Goal: Information Seeking & Learning: Learn about a topic

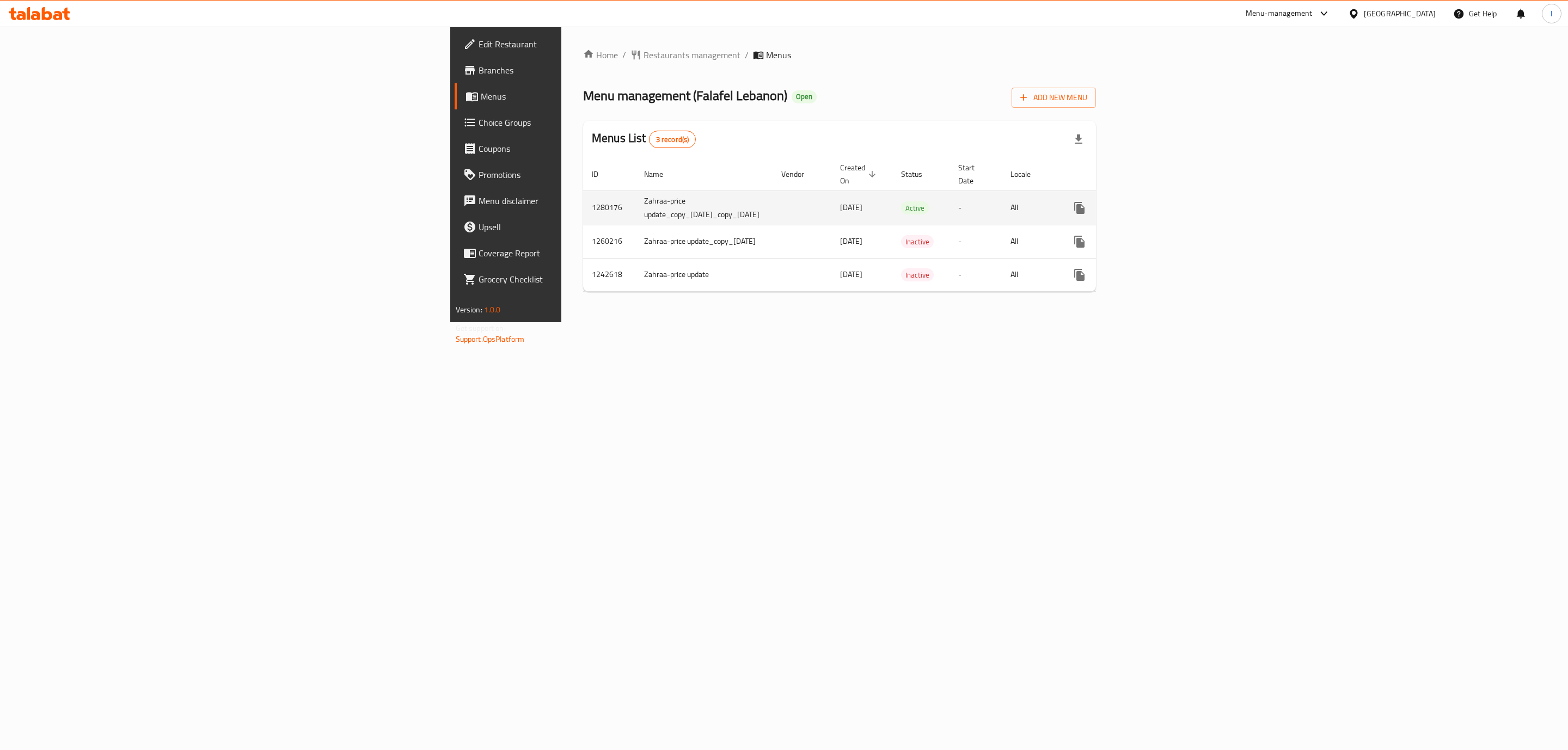
click at [1164, 201] on icon "enhanced table" at bounding box center [1158, 208] width 13 height 13
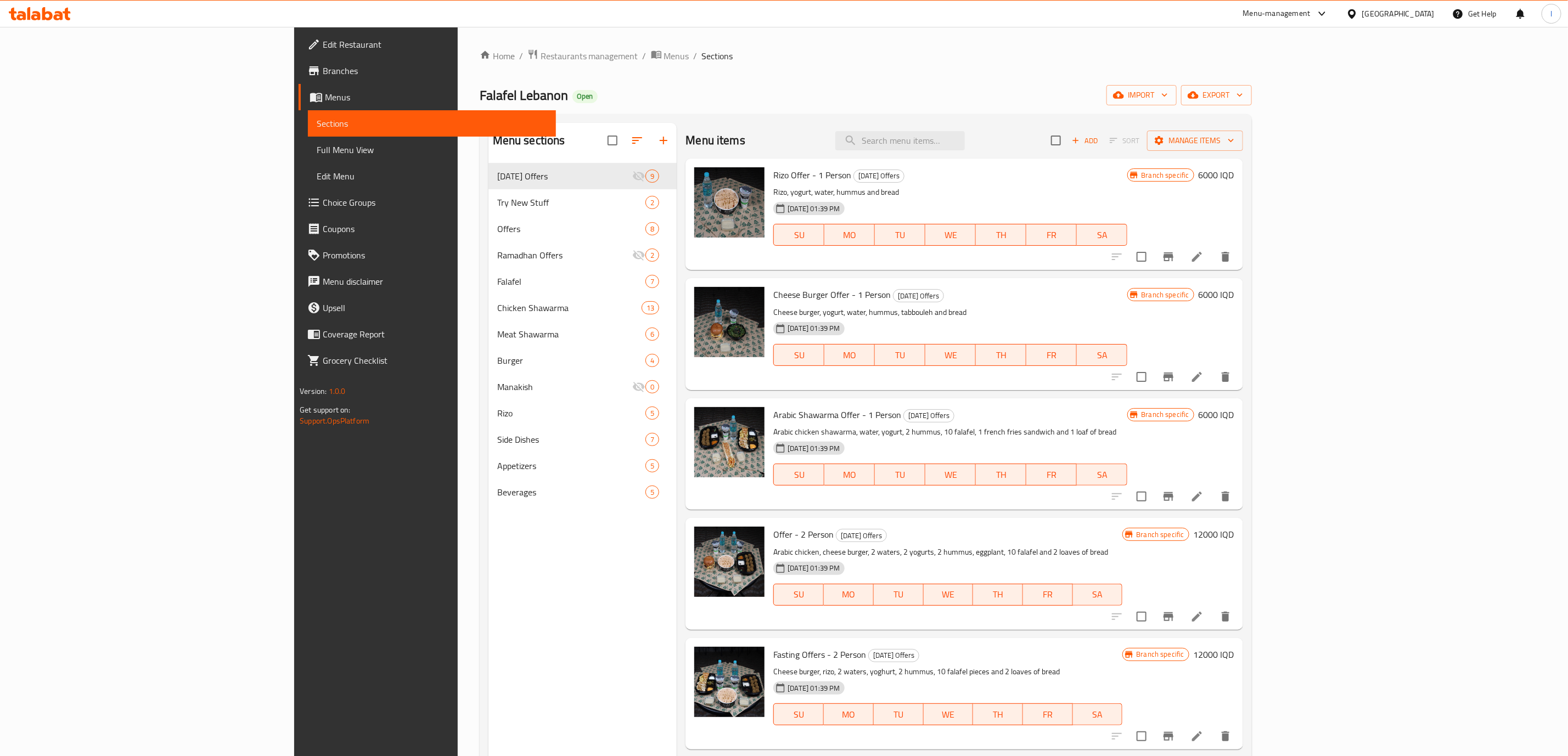
click at [822, 91] on div "Falafel Lebanon Open import export" at bounding box center [866, 95] width 772 height 20
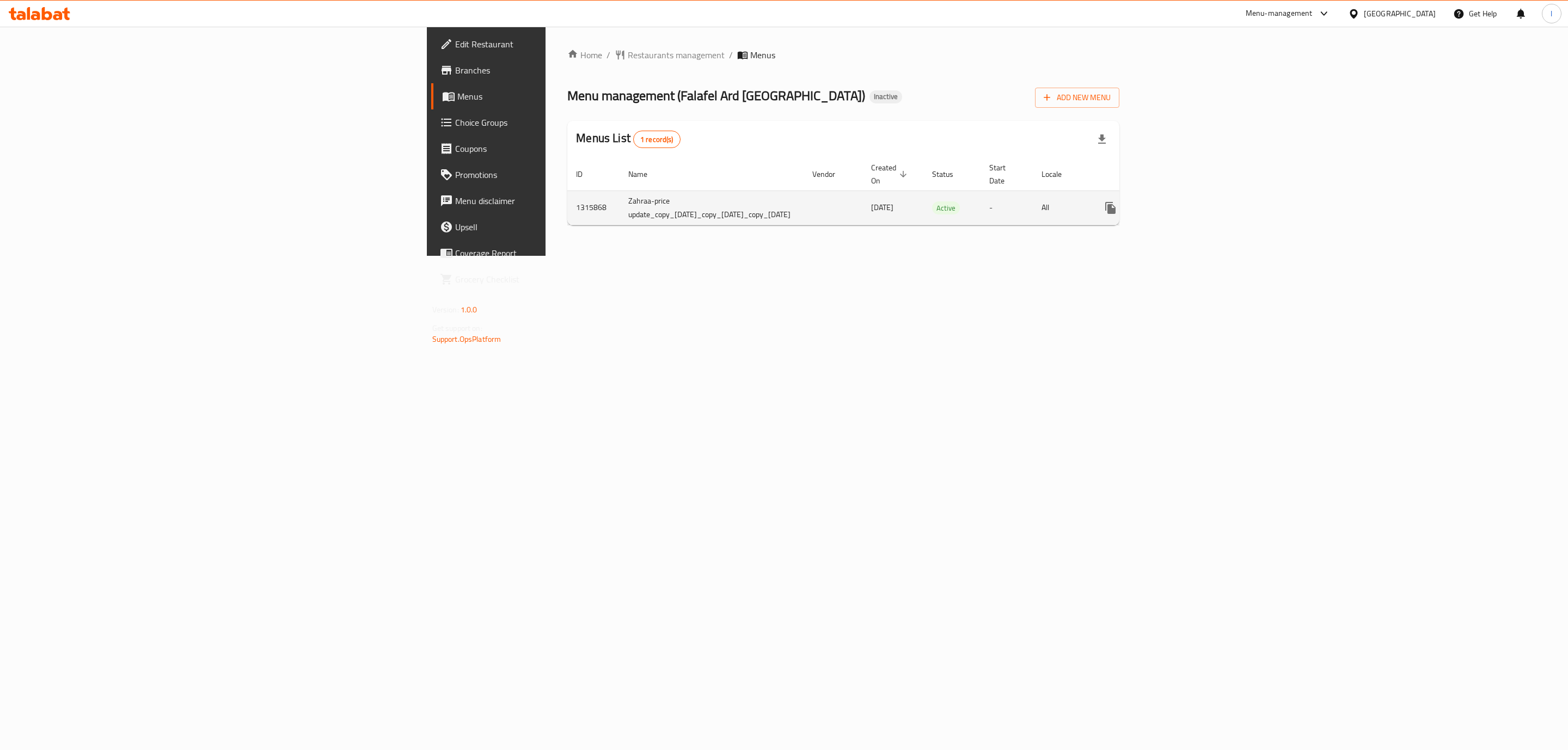
click at [1211, 202] on td "enhanced table" at bounding box center [1150, 208] width 122 height 34
click at [1202, 204] on div "enhanced table" at bounding box center [1150, 208] width 105 height 26
click at [1195, 201] on icon "enhanced table" at bounding box center [1189, 208] width 13 height 13
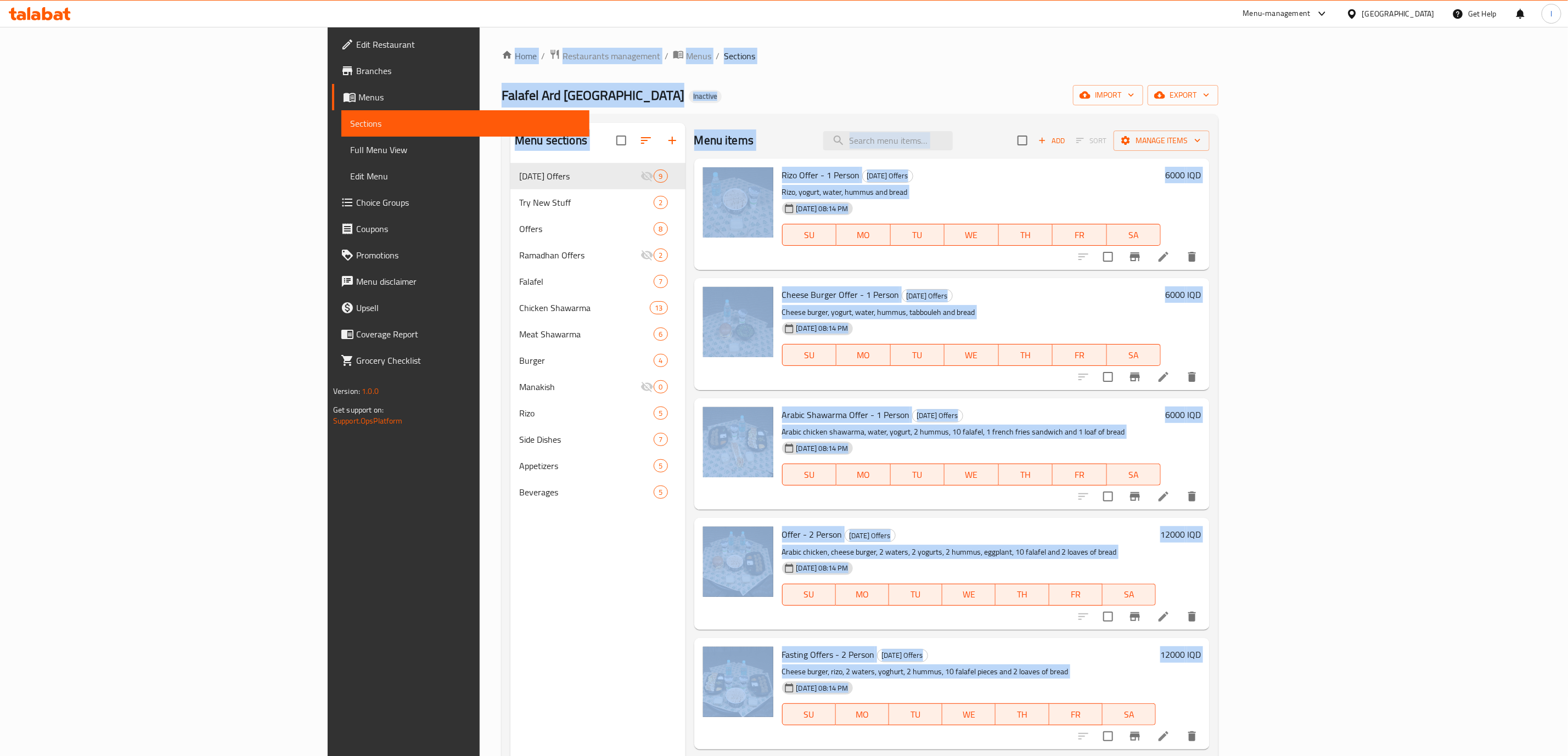
click at [831, 157] on div "Menu items Add Sort Manage items" at bounding box center [952, 140] width 515 height 35
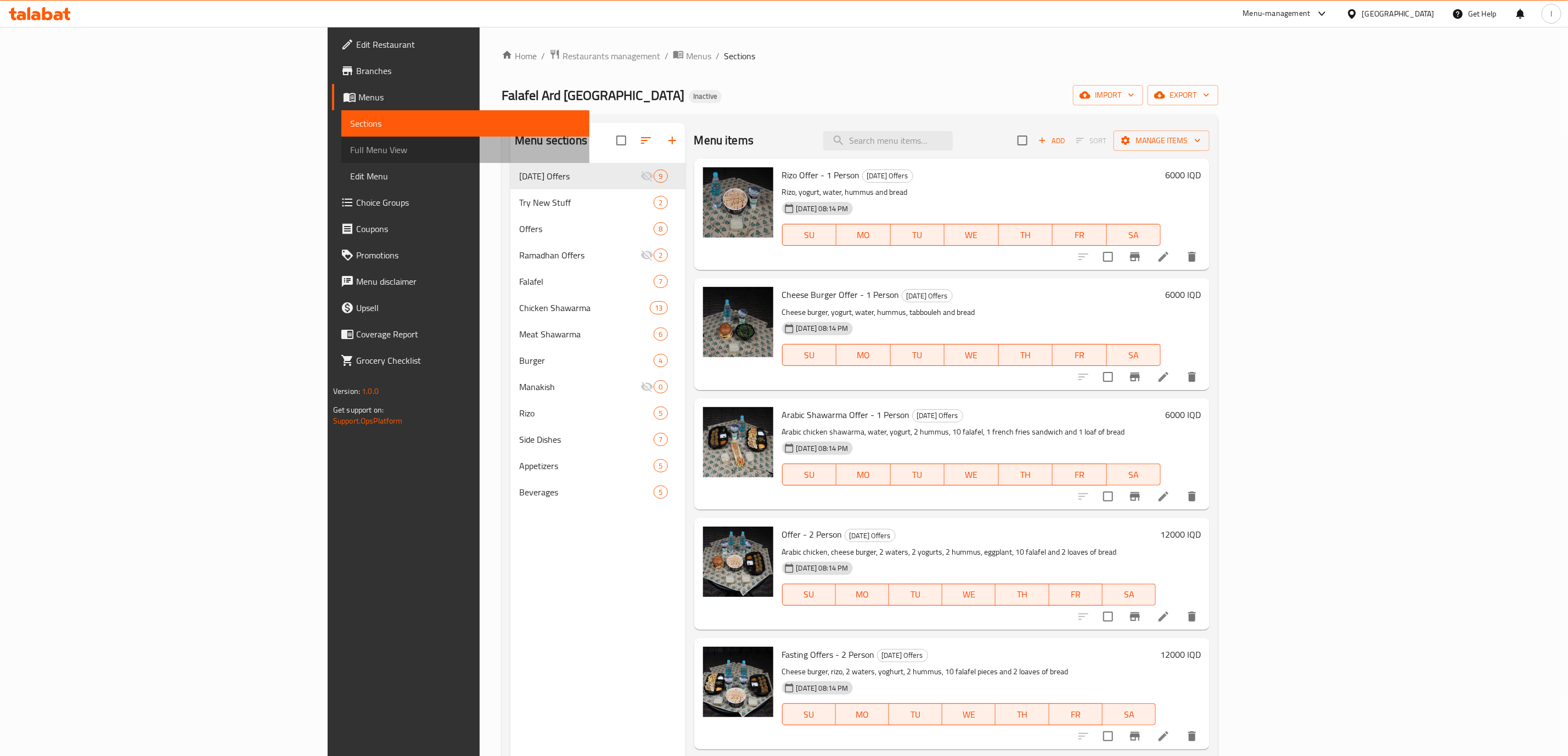
click at [350, 149] on span "Full Menu View" at bounding box center [465, 150] width 231 height 13
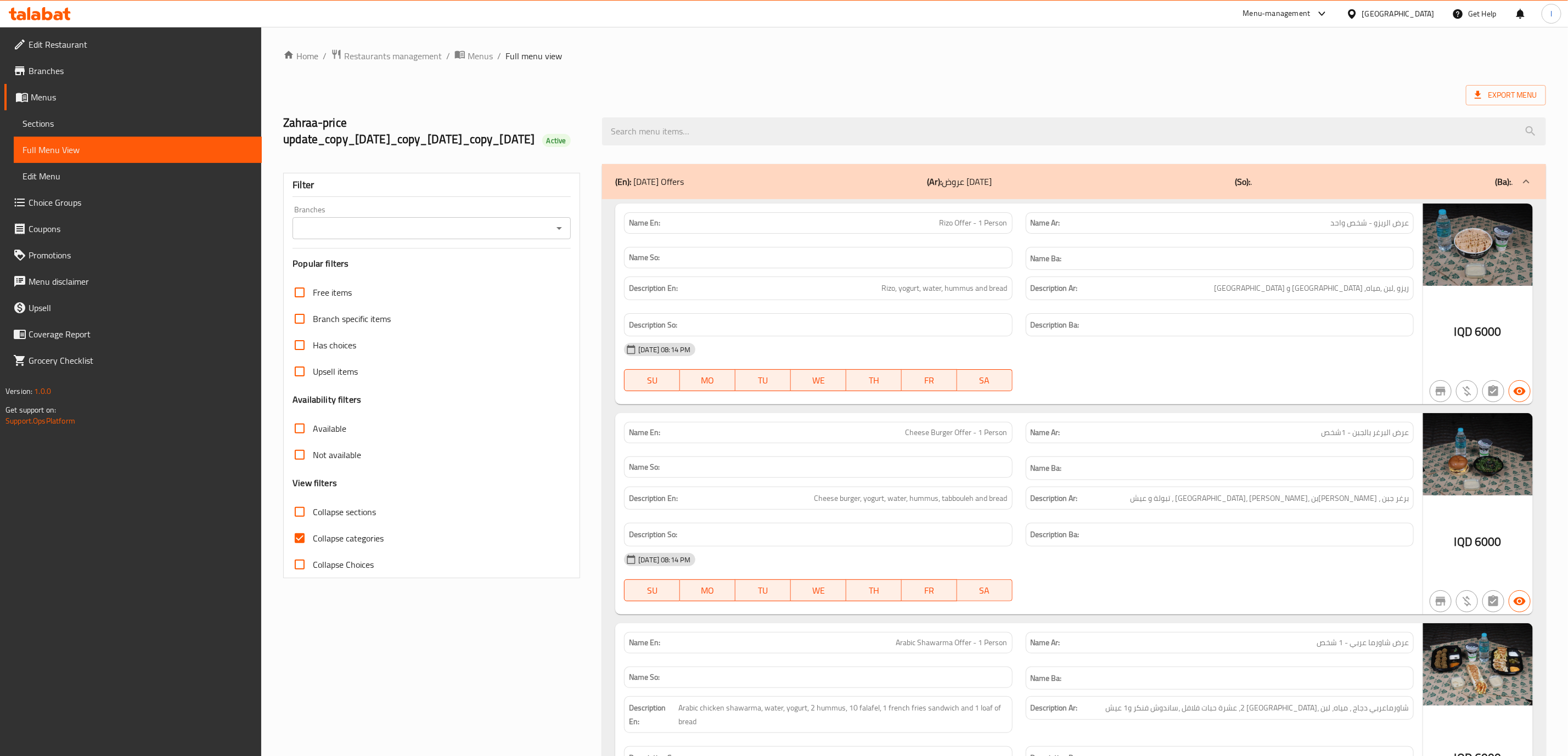
click at [448, 236] on input "Branches" at bounding box center [422, 228] width 254 height 15
click at [327, 297] on span "Falafel Ard Lebanon, Al Zubair" at bounding box center [382, 293] width 161 height 13
type input "Falafel Ard Lebanon, Al Zubair"
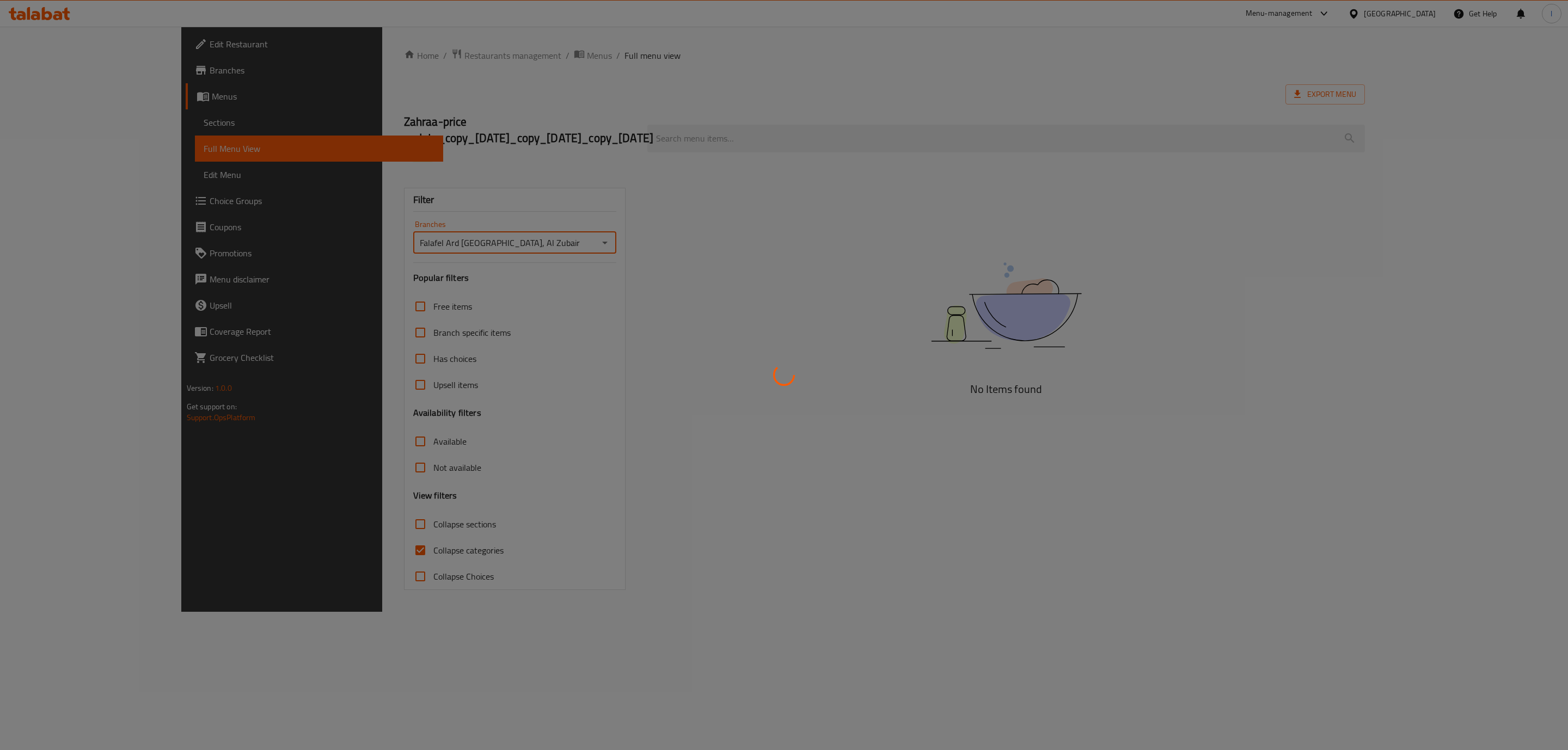
click at [350, 574] on div at bounding box center [784, 375] width 1568 height 750
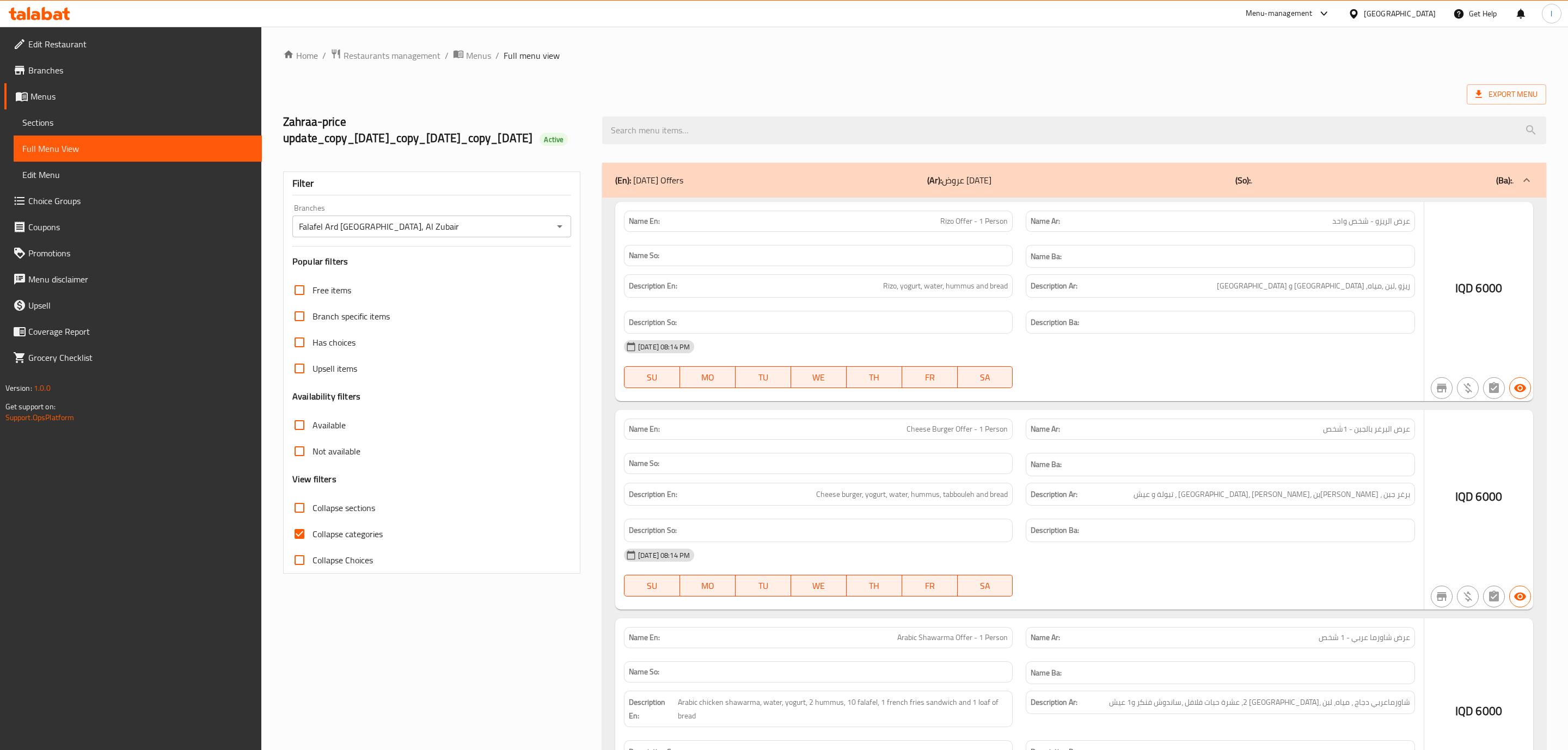
click at [332, 558] on div at bounding box center [784, 375] width 1568 height 750
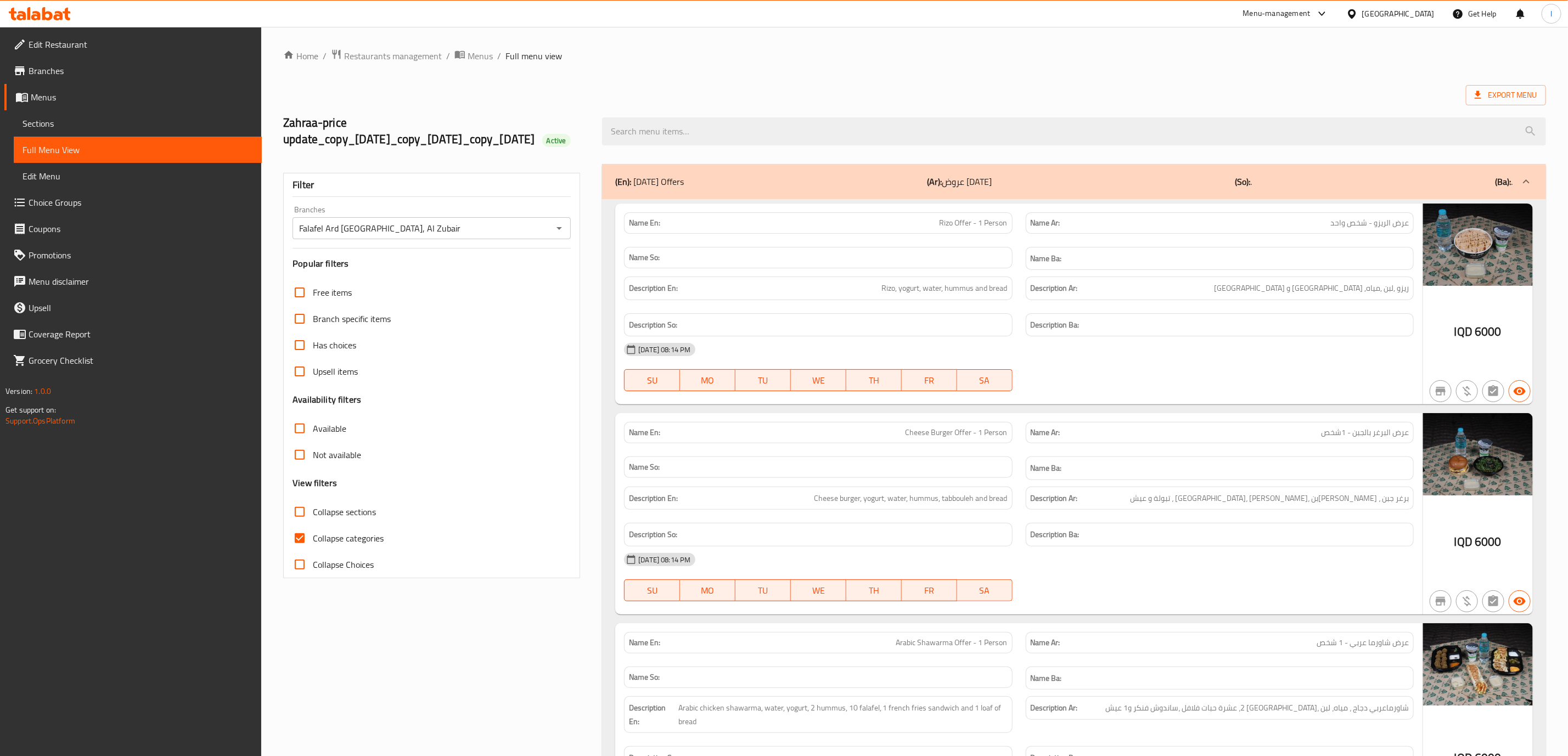
click at [335, 525] on label "Collapse sections" at bounding box center [331, 512] width 90 height 26
click at [313, 525] on input "Collapse sections" at bounding box center [299, 512] width 26 height 26
checkbox input "true"
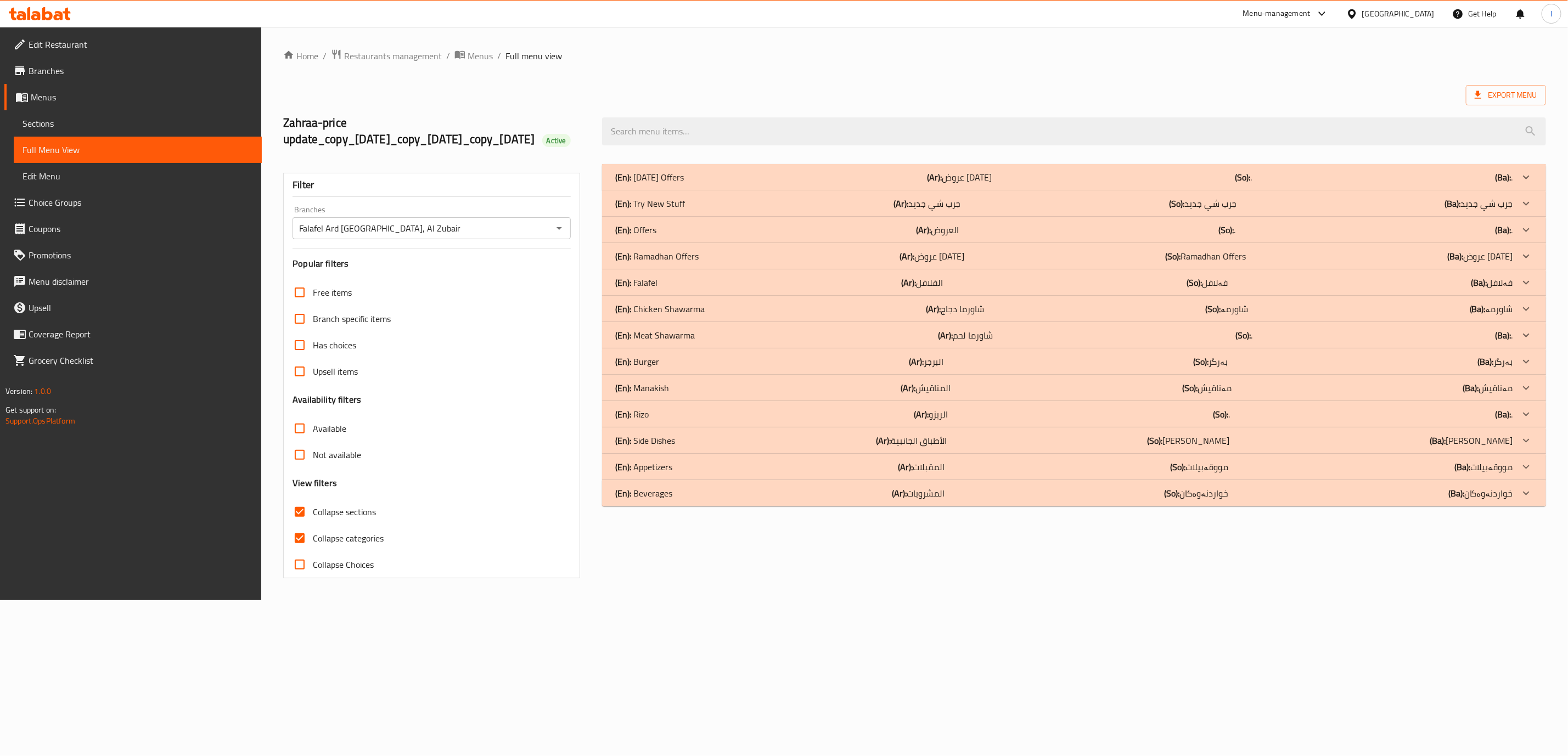
click at [301, 551] on input "Collapse categories" at bounding box center [299, 538] width 26 height 26
checkbox input "false"
click at [325, 519] on span "Collapse sections" at bounding box center [346, 512] width 63 height 13
click at [315, 523] on input "Collapse sections" at bounding box center [301, 512] width 26 height 26
checkbox input "false"
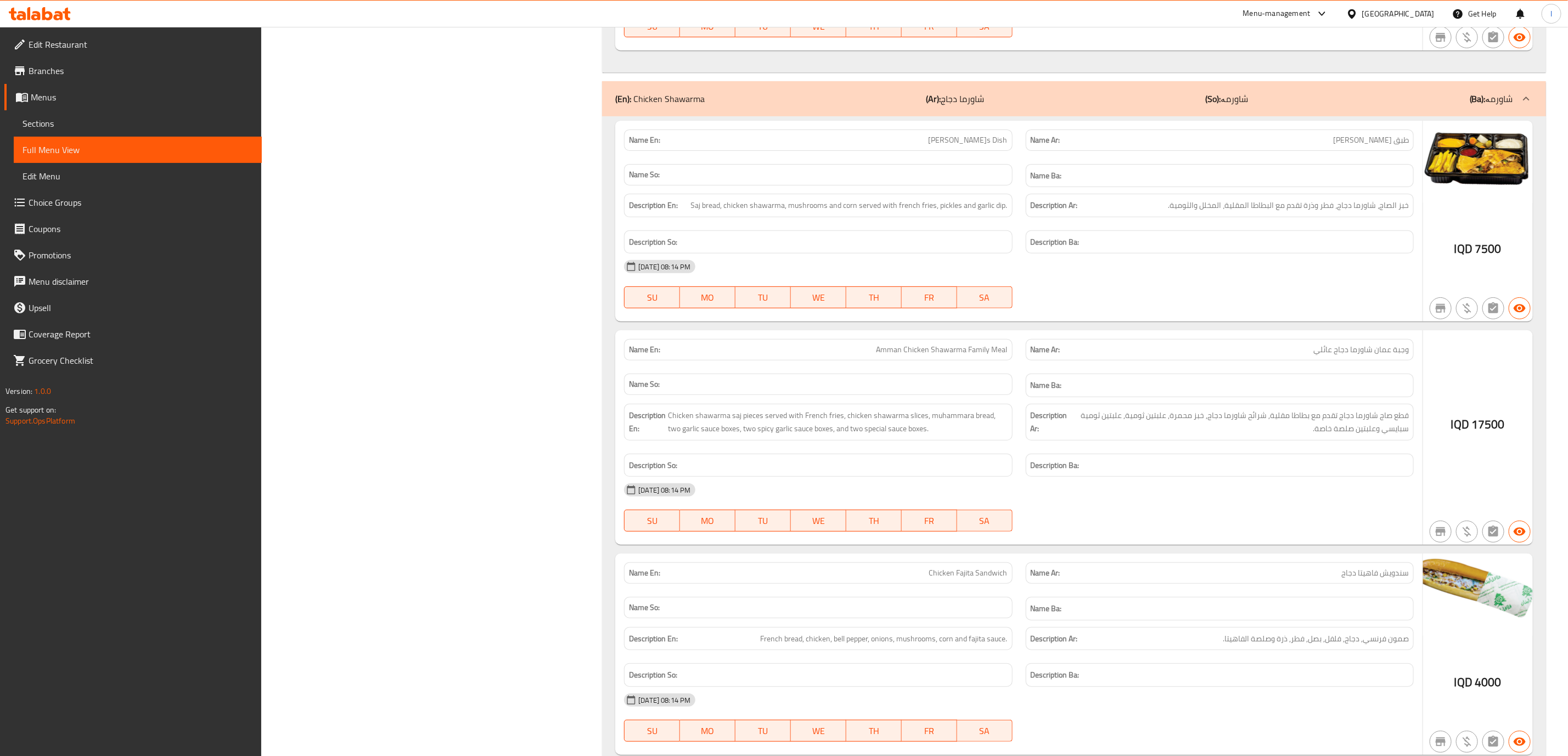
scroll to position [6469, 0]
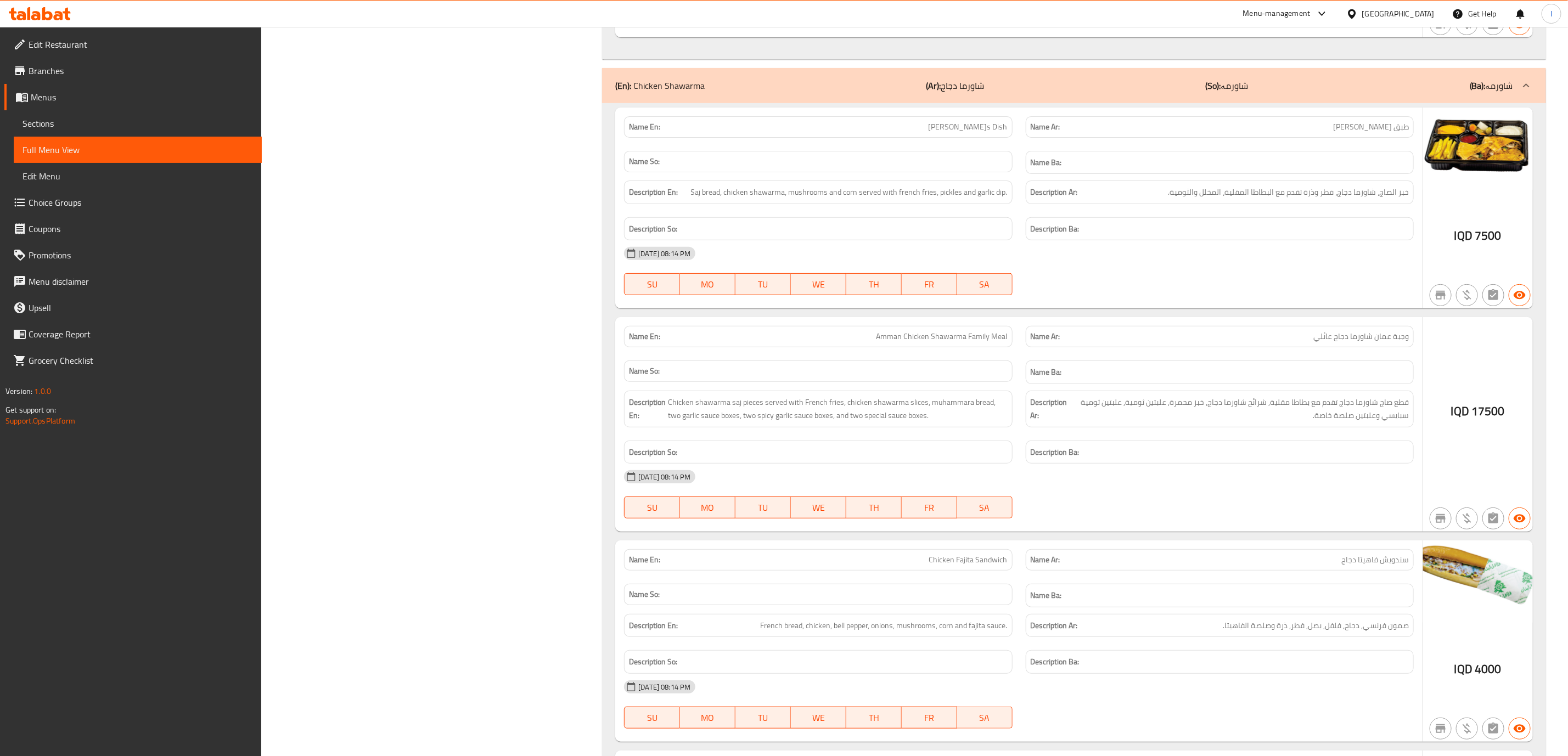
click at [1235, 103] on div "(En): Chicken Shawarma (Ar): شاورما دجاج (So): شاورمە (Ba): شاورمە" at bounding box center [1074, 85] width 944 height 35
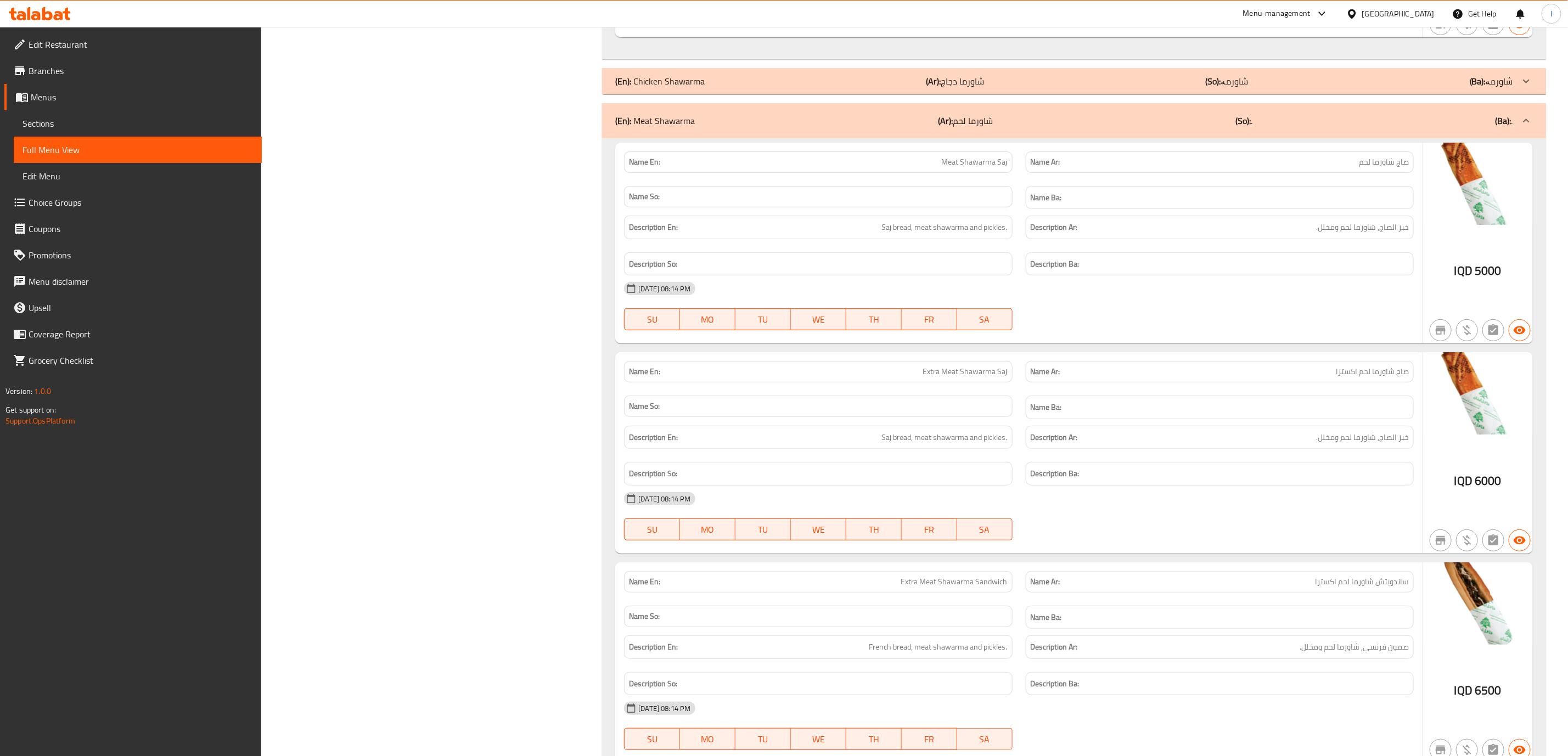
click at [1234, 87] on p "(So): شاورمە" at bounding box center [1227, 81] width 43 height 13
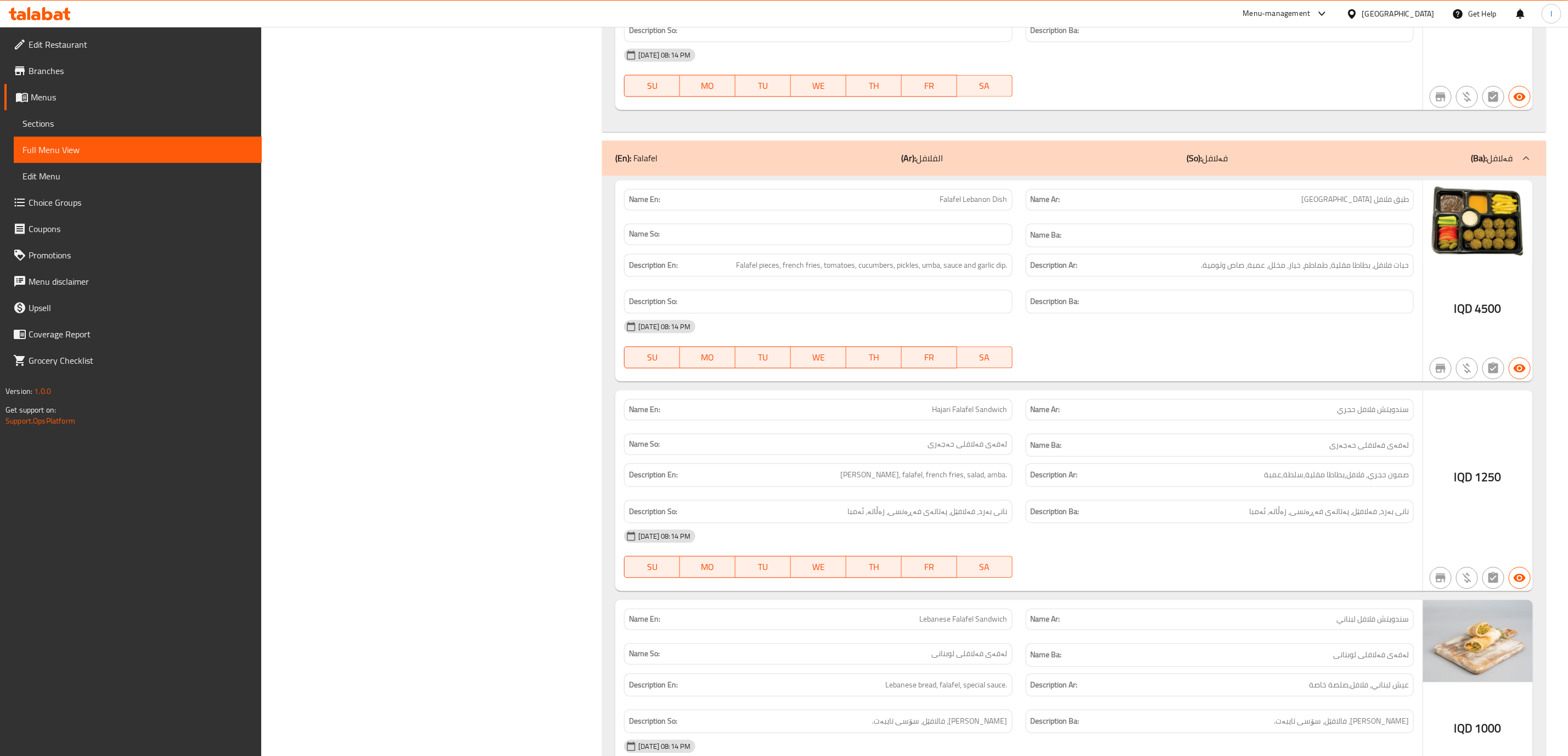
scroll to position [4823, 0]
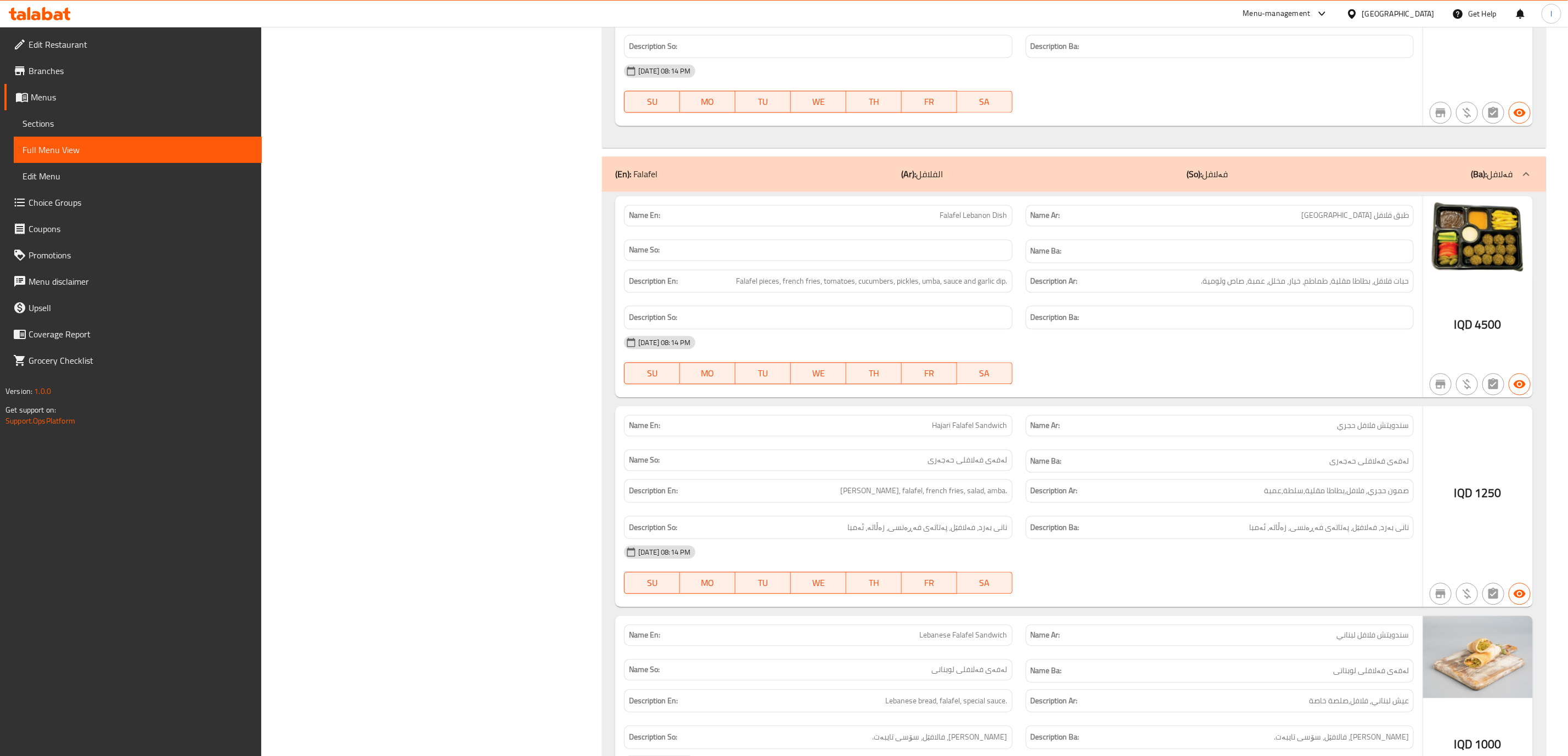
click at [1268, 181] on div "(En): Falafel (Ar): الفلافل (So): فەلافل (Ba): فەلافل" at bounding box center [1064, 174] width 898 height 13
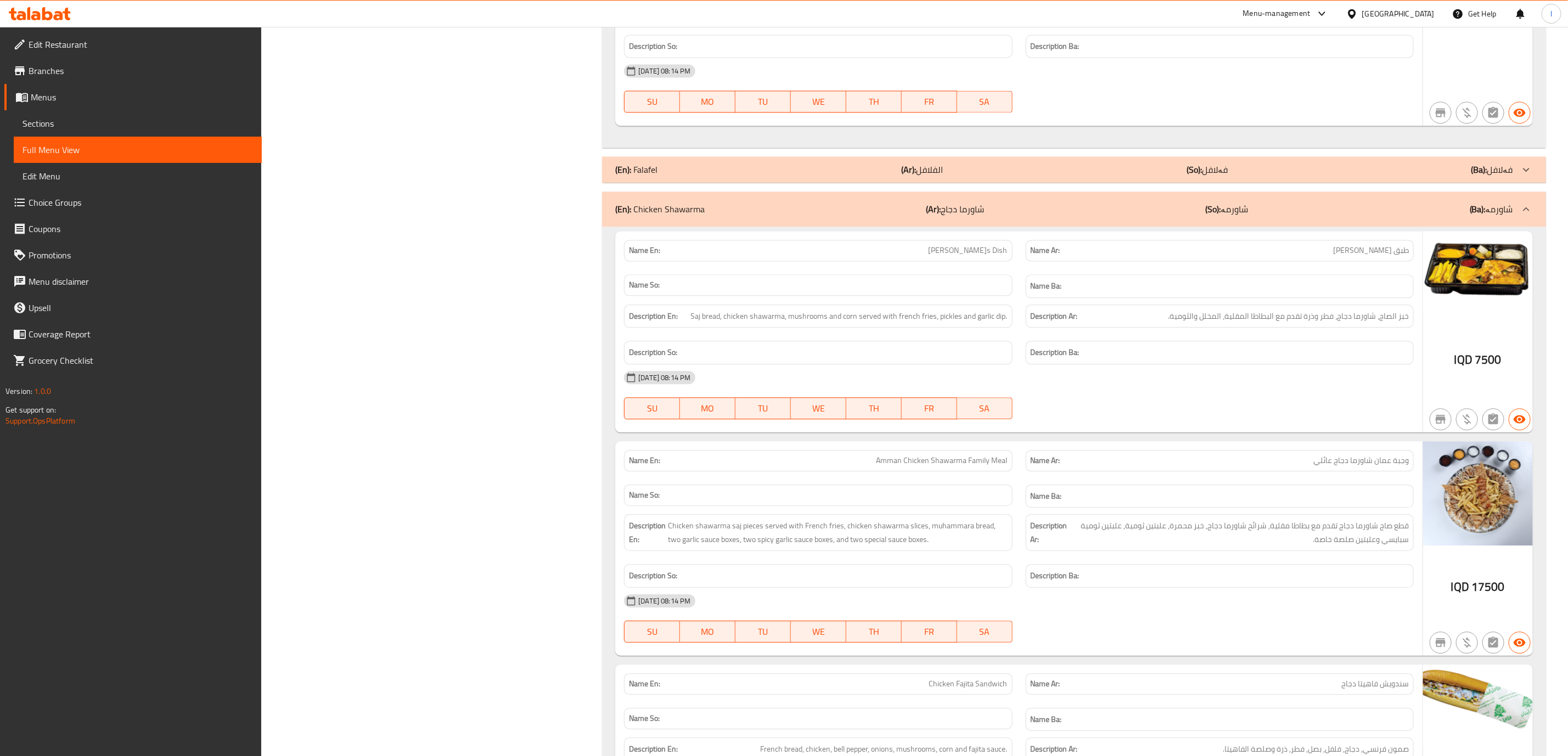
click at [1268, 176] on div "(En): Falafel (Ar): الفلافل (So): فەلافل (Ba): فەلافل" at bounding box center [1064, 170] width 898 height 13
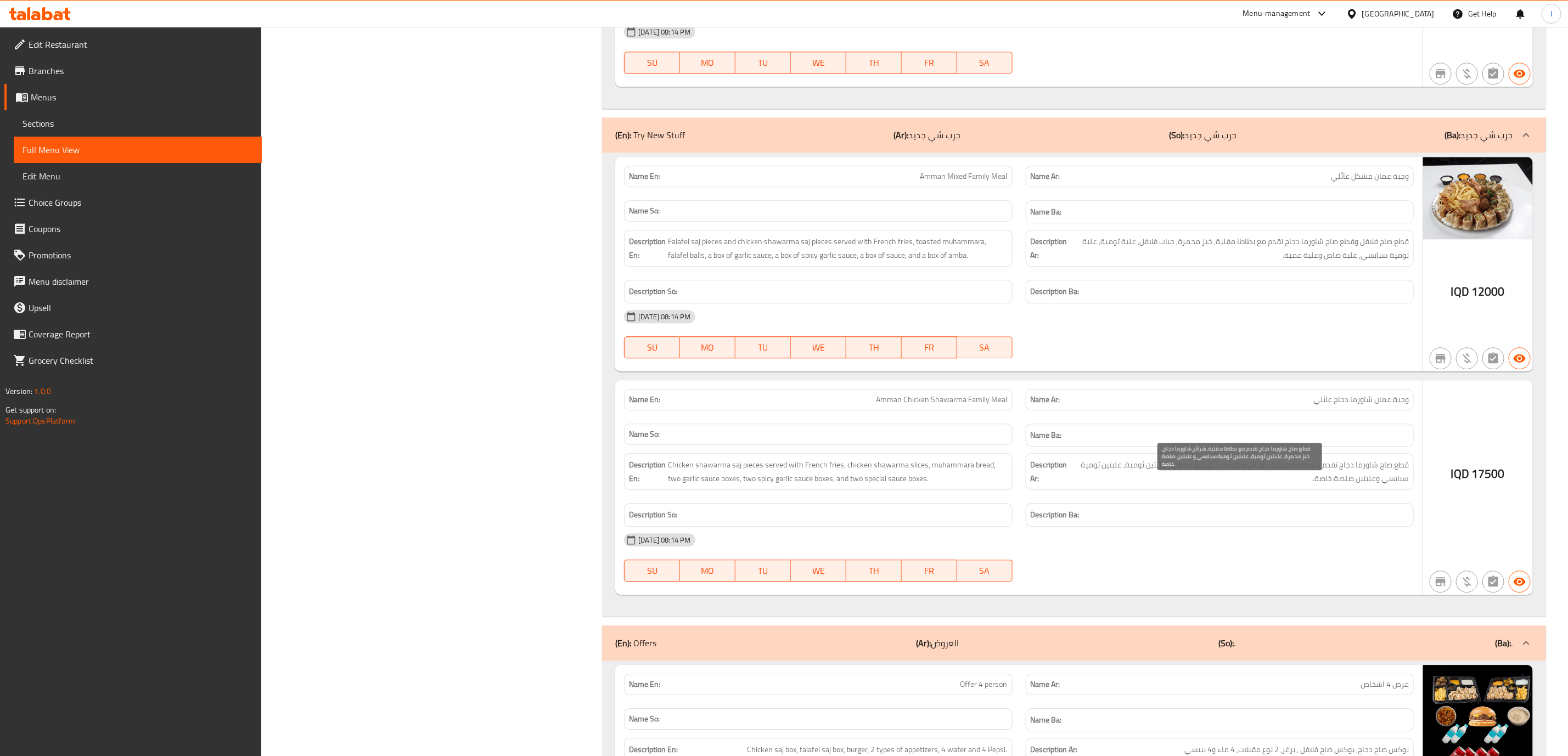
scroll to position [2079, 0]
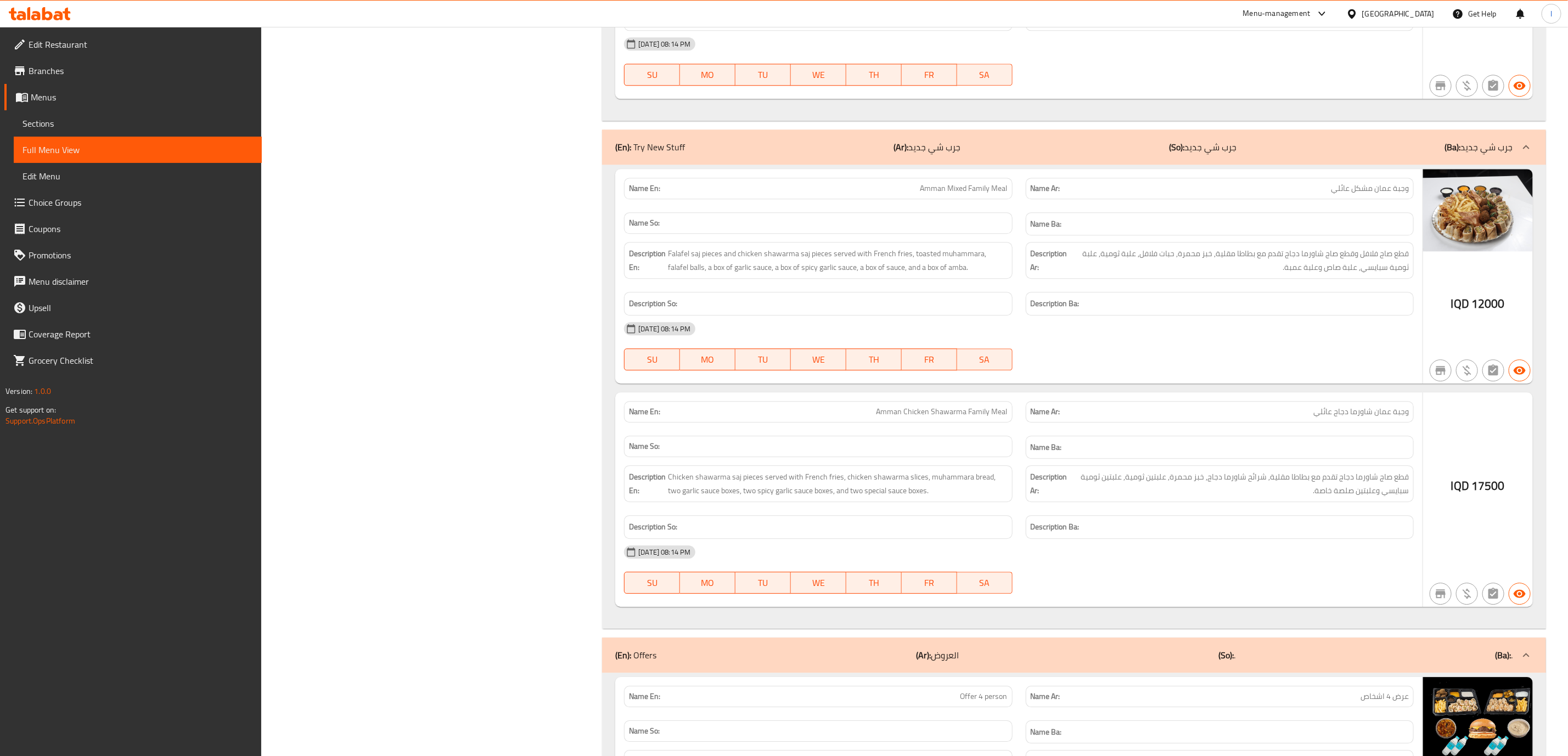
click at [1193, 673] on div "(En): Offers (Ar): العروض (So): . (Ba): ." at bounding box center [1074, 655] width 944 height 35
click at [1207, 662] on div "(En): Offers (Ar): العروض (So): . (Ba): ." at bounding box center [1064, 656] width 898 height 13
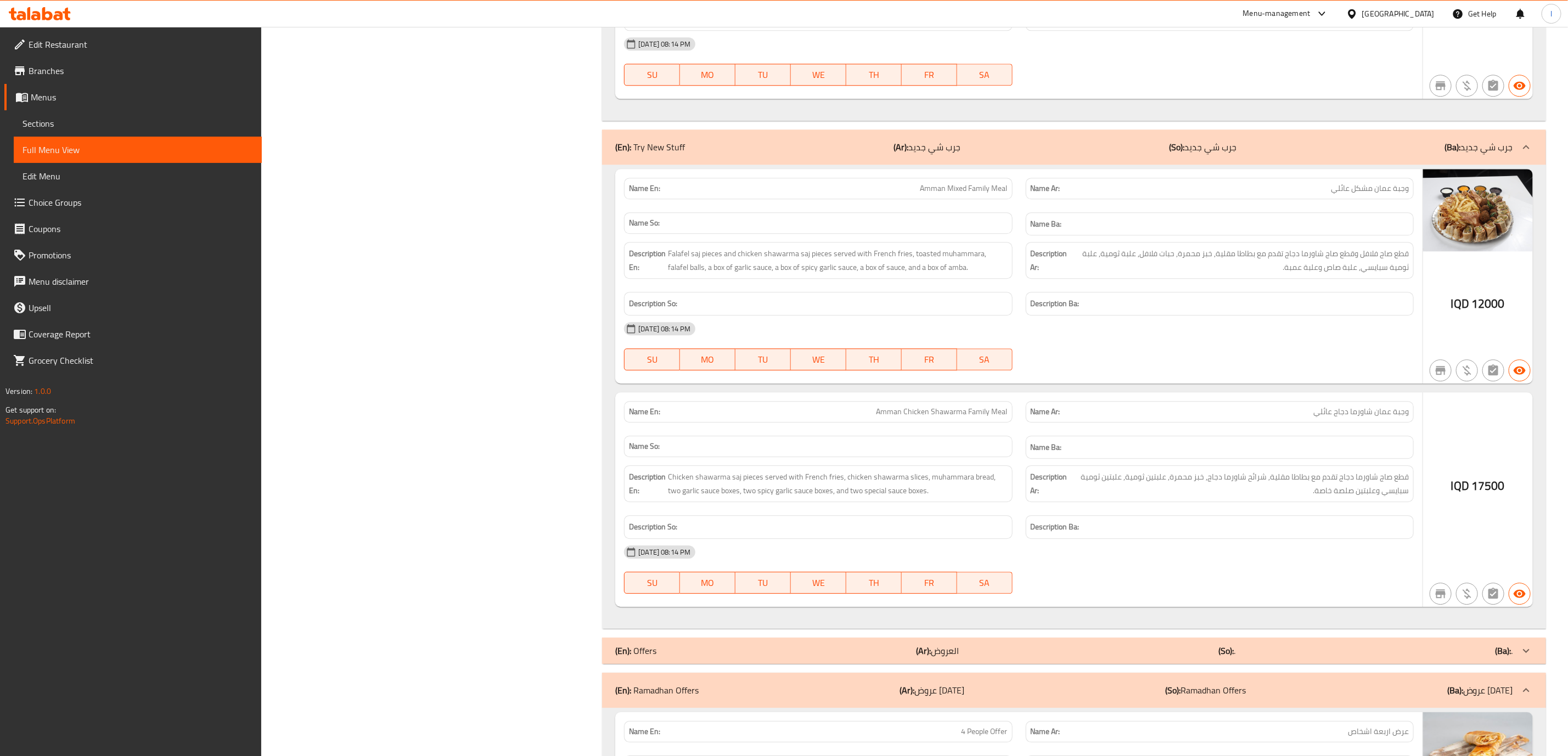
click at [1207, 658] on div "(En): Offers (Ar): العروض (So): . (Ba): ." at bounding box center [1064, 650] width 898 height 13
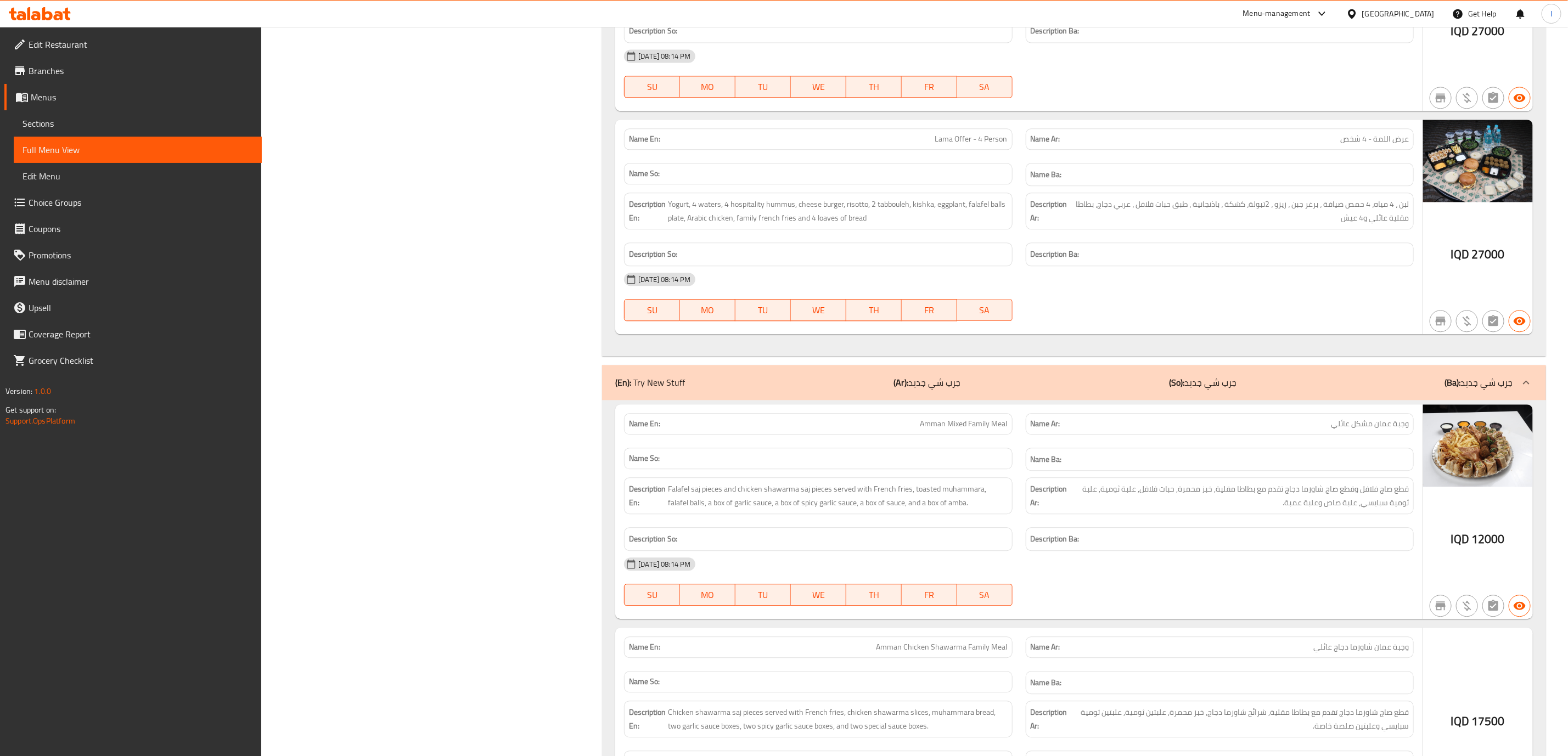
scroll to position [1805, 0]
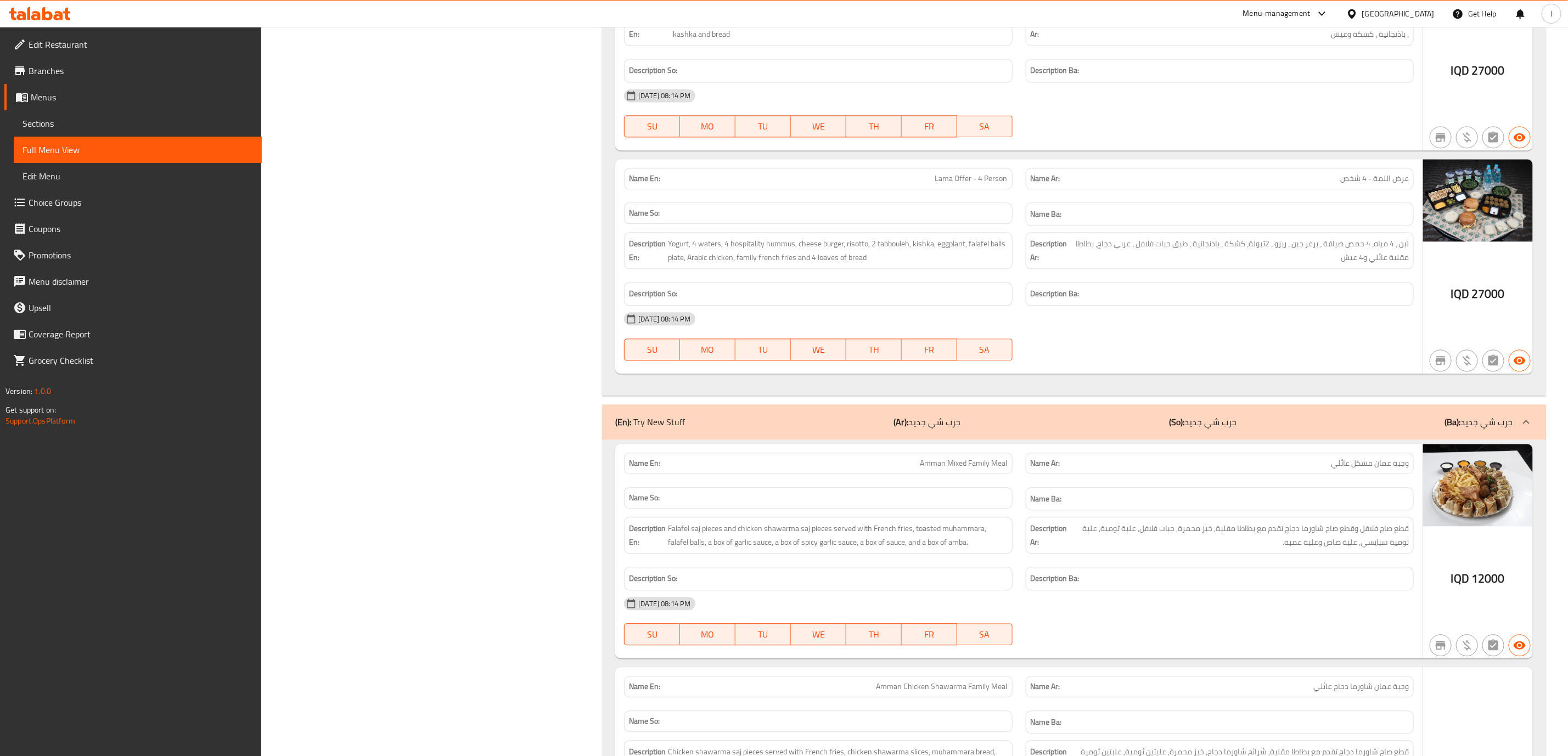
click at [1268, 429] on div "(En): Try New Stuff (Ar): جرب شي جديد (So): جرب شي جديد (Ba): جرب شي جديد" at bounding box center [1064, 422] width 898 height 13
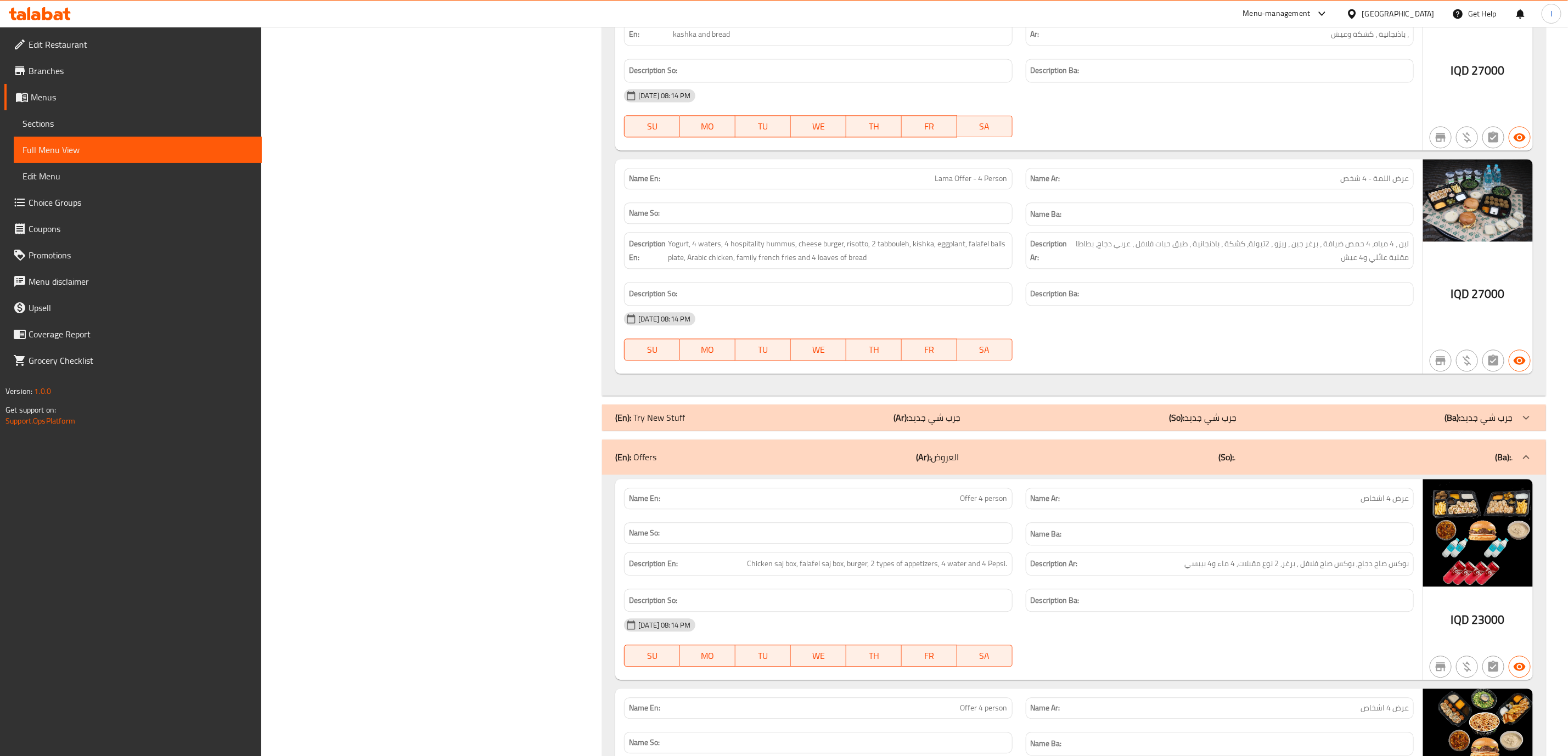
click at [1268, 431] on div "(En): Try New Stuff (Ar): جرب شي جديد (So): جرب شي جديد (Ba): جرب شي جديد" at bounding box center [1074, 418] width 944 height 26
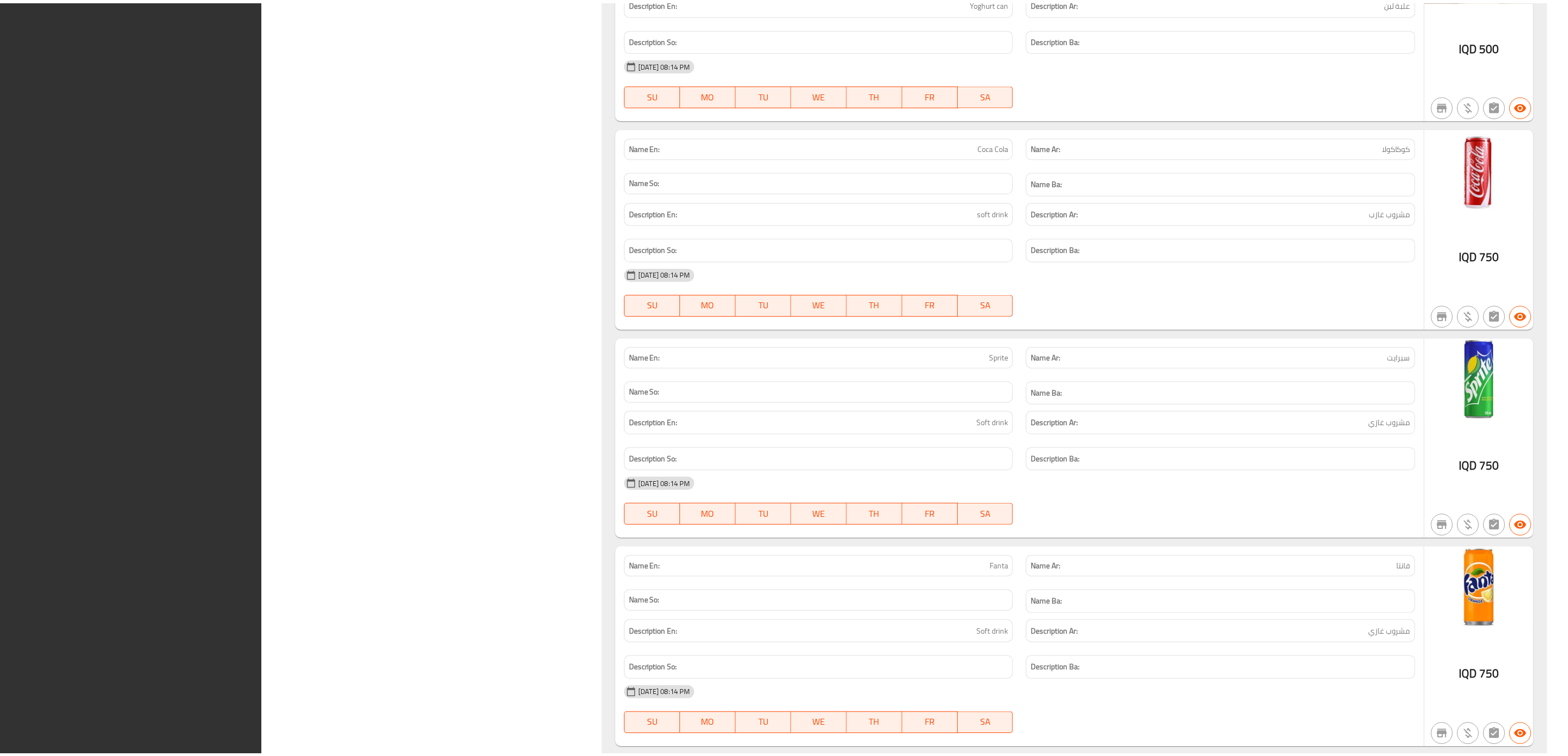
scroll to position [17157, 0]
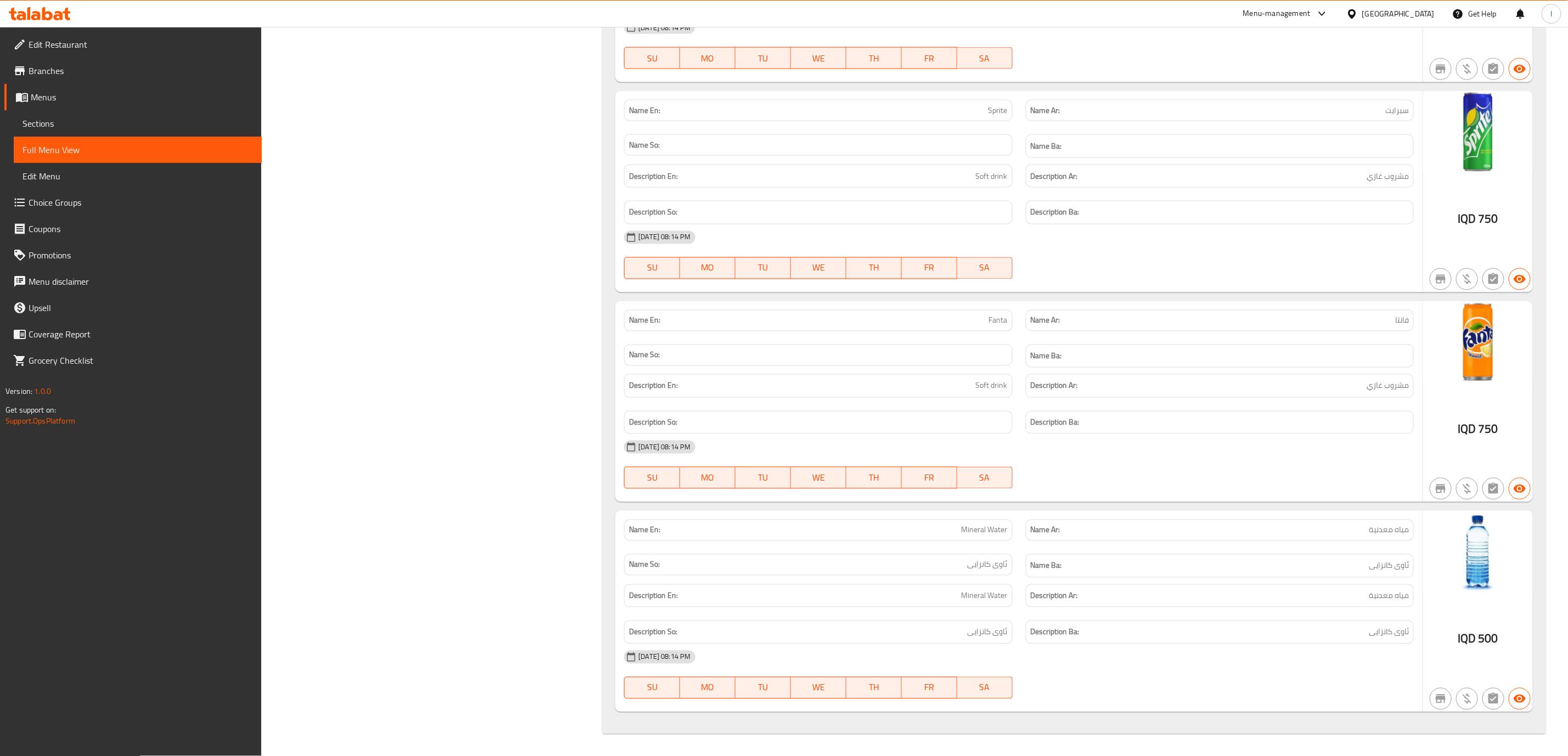
click at [50, 66] on span "Branches" at bounding box center [140, 71] width 225 height 13
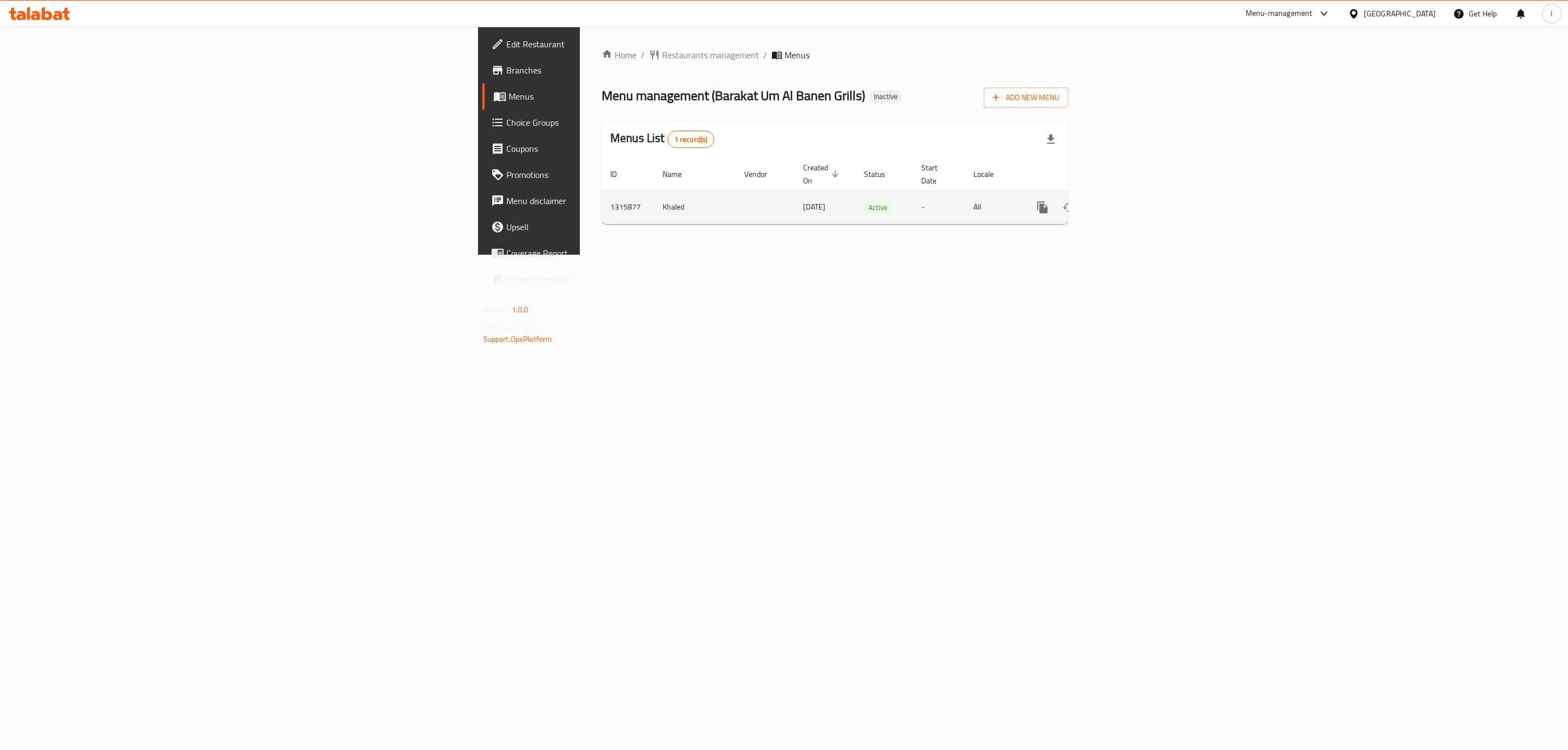
click at [1134, 194] on link "enhanced table" at bounding box center [1121, 207] width 26 height 26
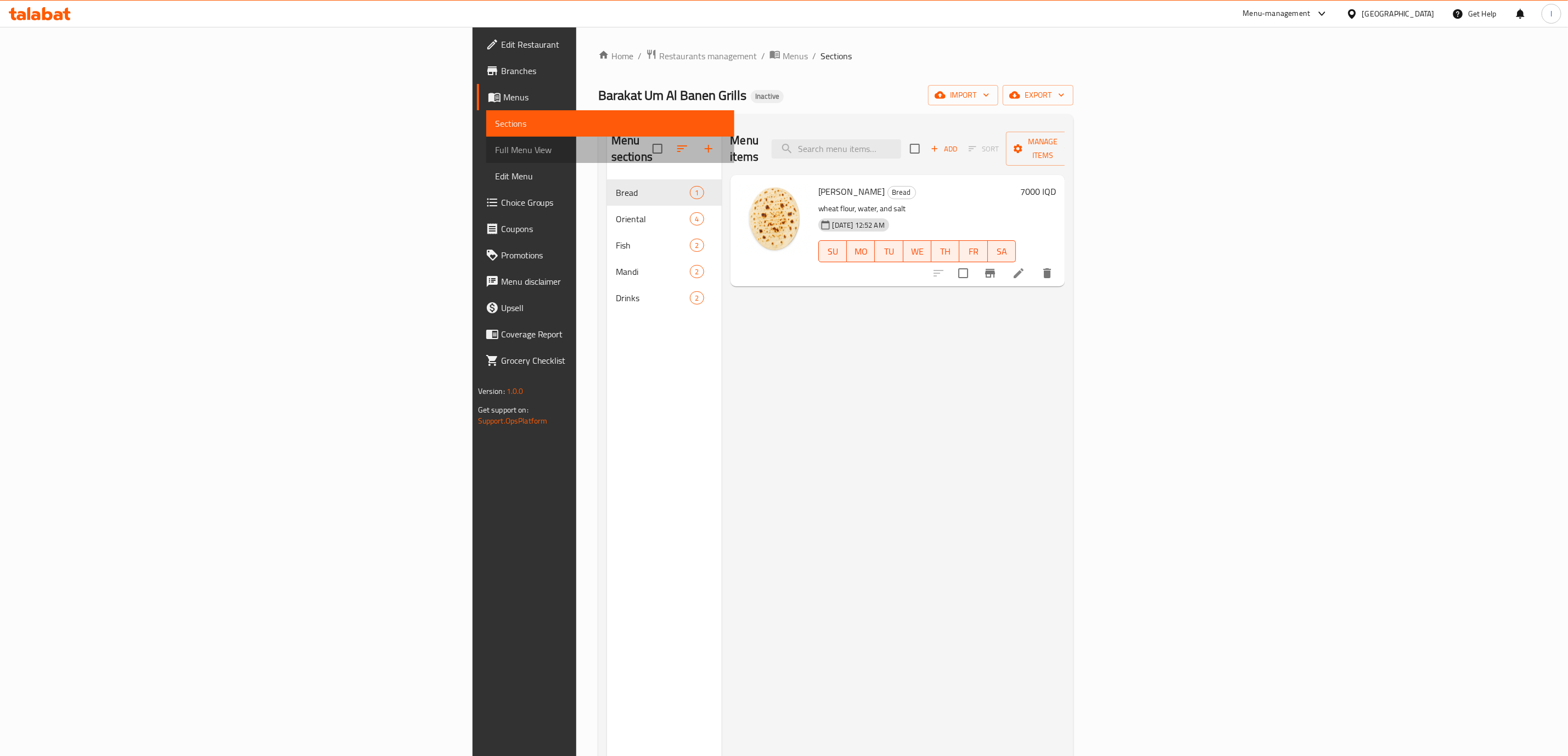
click at [487, 140] on link "Full Menu View" at bounding box center [610, 150] width 248 height 26
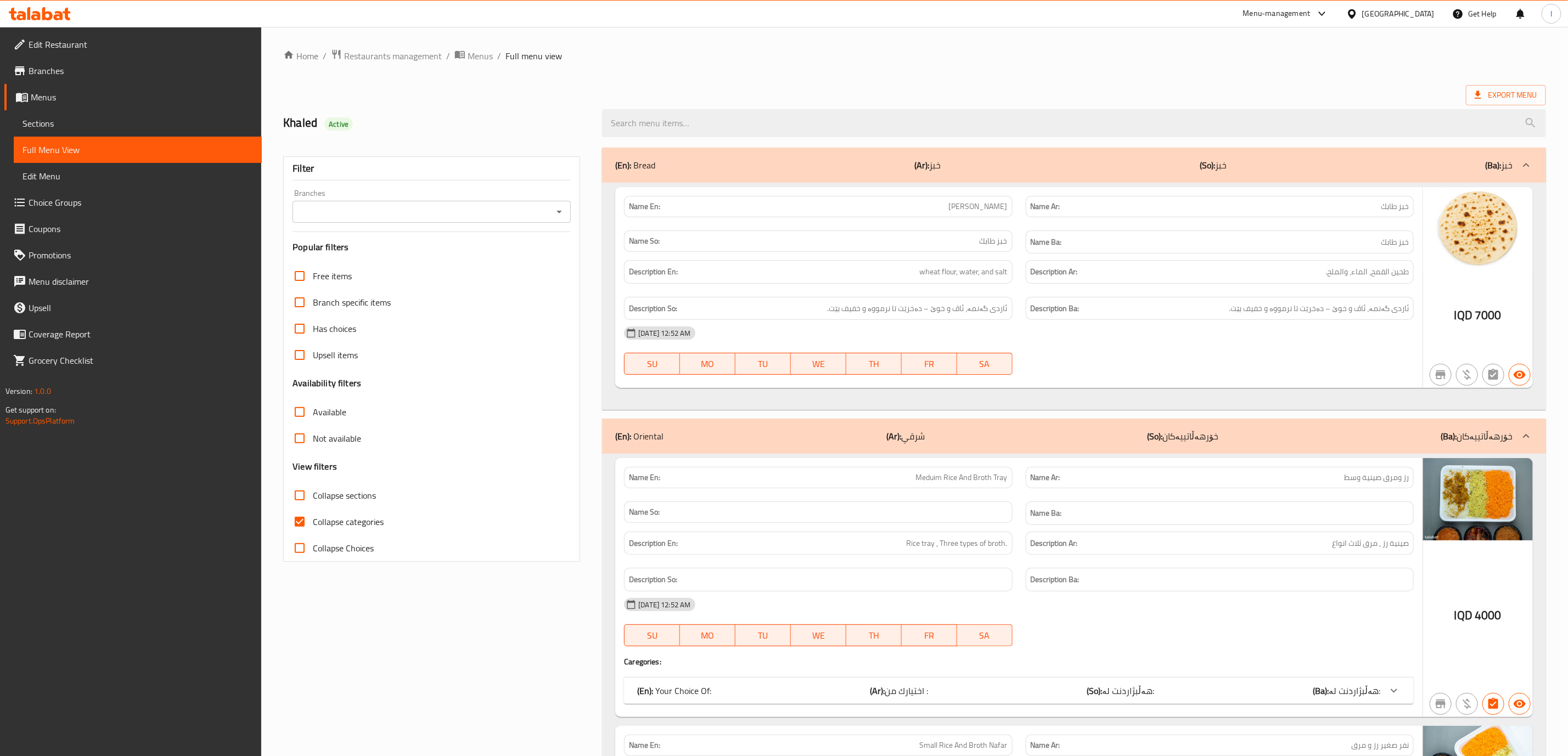
drag, startPoint x: 434, startPoint y: 192, endPoint x: 428, endPoint y: 197, distance: 7.8
click at [430, 196] on div "Branches Branches" at bounding box center [432, 206] width 278 height 33
click at [419, 206] on input "Branches" at bounding box center [422, 211] width 254 height 15
click at [391, 254] on span "Barakat Um Al Banen Grills, Al- Muhandseen" at bounding box center [386, 259] width 168 height 13
type input "Barakat Um Al Banen Grills, Al- Muhandseen"
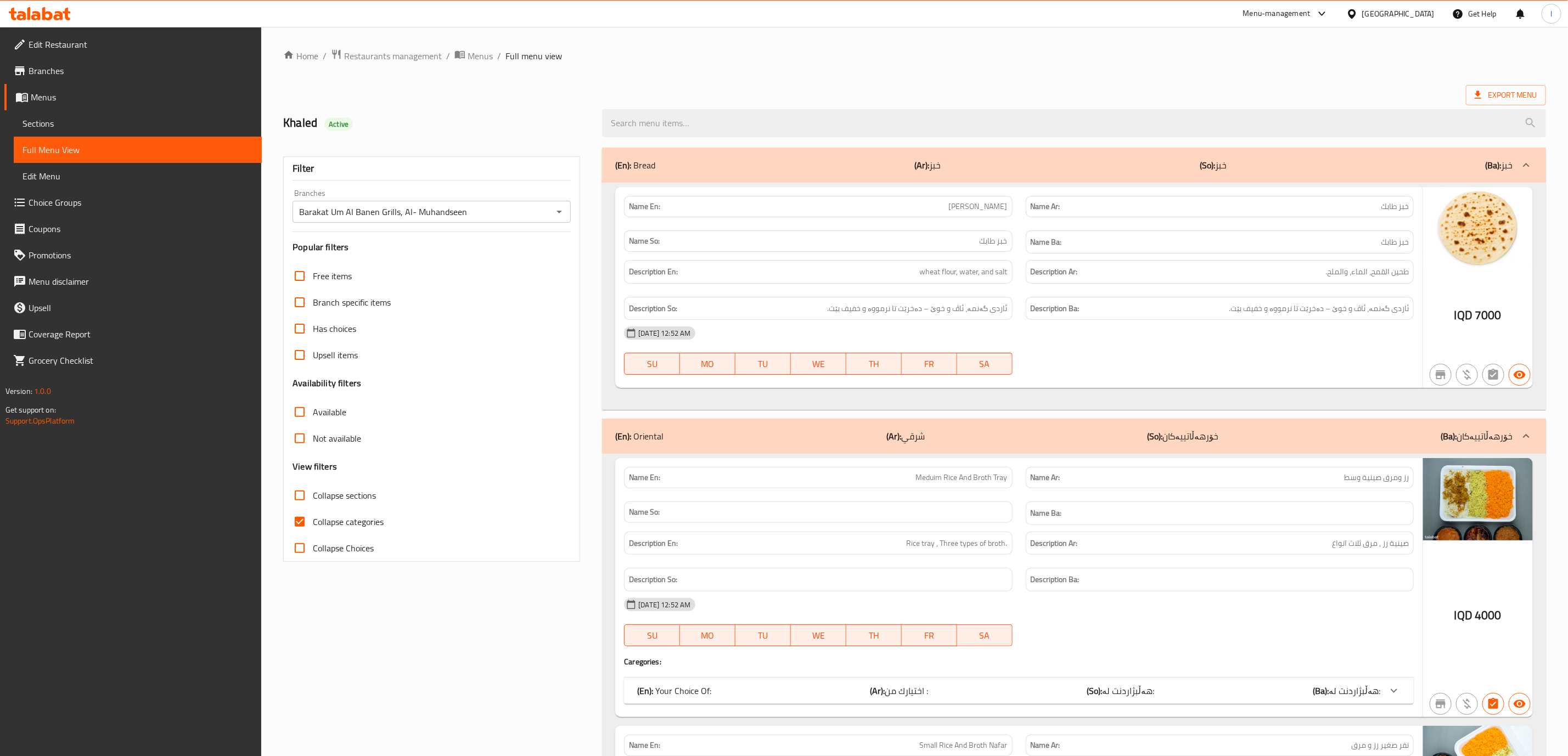
click at [351, 520] on span "Collapse categories" at bounding box center [348, 522] width 71 height 13
click at [313, 520] on input "Collapse categories" at bounding box center [299, 522] width 26 height 26
checkbox input "false"
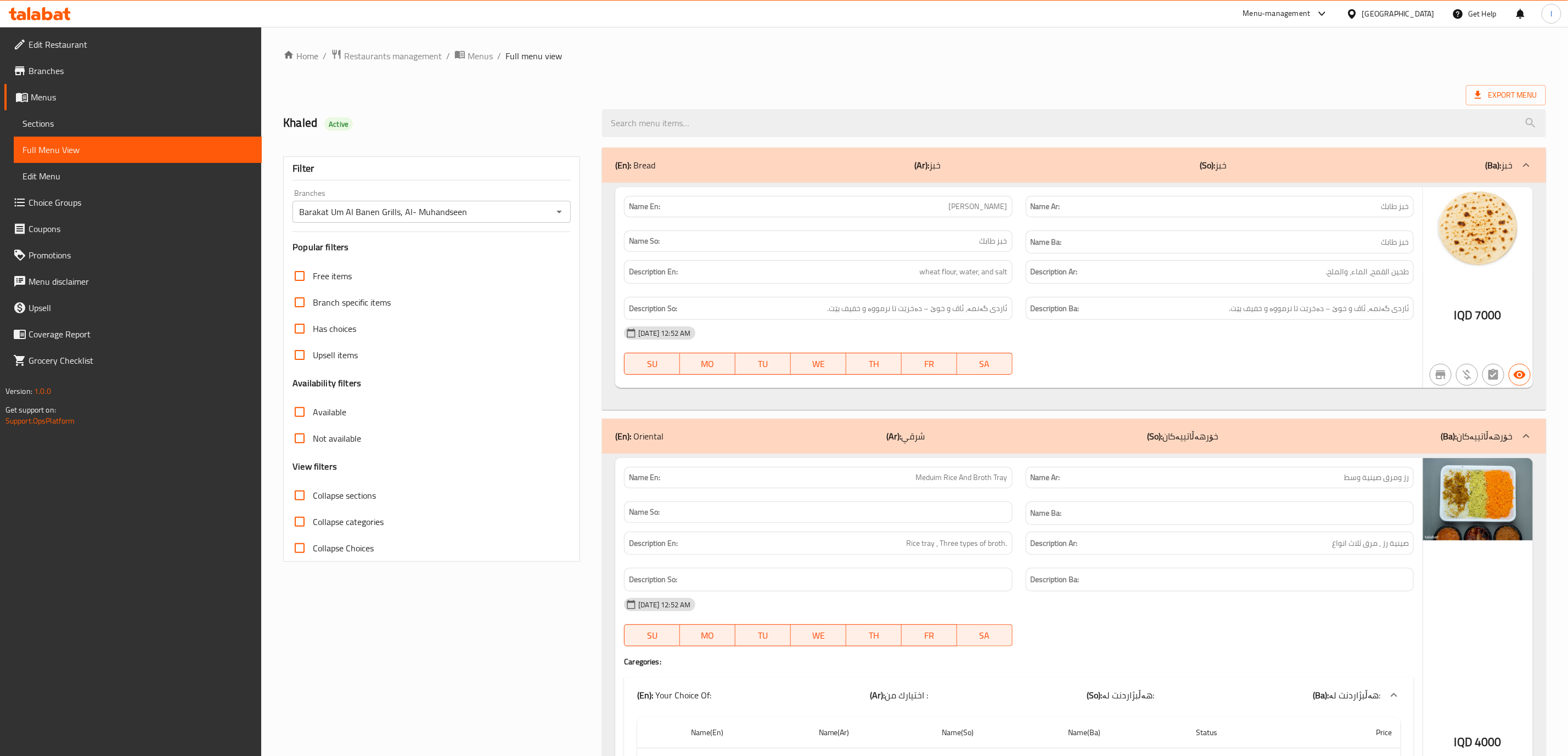
click at [354, 496] on span "Collapse sections" at bounding box center [344, 496] width 63 height 13
click at [313, 496] on input "Collapse sections" at bounding box center [299, 495] width 26 height 26
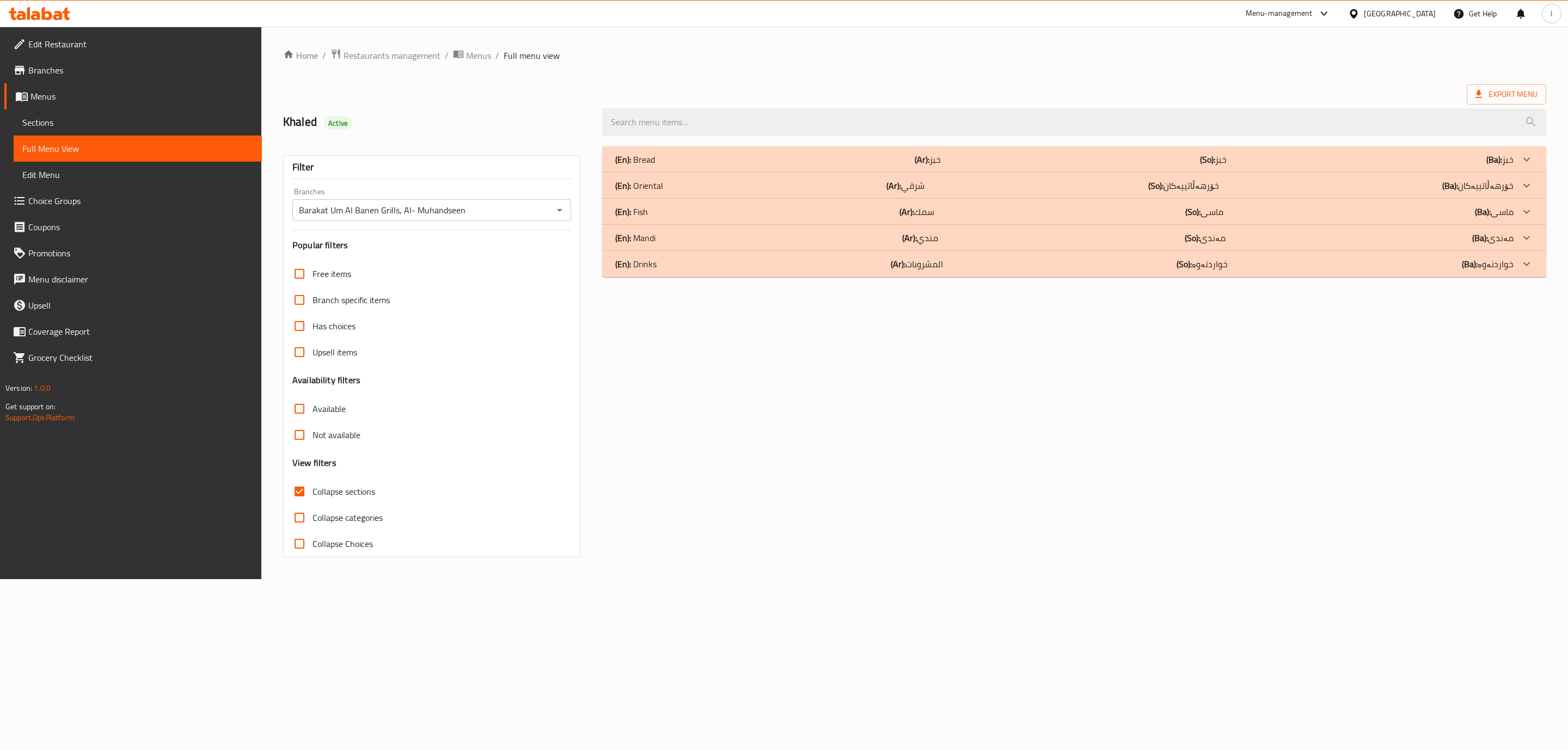
click at [351, 492] on span "Collapse sections" at bounding box center [343, 492] width 62 height 13
click at [313, 492] on input "Collapse sections" at bounding box center [299, 491] width 26 height 26
checkbox input "false"
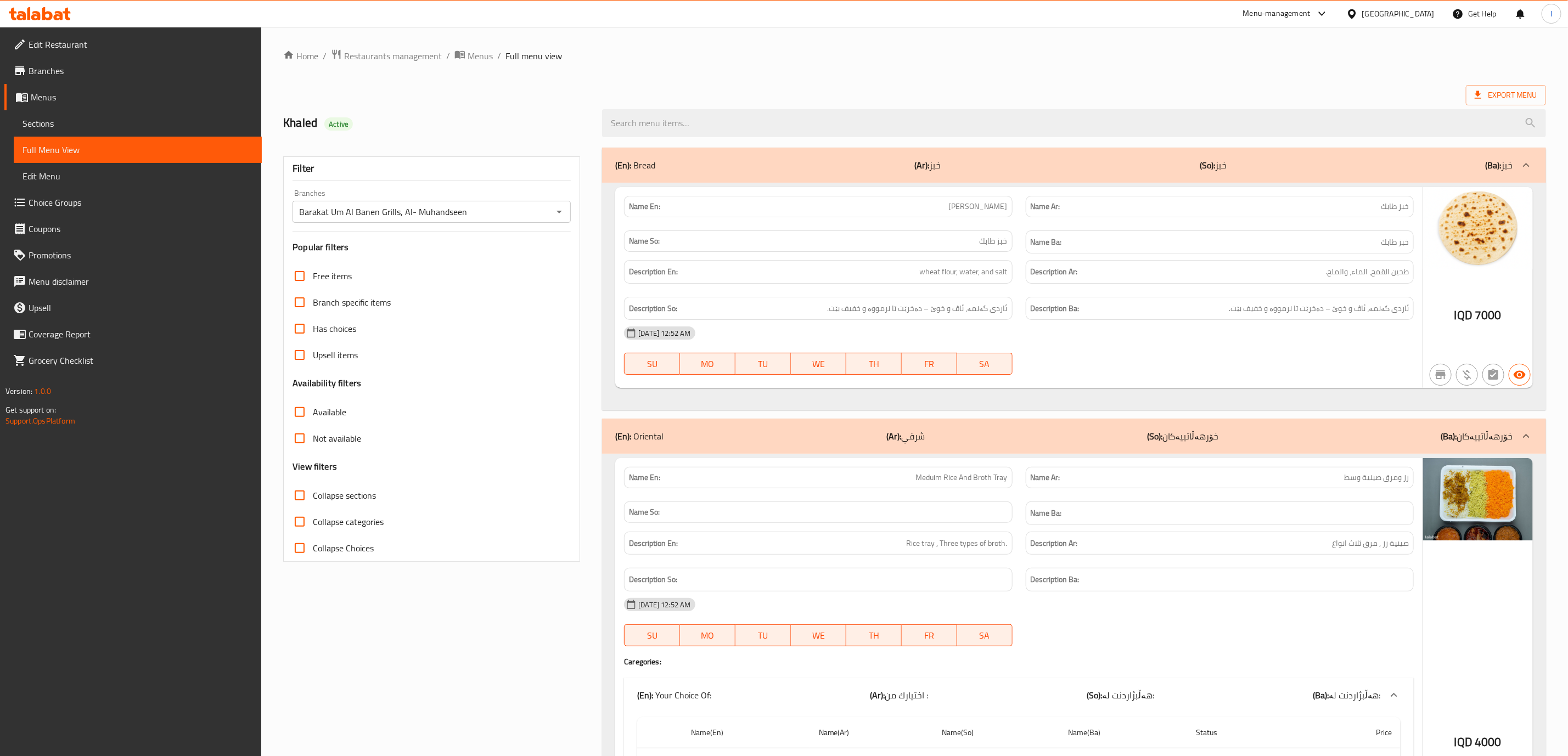
click at [1270, 268] on h6 "Description Ar: طحين القمح، الماء، والملح." at bounding box center [1220, 272] width 378 height 14
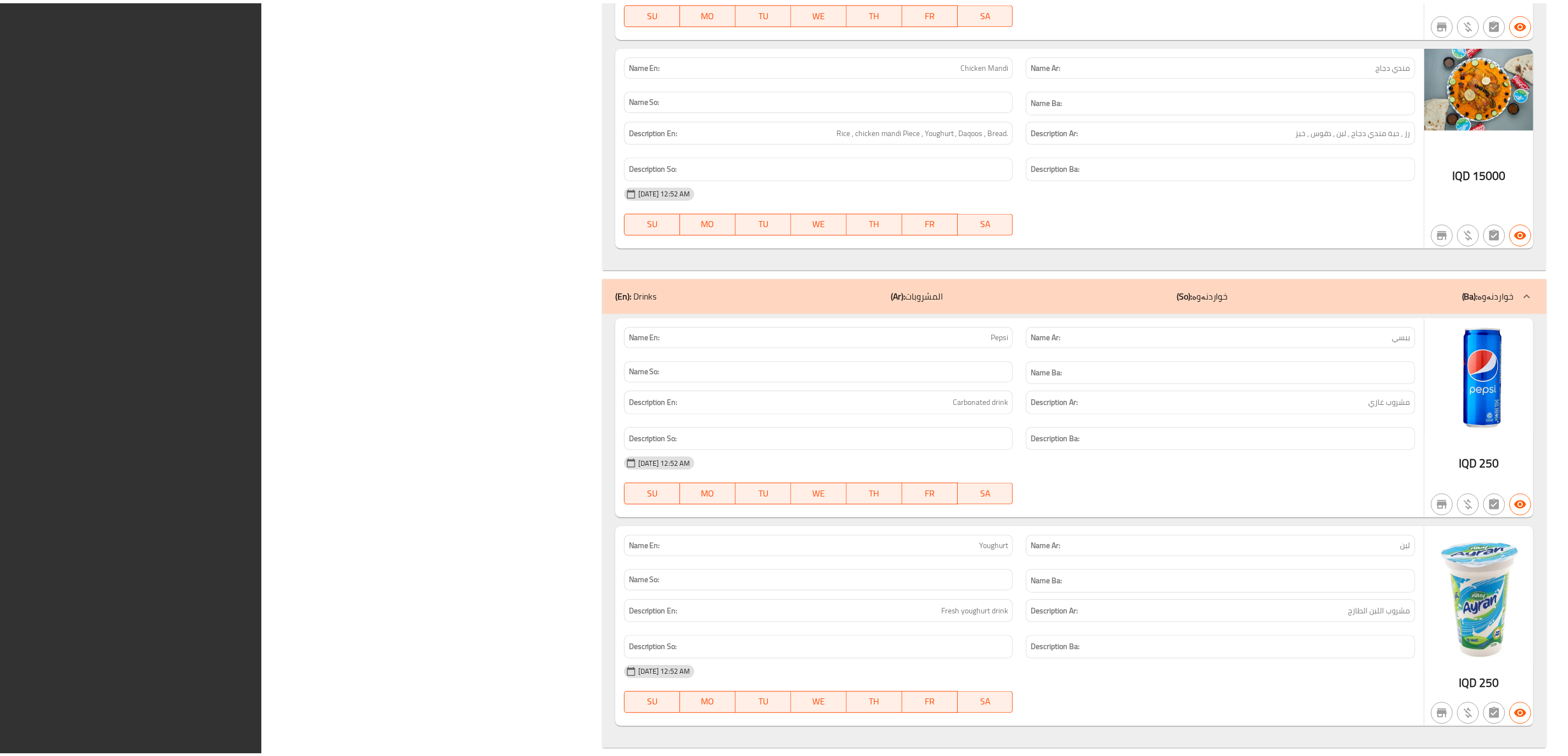
scroll to position [3922, 0]
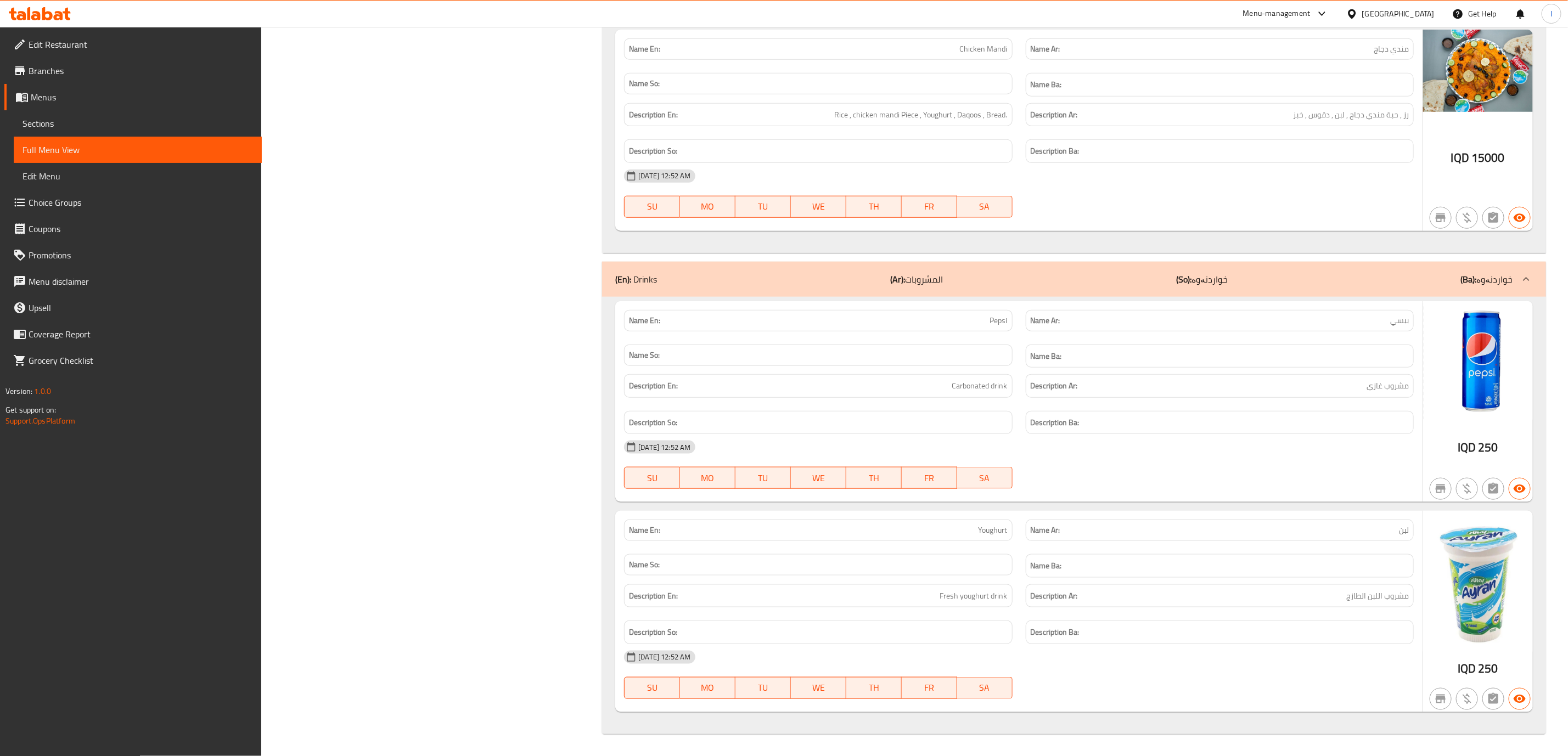
click at [72, 17] on div at bounding box center [40, 14] width 80 height 22
click at [61, 15] on icon at bounding box center [58, 15] width 9 height 9
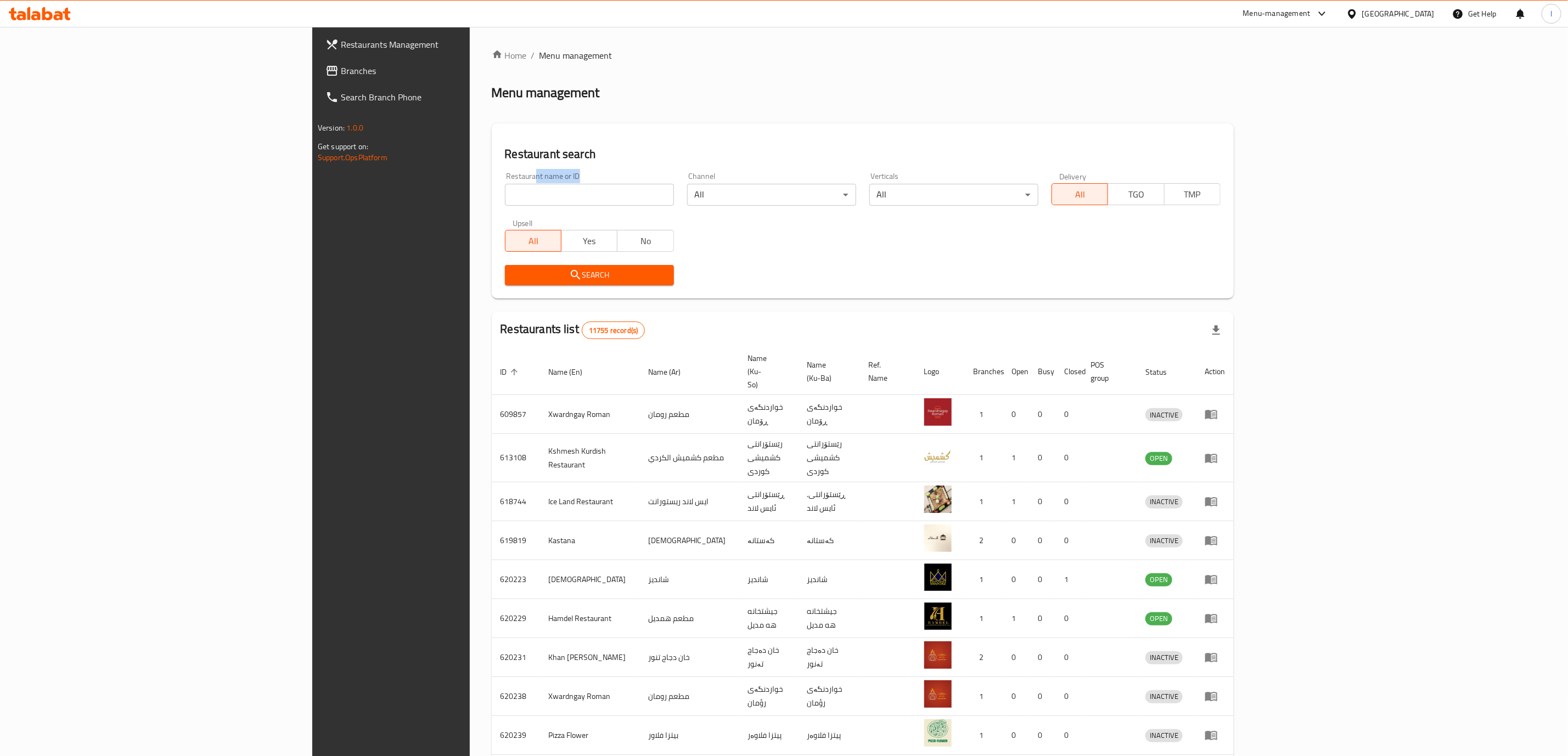
drag, startPoint x: 328, startPoint y: 176, endPoint x: 321, endPoint y: 186, distance: 12.2
click at [505, 186] on div "Restaurant name or ID Restaurant name or ID" at bounding box center [590, 189] width 169 height 33
click at [505, 194] on input "search" at bounding box center [590, 194] width 169 height 22
paste input "Zaid Al-shaheer"
type input "Zaid Al-shaheer"
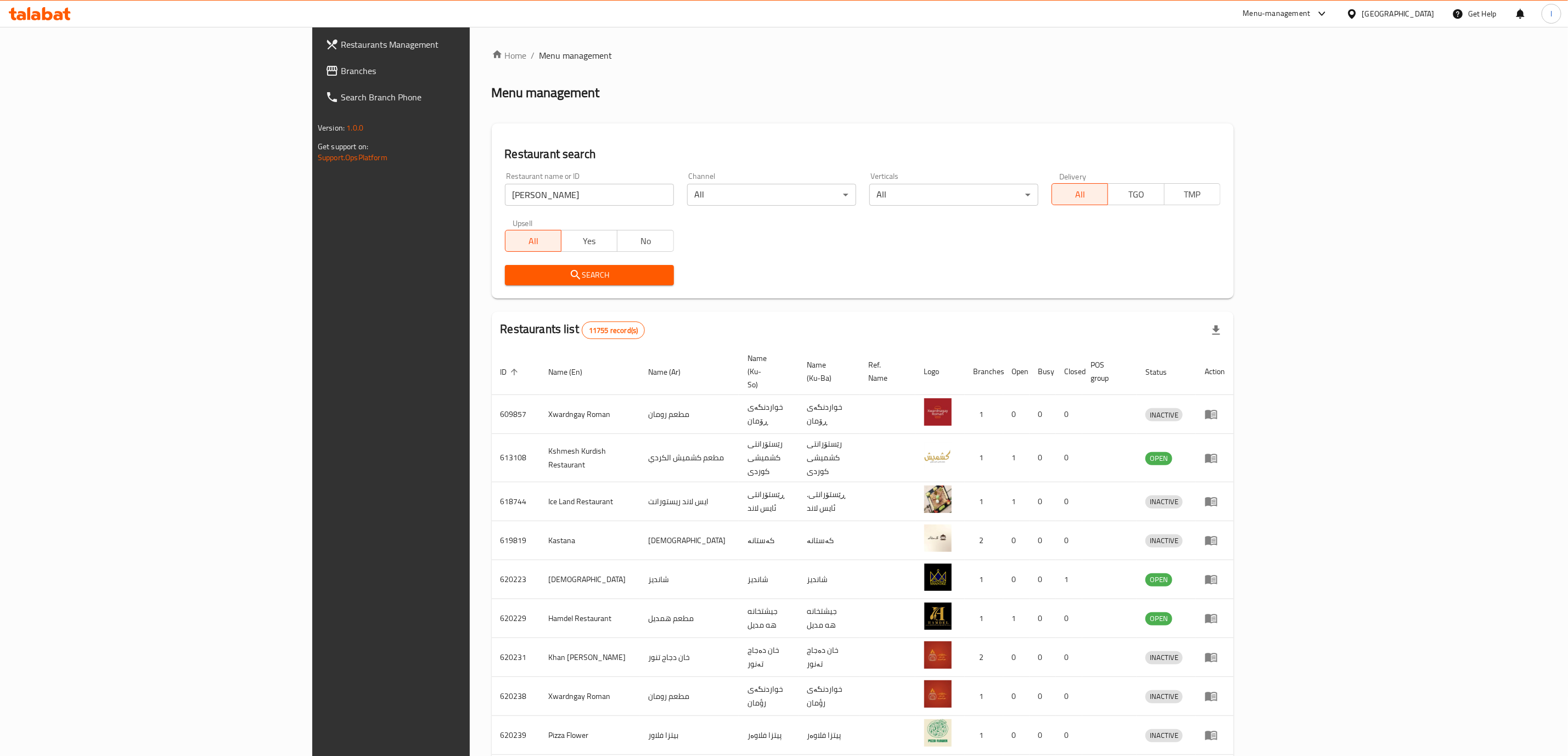
click at [498, 288] on div "Search" at bounding box center [589, 275] width 182 height 33
click at [514, 279] on span "Search" at bounding box center [590, 275] width 152 height 14
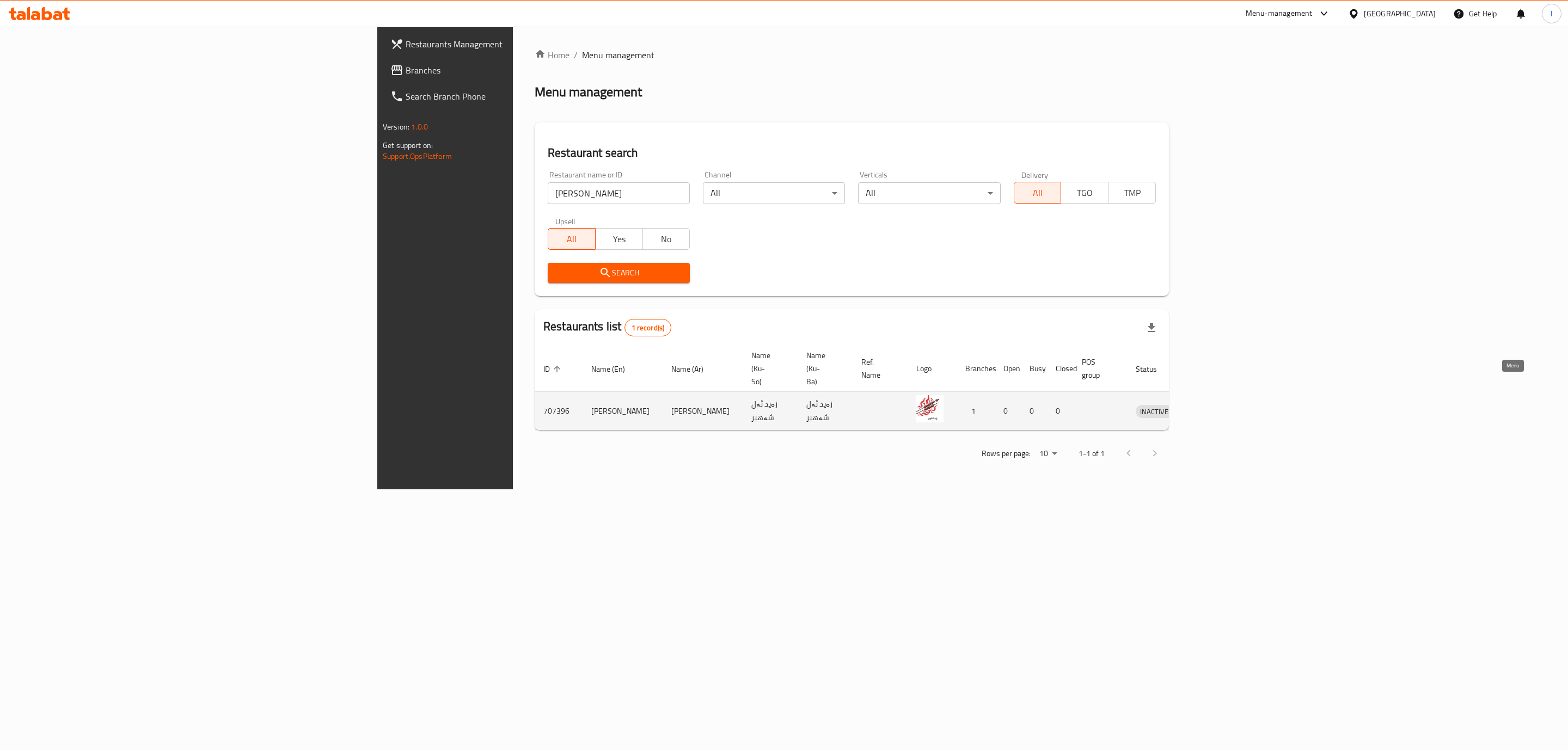
click at [1207, 404] on icon "enhanced table" at bounding box center [1201, 411] width 13 height 13
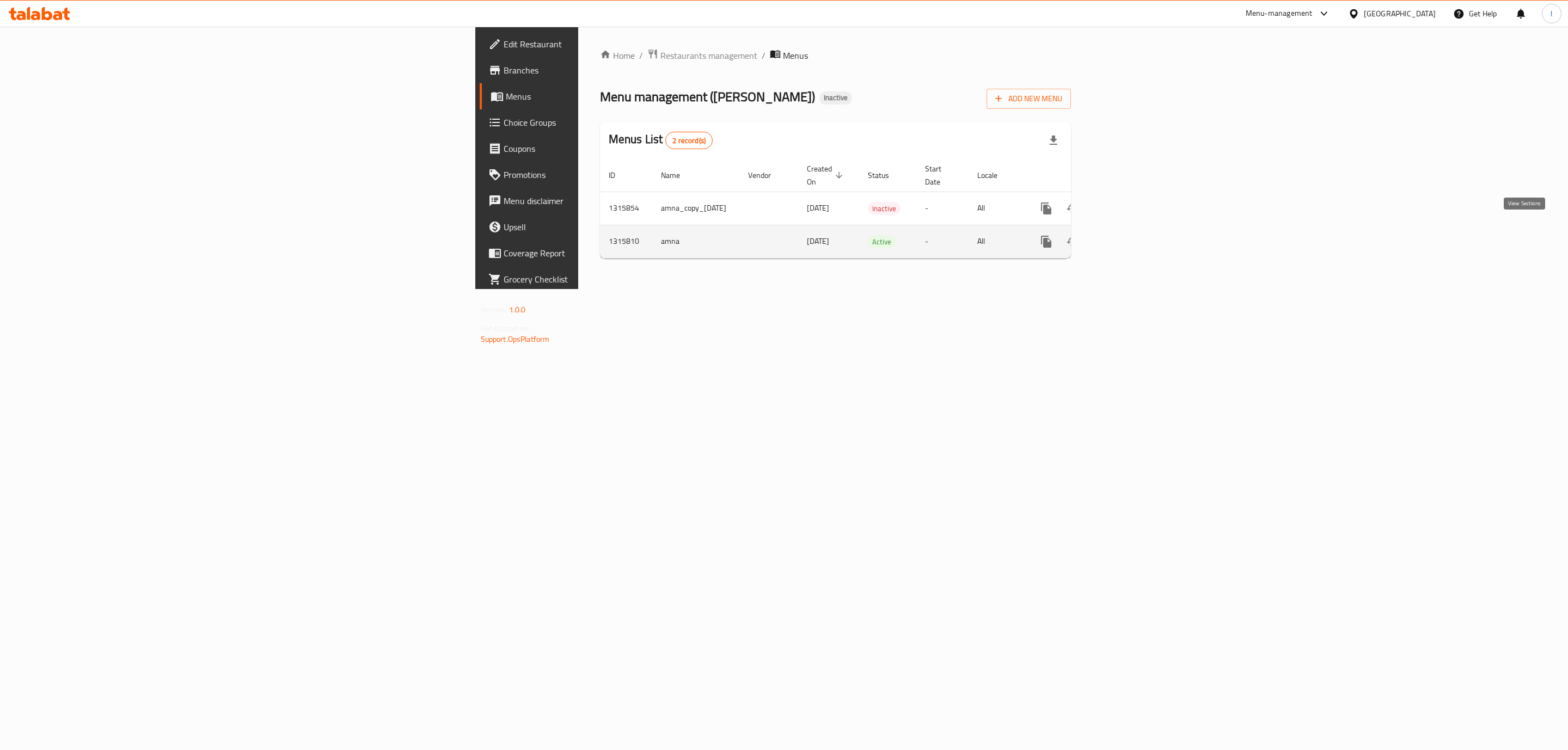
click at [1131, 235] on icon "enhanced table" at bounding box center [1125, 242] width 13 height 13
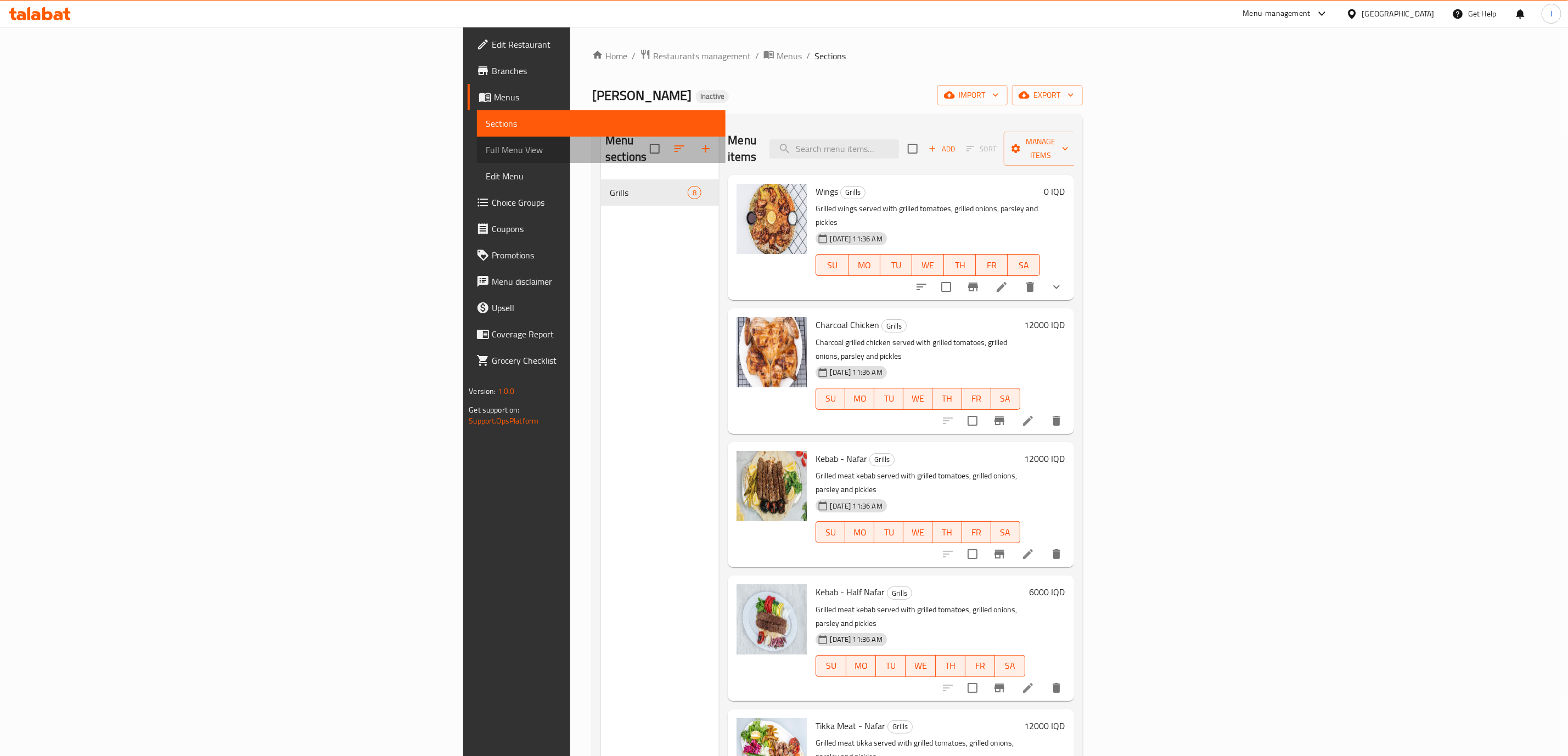
click at [477, 140] on link "Full Menu View" at bounding box center [601, 150] width 248 height 26
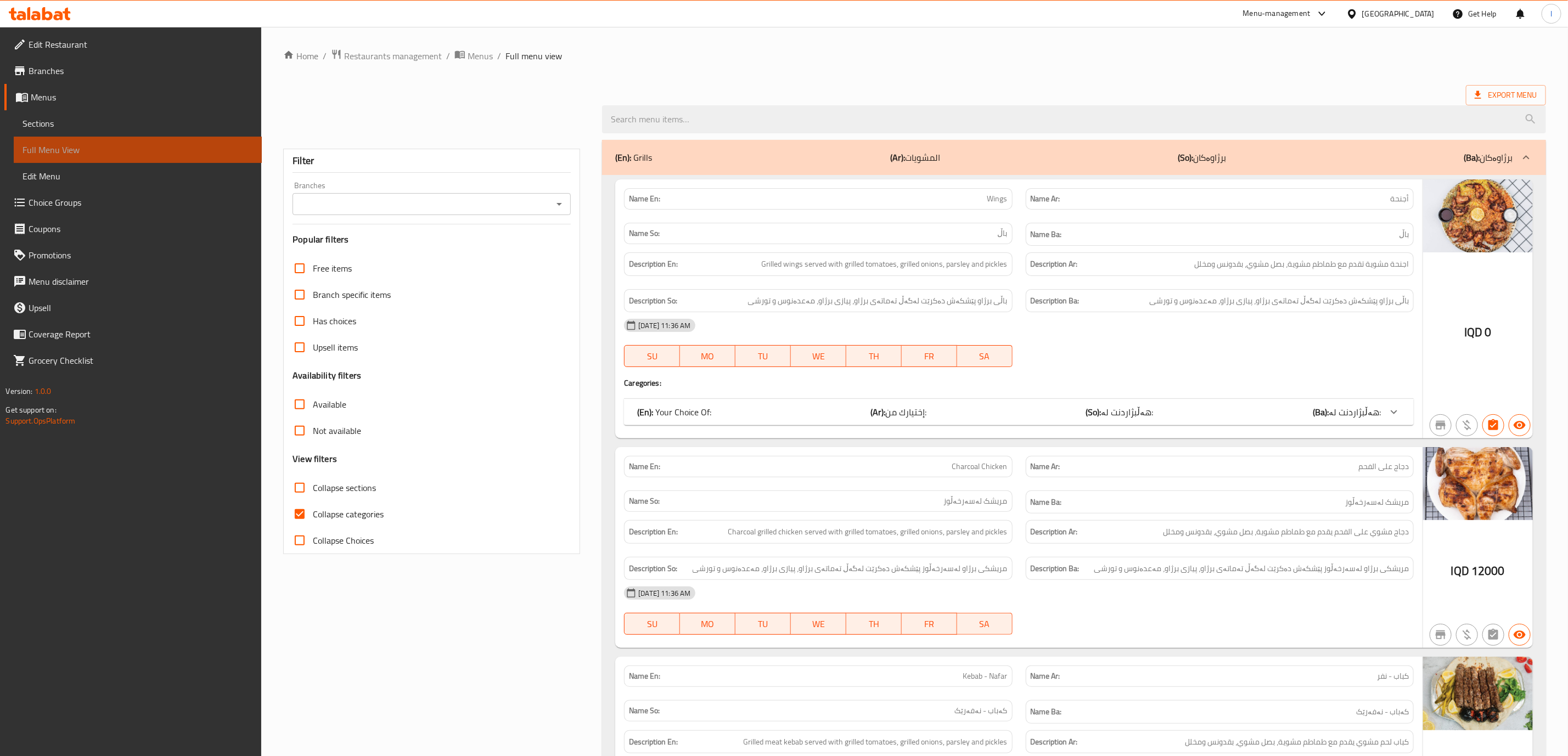
click at [33, 143] on span "Full Menu View" at bounding box center [137, 150] width 231 height 13
drag, startPoint x: 428, startPoint y: 193, endPoint x: 421, endPoint y: 193, distance: 7.0
click at [427, 193] on div "Branches Branches" at bounding box center [432, 198] width 278 height 33
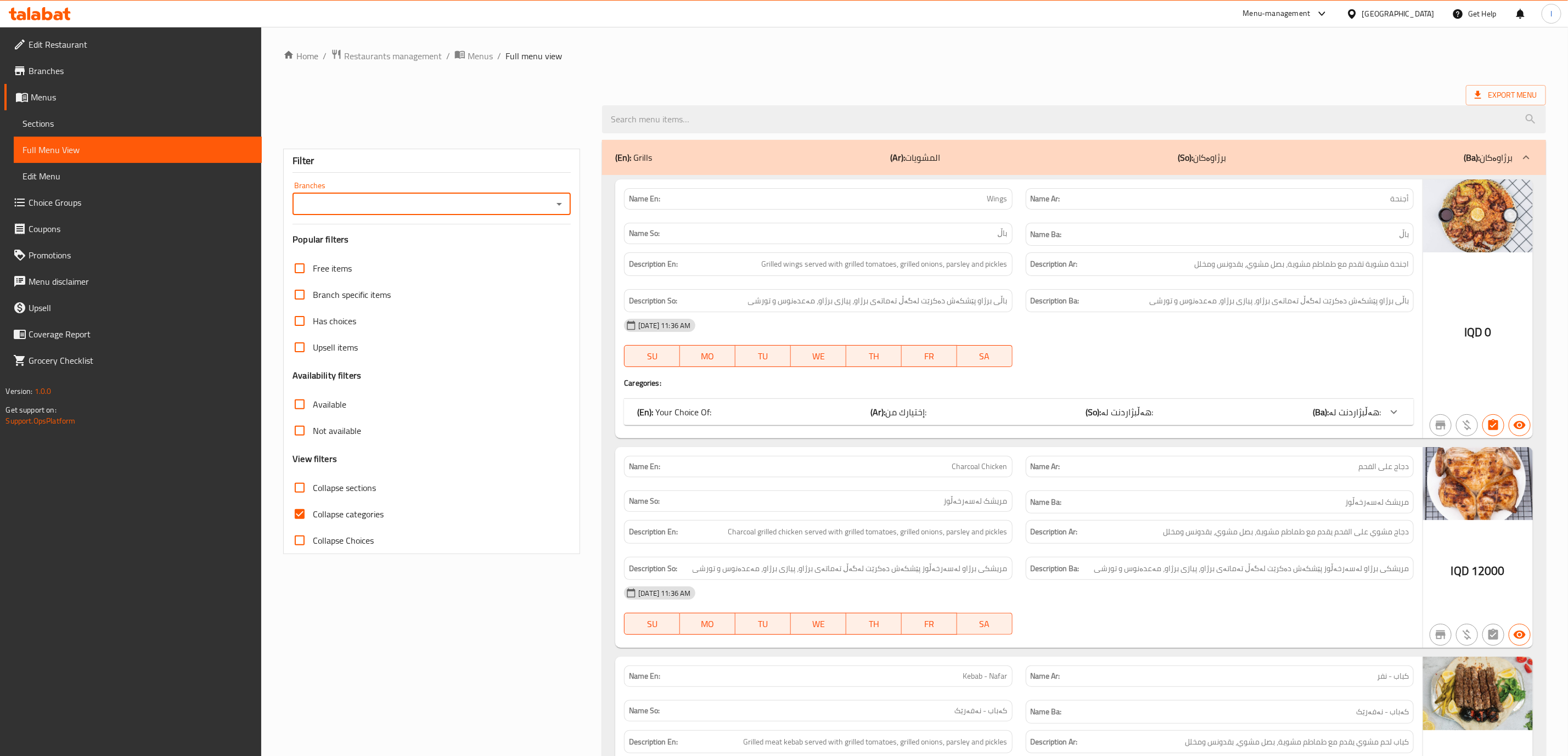
click at [415, 197] on input "Branches" at bounding box center [422, 204] width 254 height 15
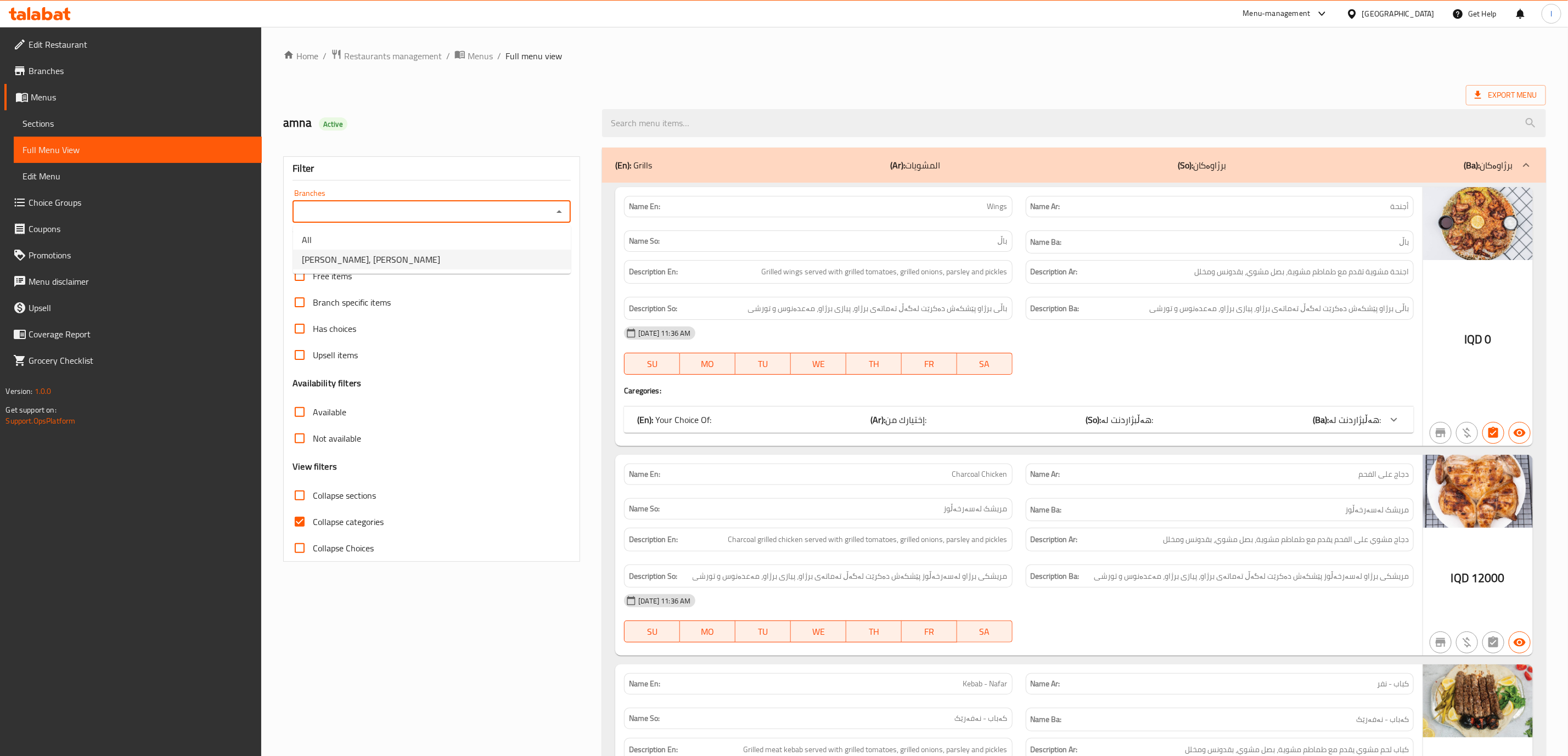
click at [373, 257] on span "Zaid Al-shaheer, Al aathameya" at bounding box center [371, 259] width 138 height 13
type input "Zaid Al-shaheer, Al aathameya"
click at [1053, 356] on div "05-10-2025 11:36 AM SU MO TU WE TH FR SA" at bounding box center [1019, 351] width 803 height 61
click at [322, 523] on span "Collapse categories" at bounding box center [348, 522] width 71 height 13
click at [313, 523] on input "Collapse categories" at bounding box center [299, 522] width 26 height 26
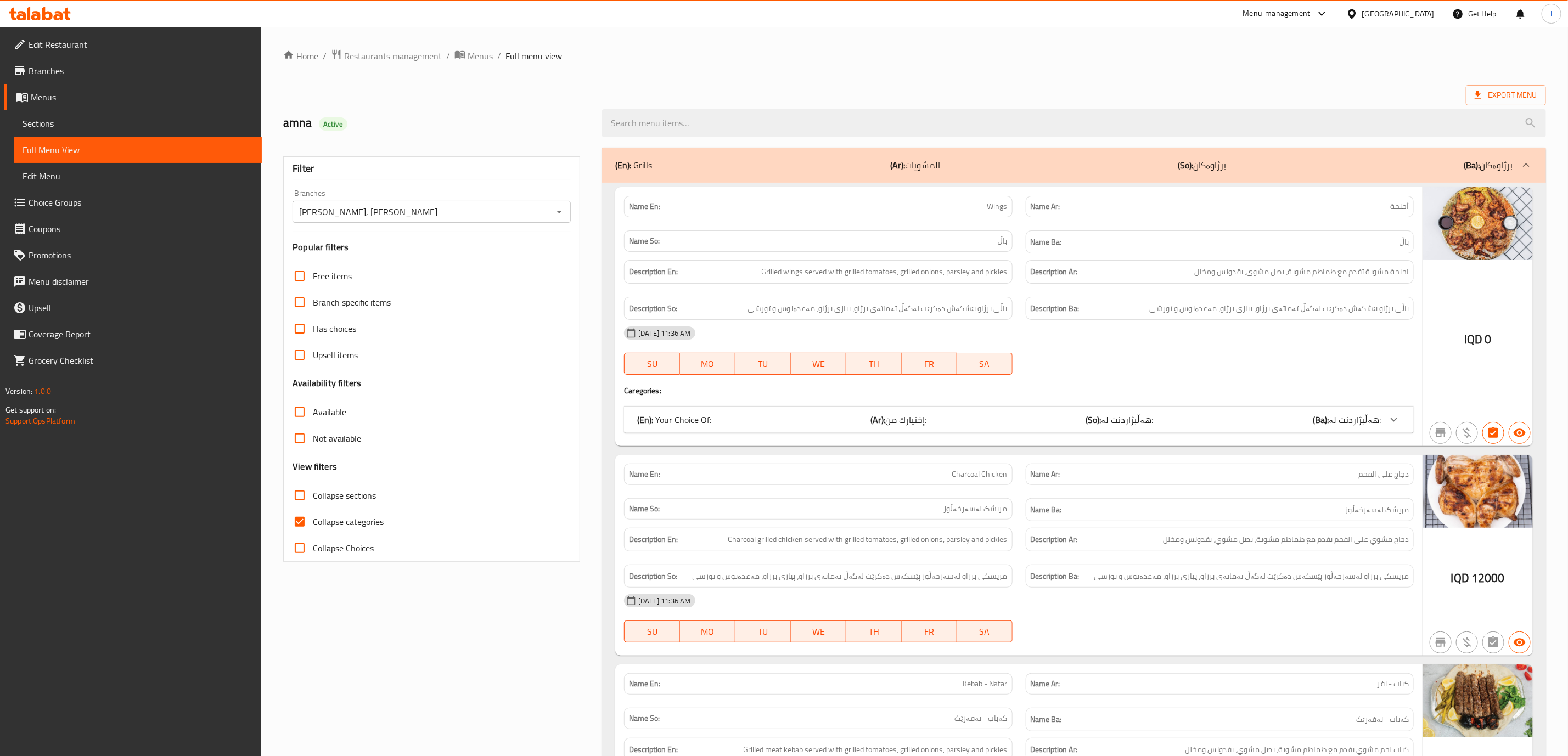
checkbox input "false"
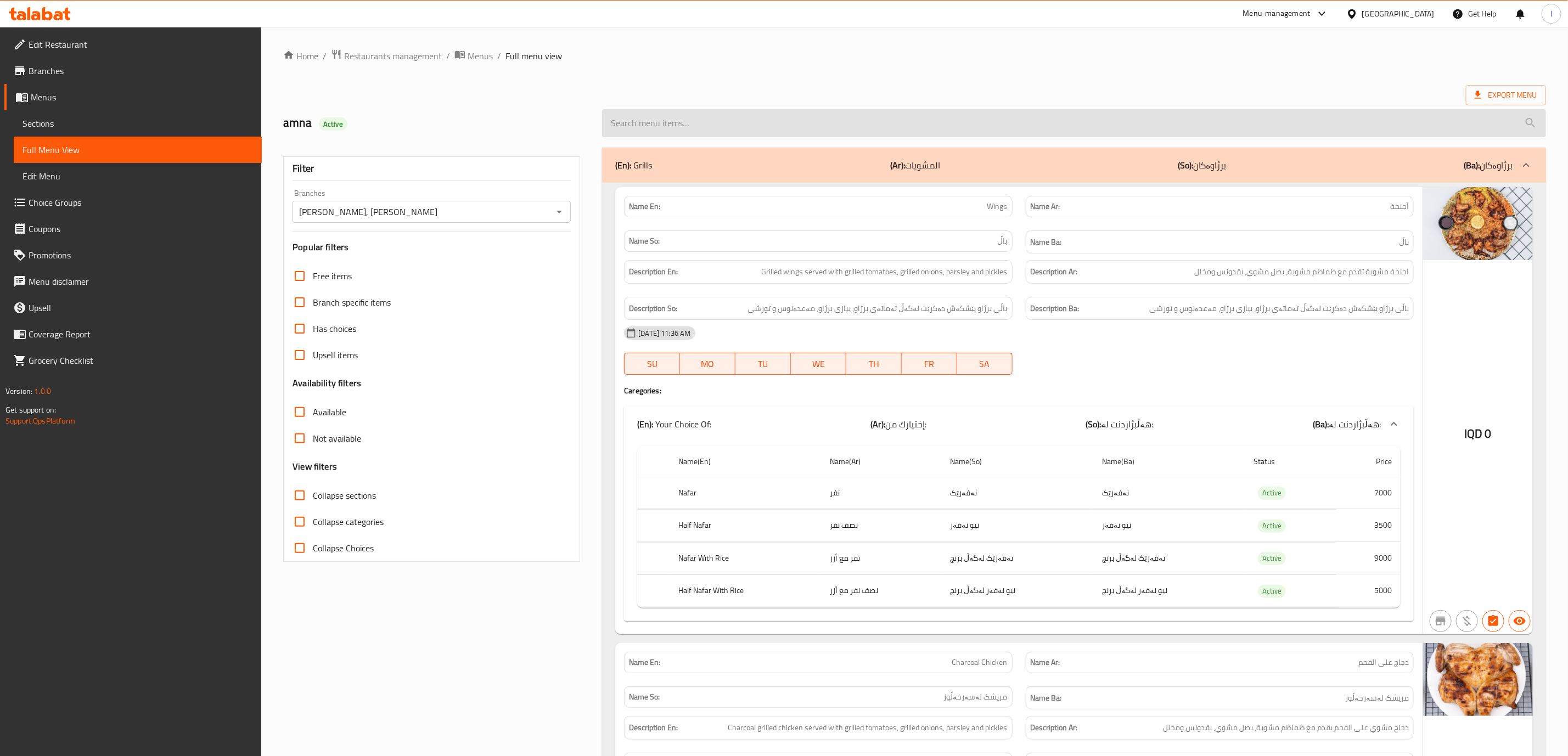
click at [804, 111] on div at bounding box center [1074, 123] width 957 height 41
click at [794, 113] on input "search" at bounding box center [1074, 123] width 944 height 28
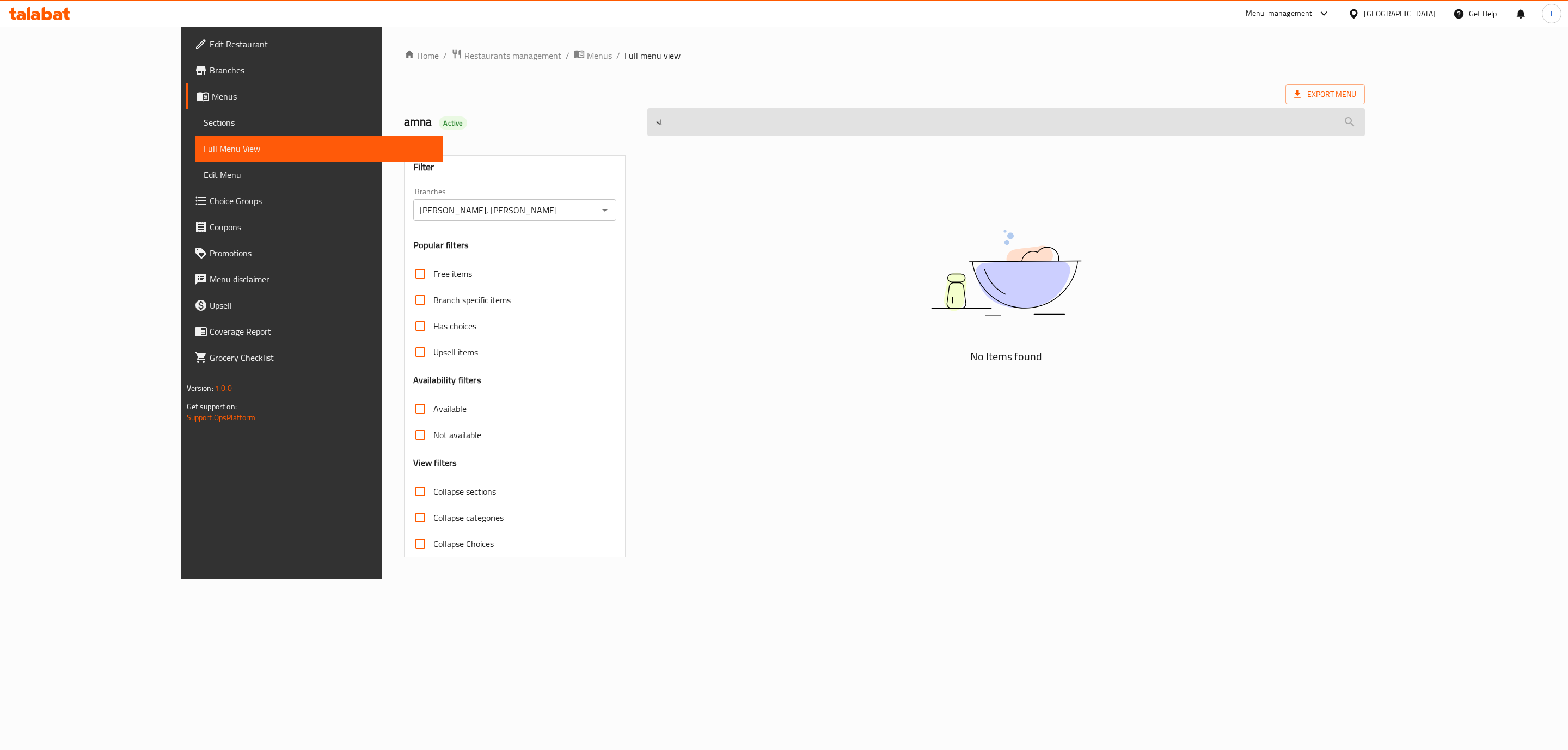
type input "s"
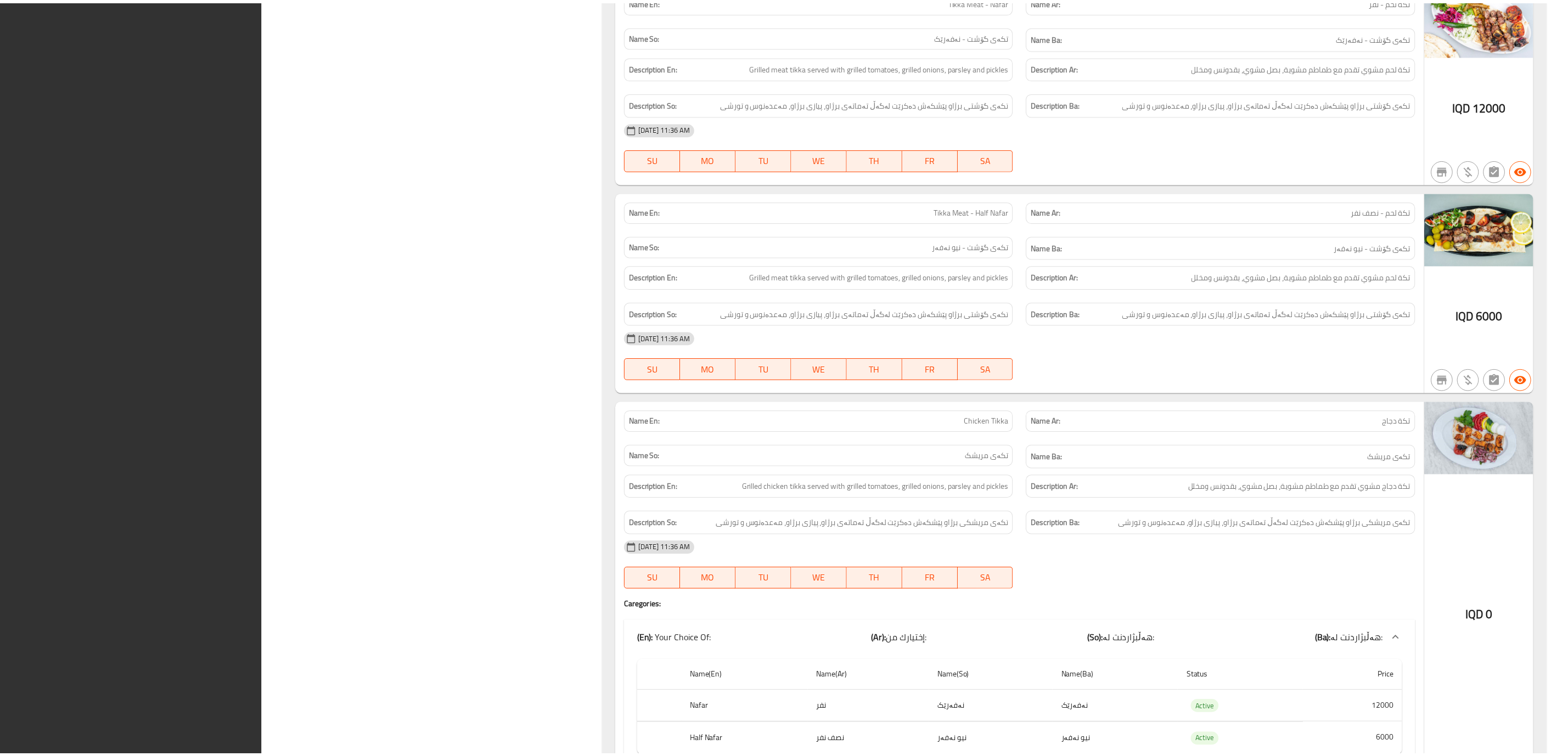
scroll to position [1772, 0]
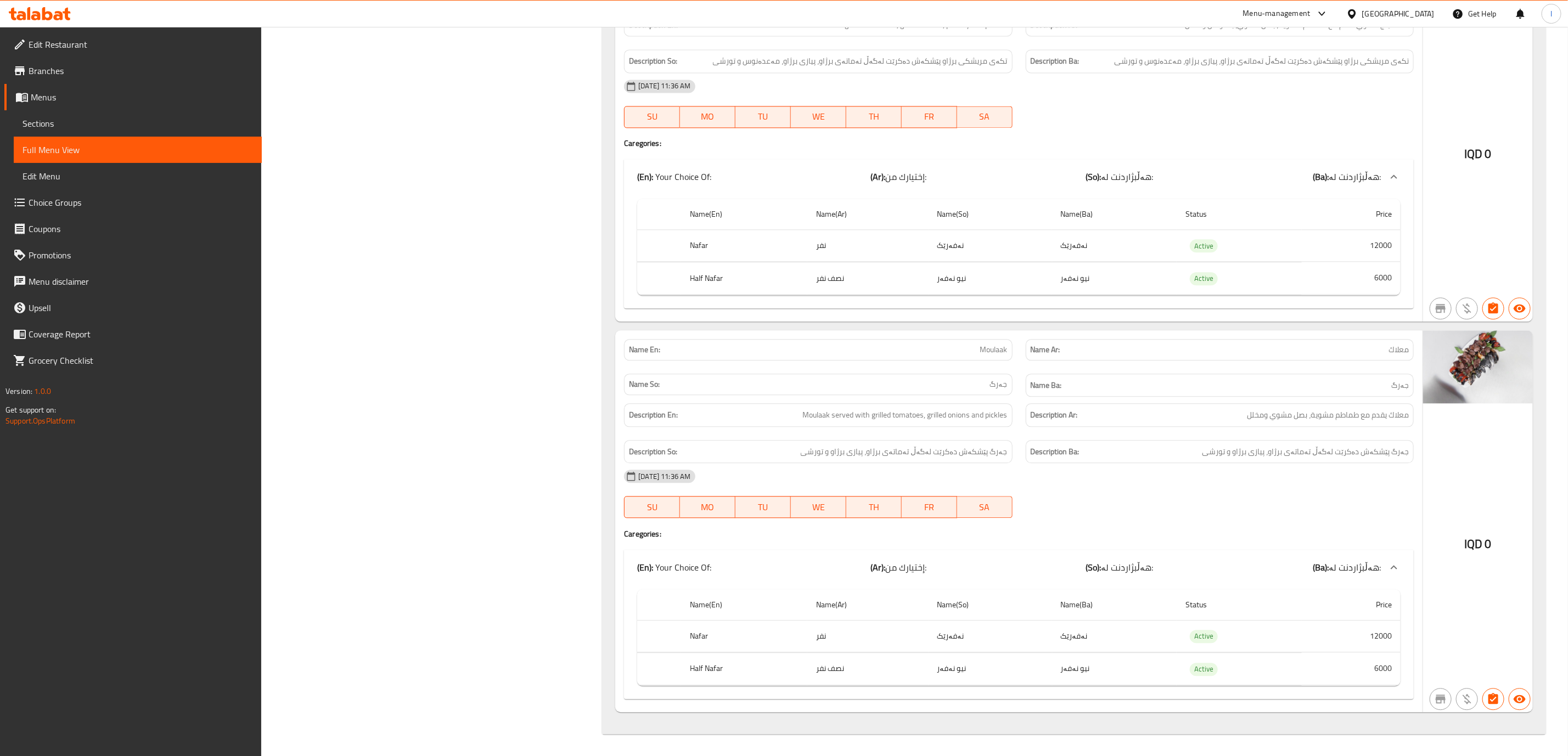
click at [51, 10] on icon at bounding box center [40, 14] width 62 height 13
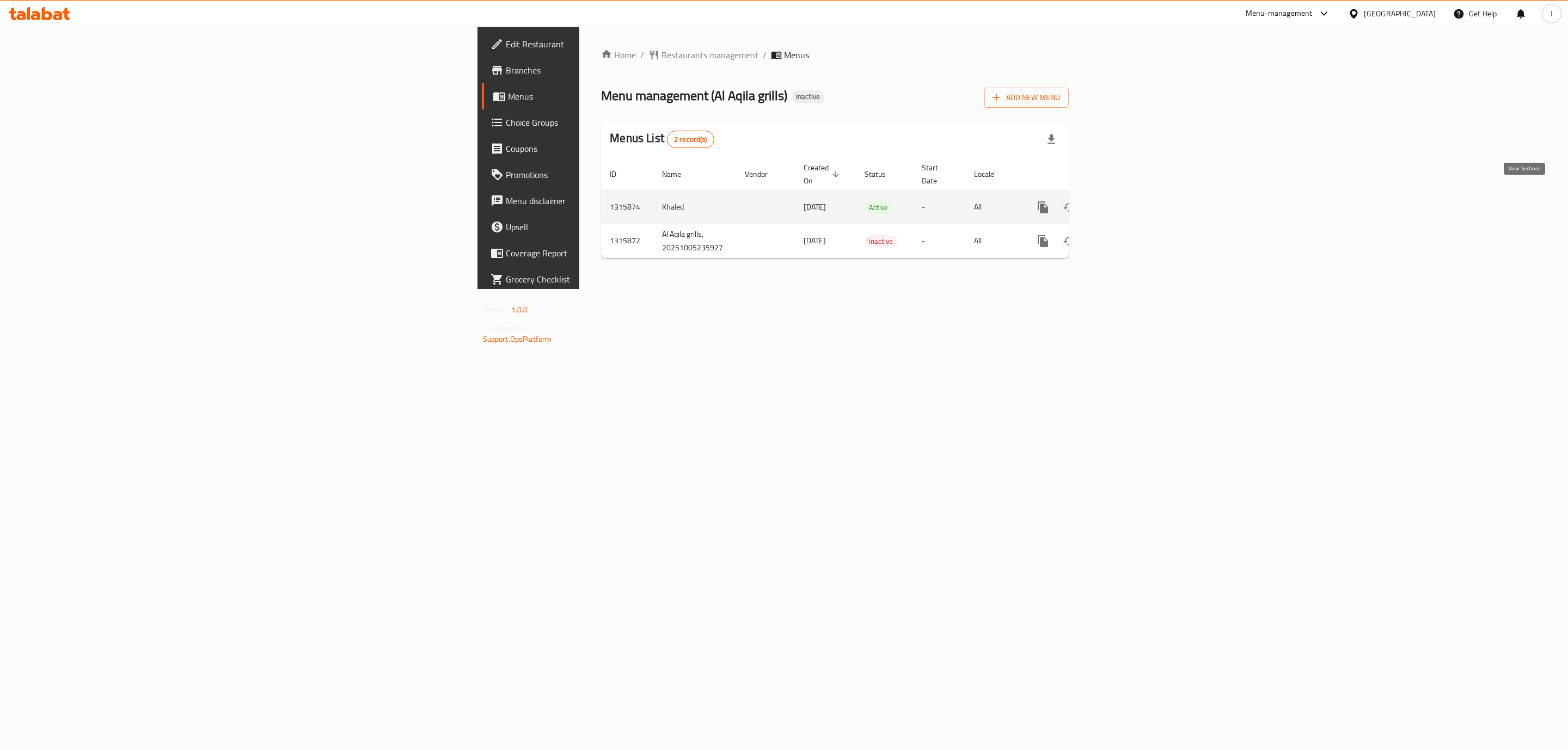
click at [963, 198] on link "enhanced table" at bounding box center [1121, 207] width 26 height 26
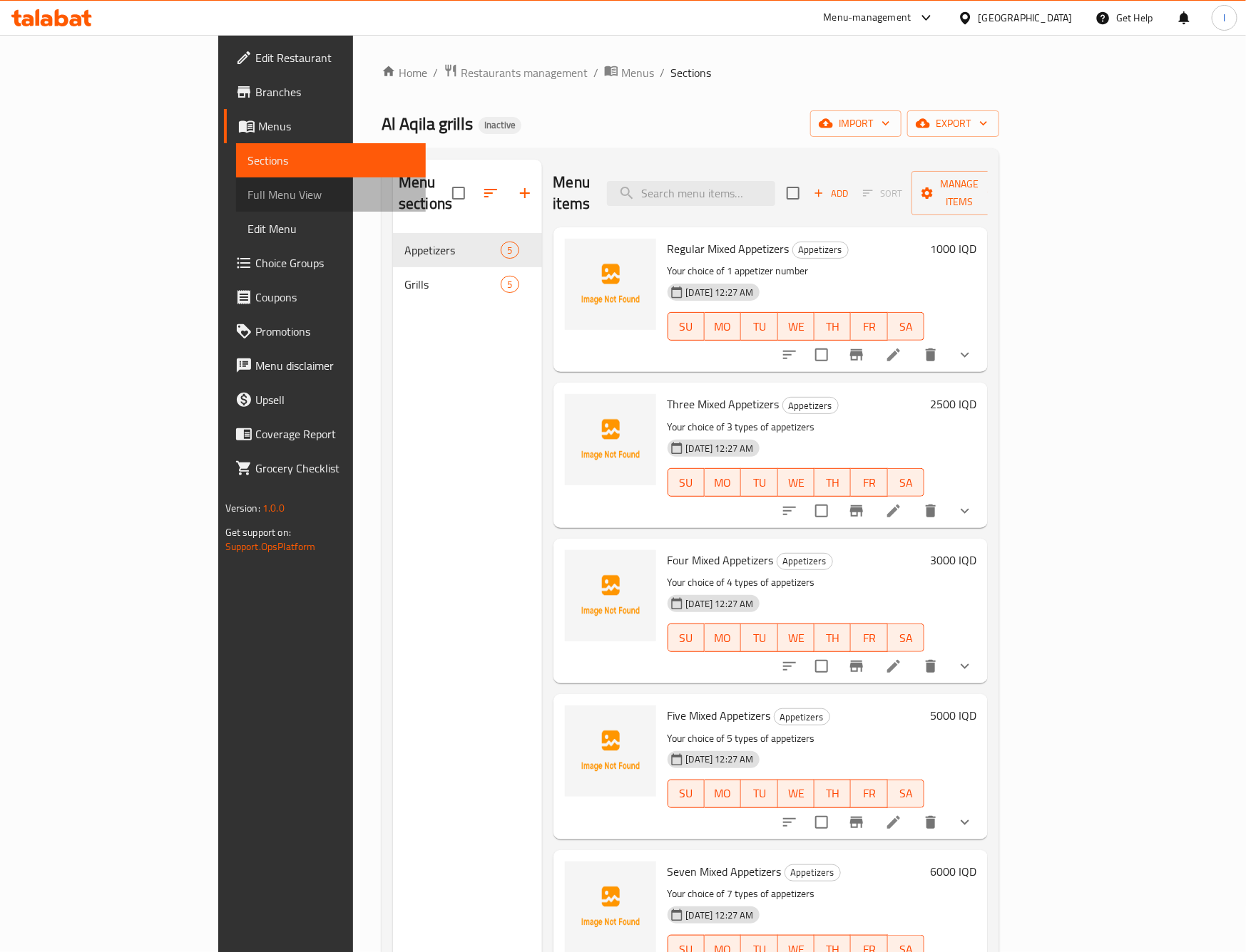
drag, startPoint x: 90, startPoint y: 191, endPoint x: 2, endPoint y: 219, distance: 92.3
click at [247, 191] on span "Full Menu View" at bounding box center [331, 194] width 167 height 17
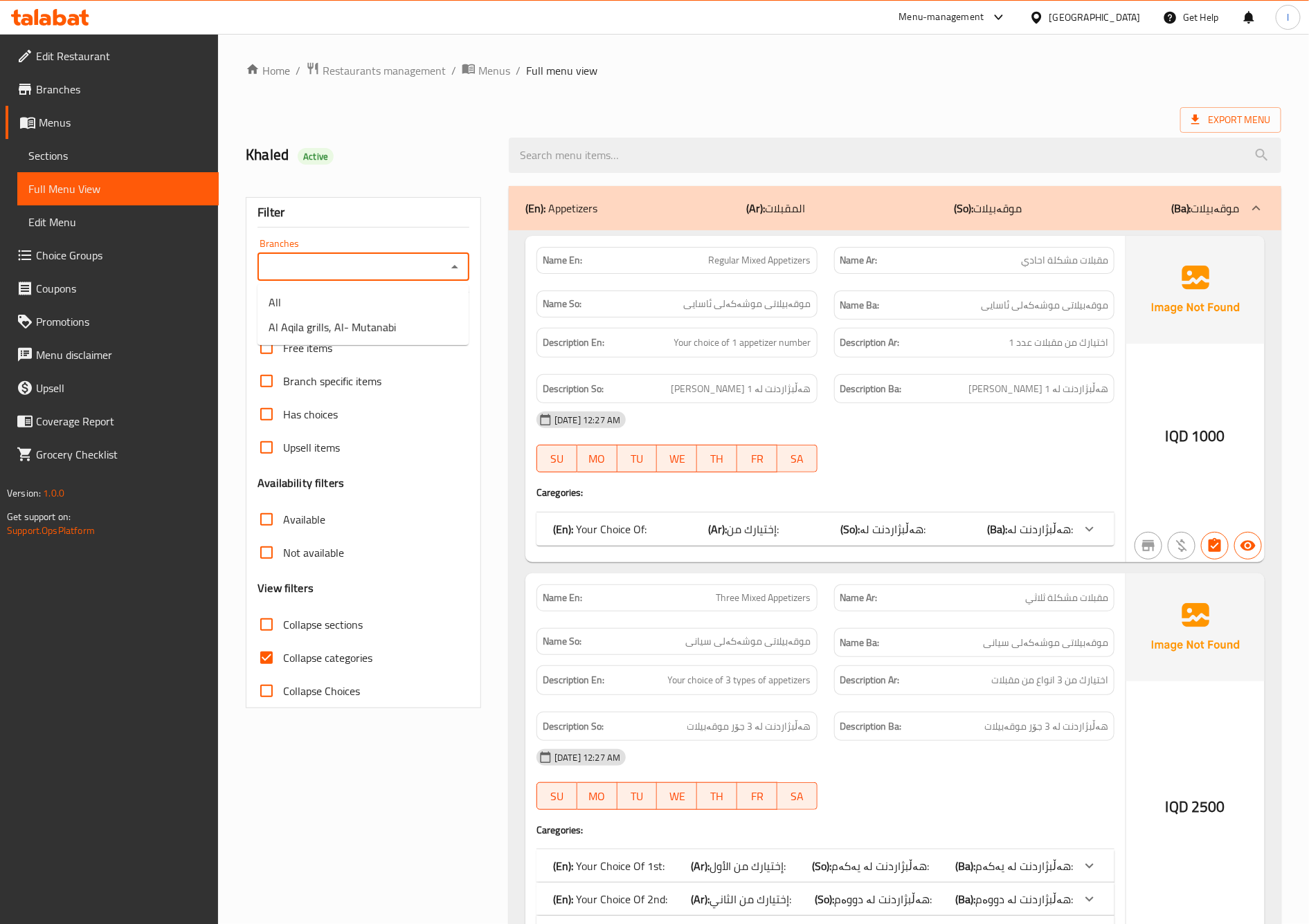
click at [421, 260] on input "Branches" at bounding box center [352, 266] width 180 height 19
click at [344, 323] on span "Al Aqila grills, Al- Mutanabi" at bounding box center [333, 327] width 128 height 16
type input "Al Aqila grills, Al- Mutanabi"
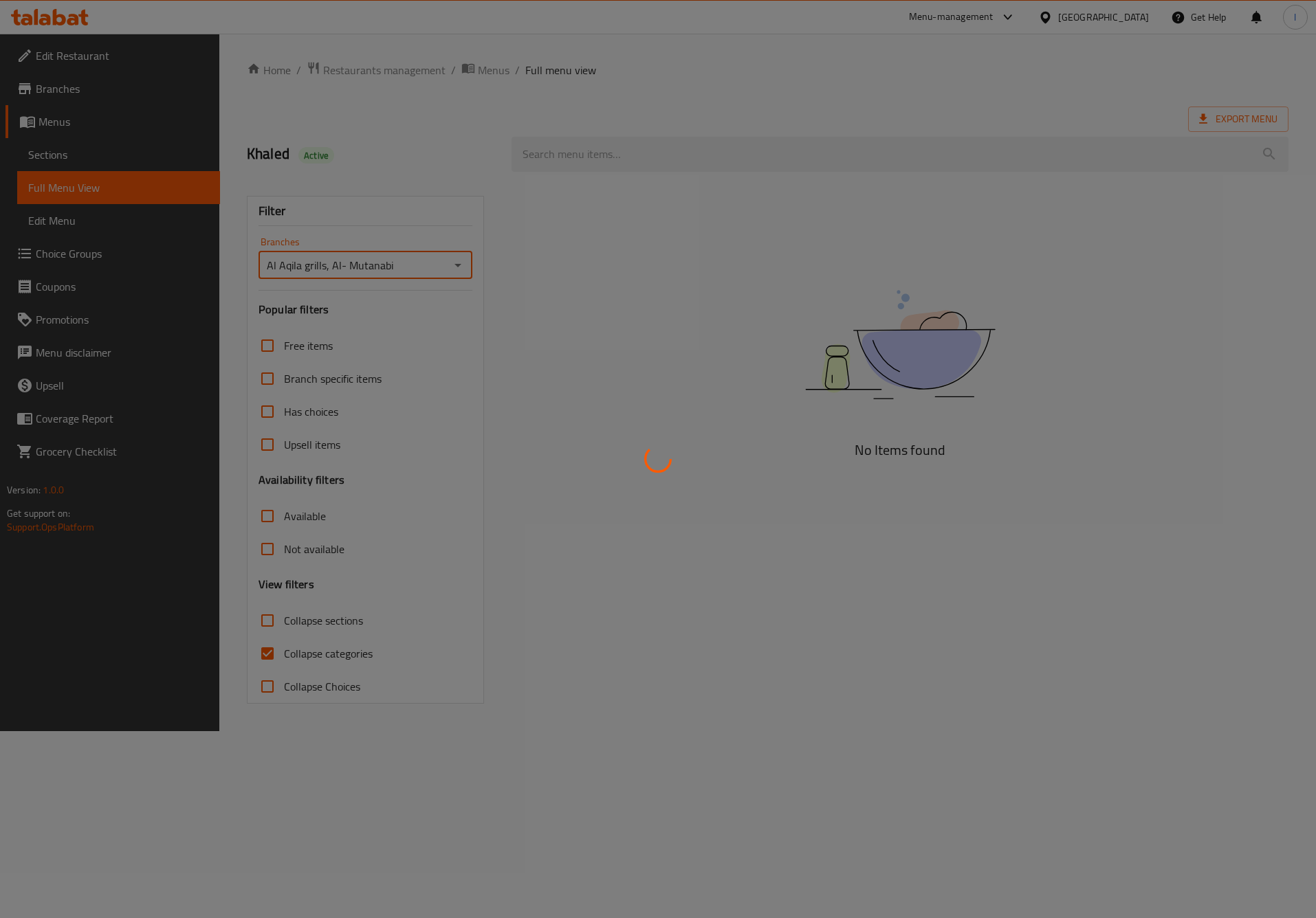
click at [374, 690] on div at bounding box center [658, 459] width 1316 height 918
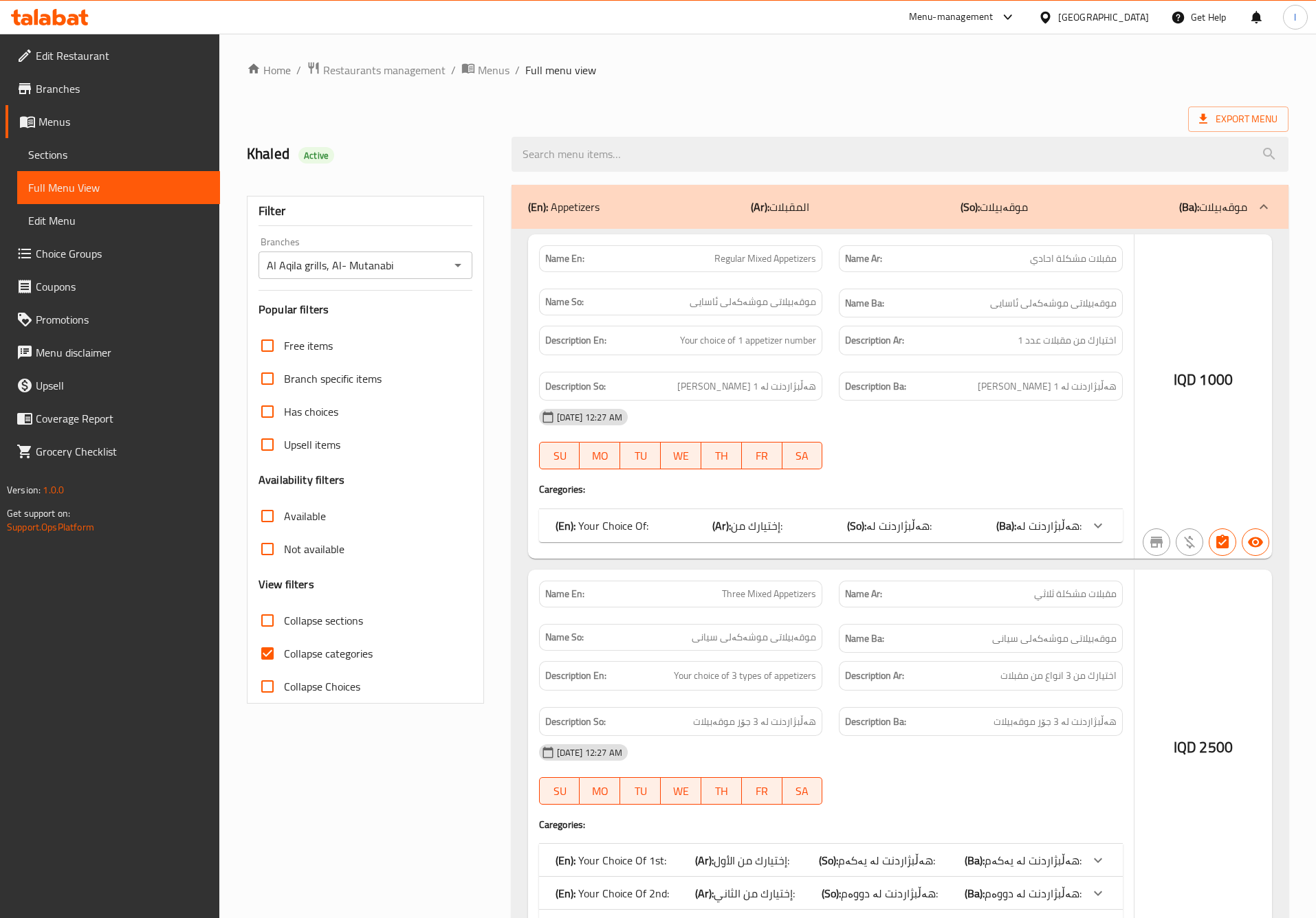
click at [333, 661] on div at bounding box center [658, 459] width 1316 height 918
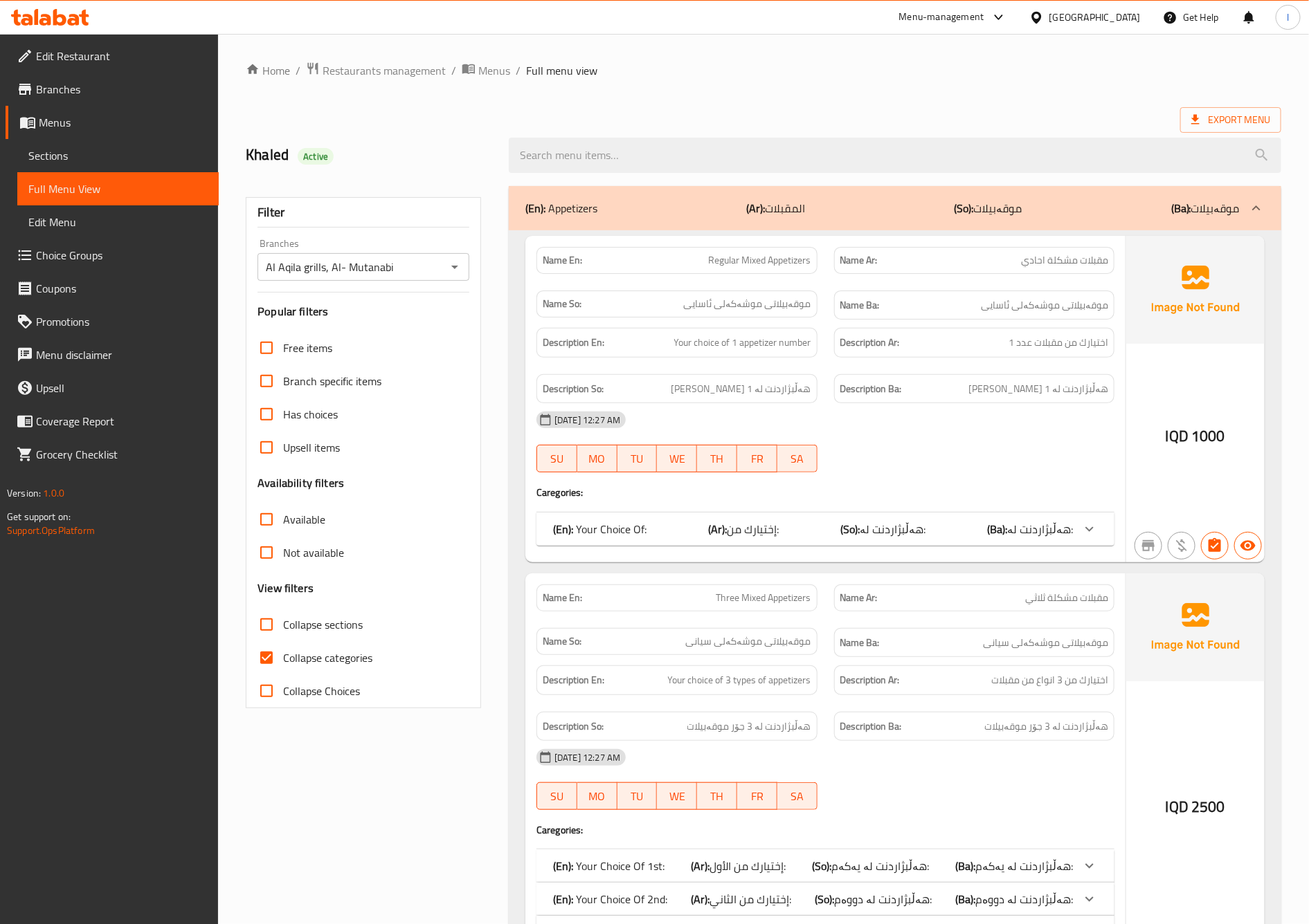
click at [329, 654] on span "Collapse categories" at bounding box center [328, 658] width 89 height 16
click at [283, 654] on input "Collapse categories" at bounding box center [266, 658] width 33 height 33
checkbox input "false"
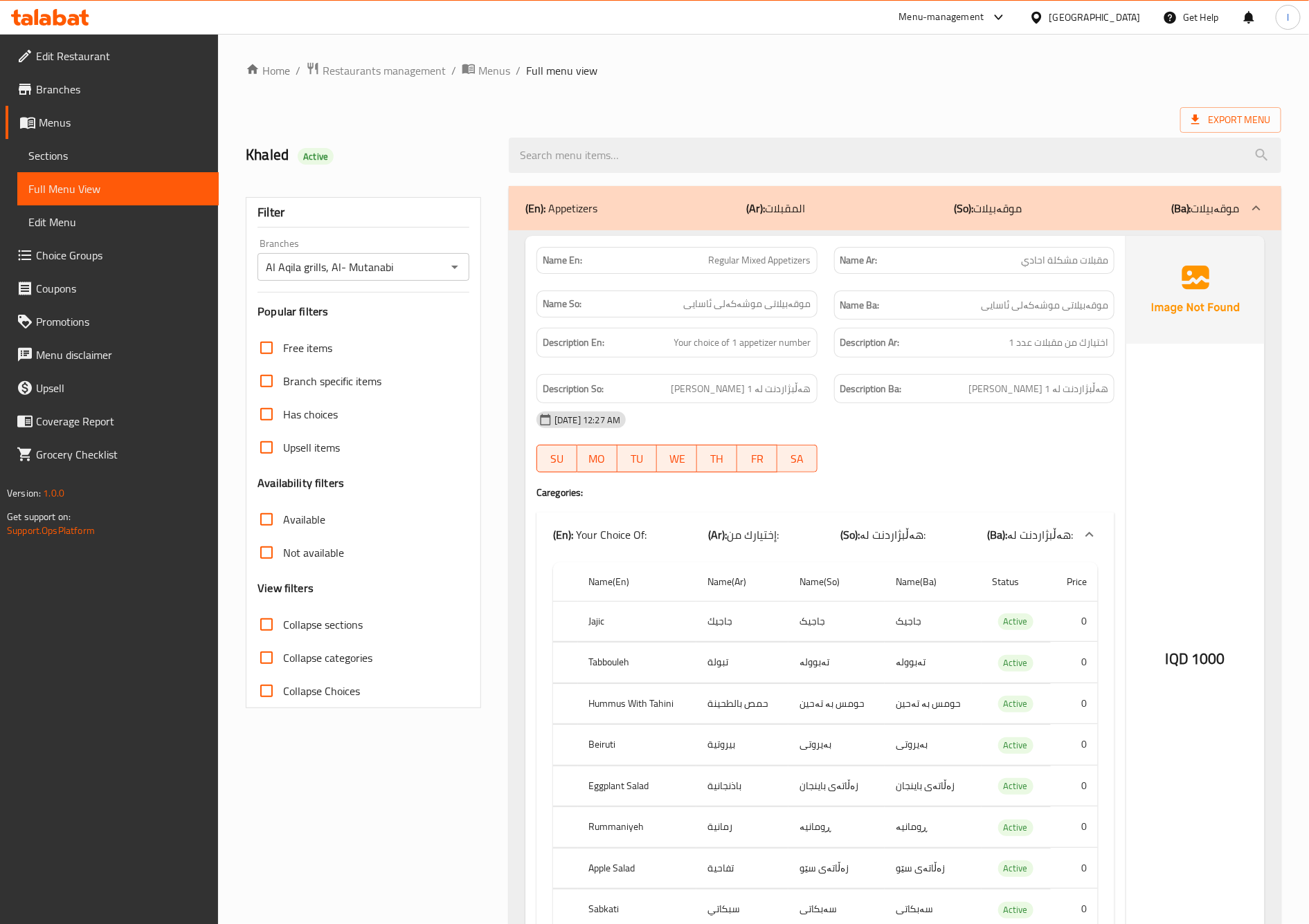
click at [324, 625] on span "Collapse sections" at bounding box center [323, 625] width 79 height 16
click at [283, 625] on input "Collapse sections" at bounding box center [266, 624] width 33 height 33
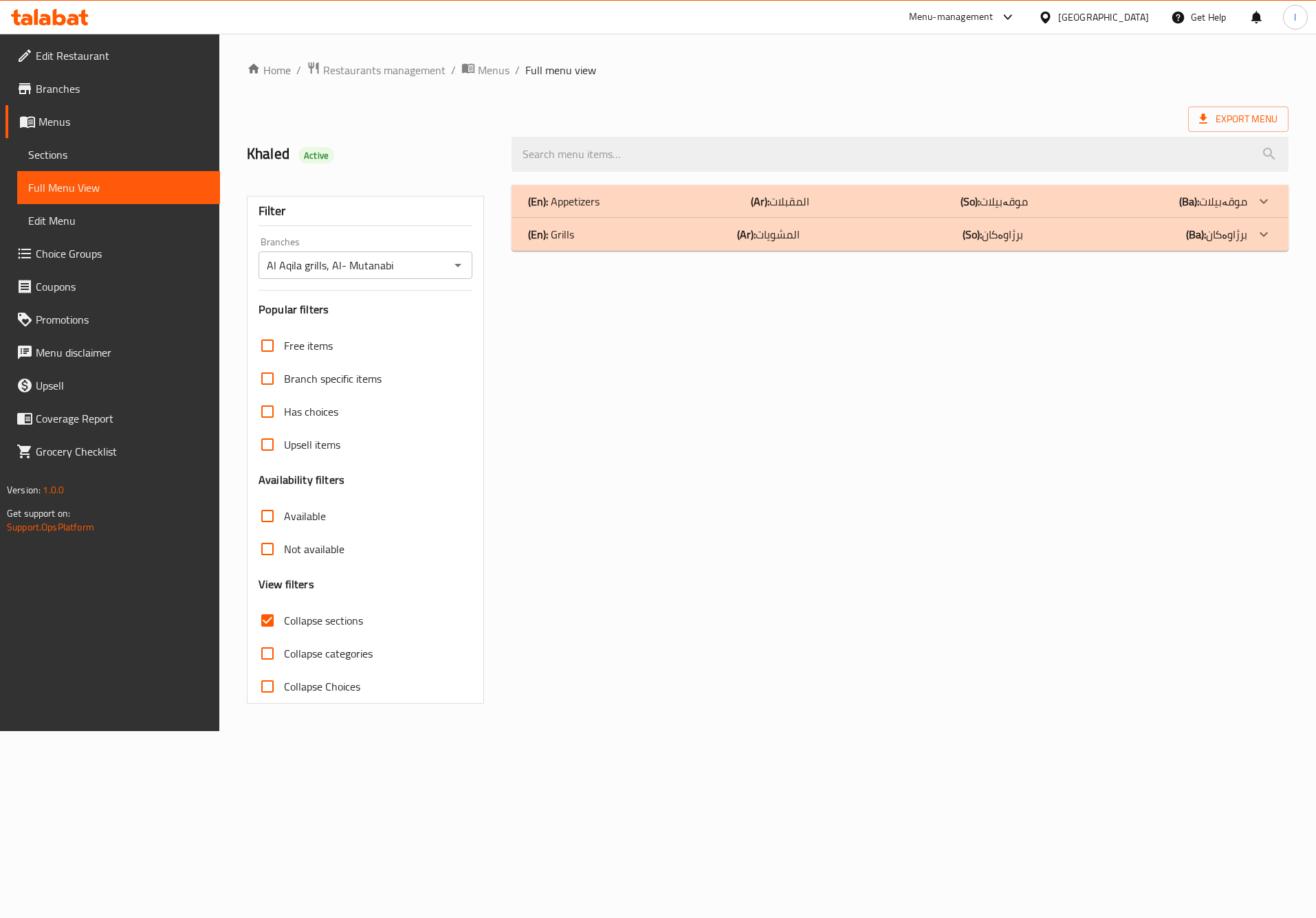
click at [322, 621] on span "Collapse sections" at bounding box center [323, 621] width 79 height 16
click at [284, 621] on input "Collapse sections" at bounding box center [267, 620] width 33 height 33
checkbox input "false"
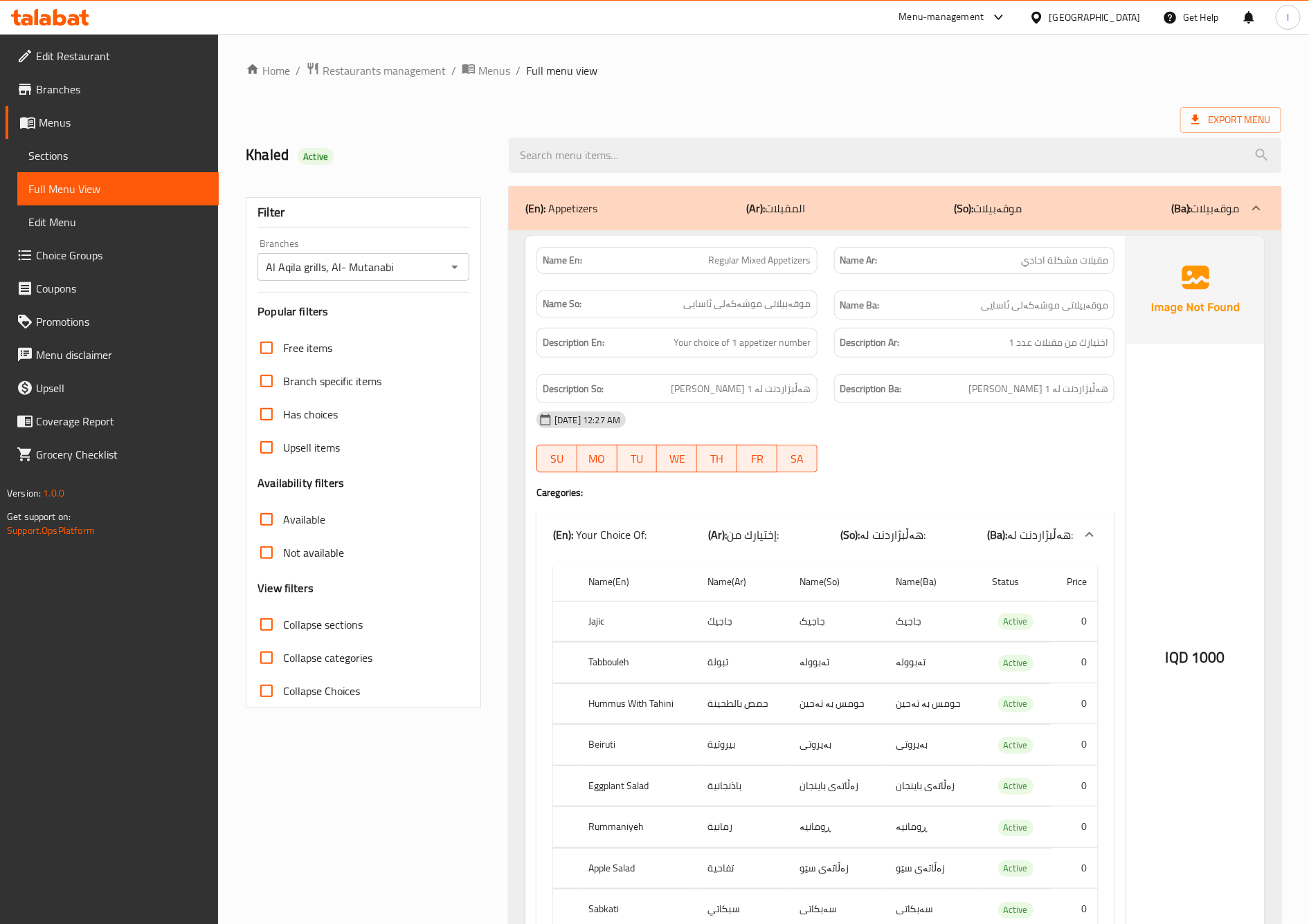
click at [885, 404] on div "Description Ba: هەڵبژاردنت لە 1 دانە موقەبیلات" at bounding box center [974, 389] width 281 height 30
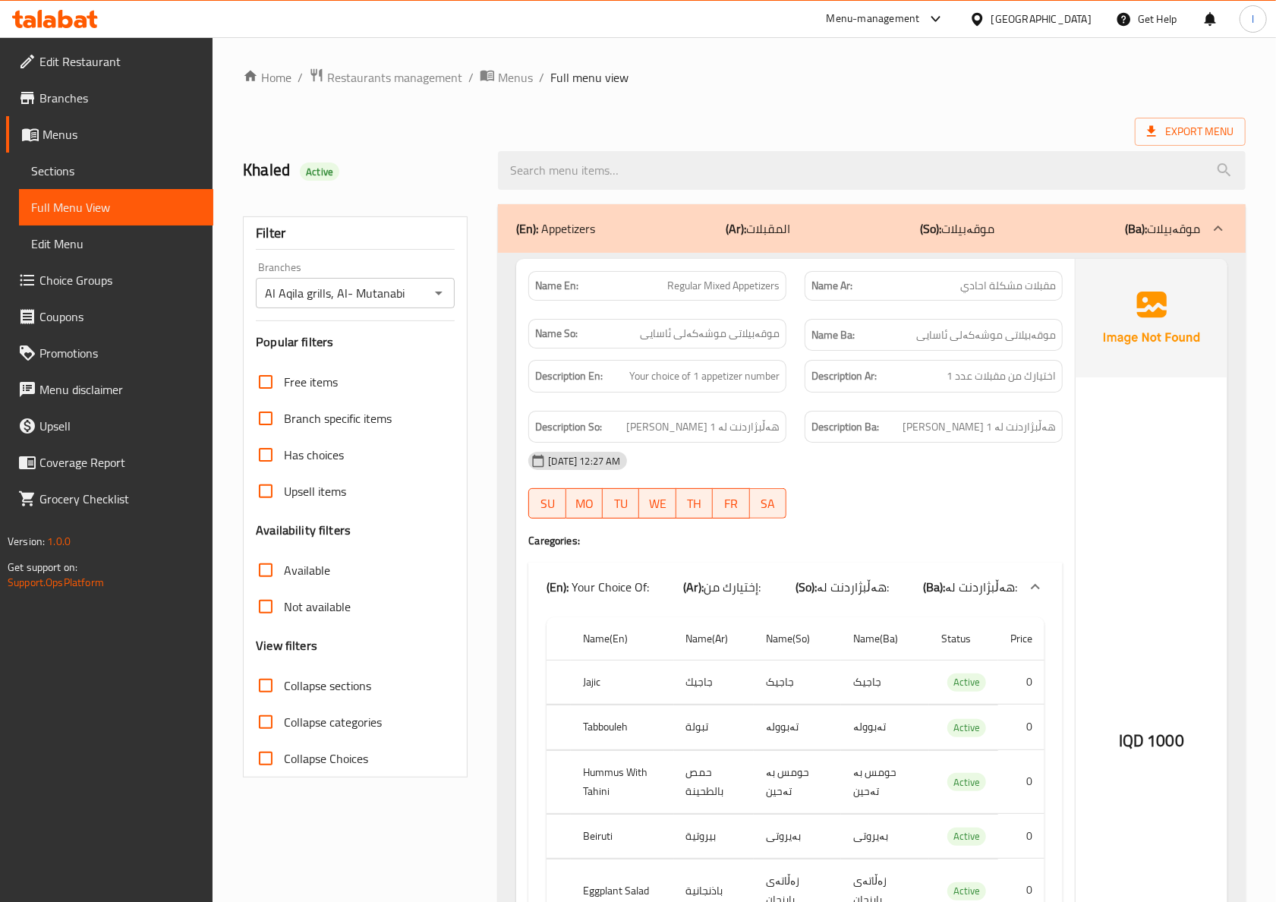
click at [996, 456] on div "06-10-2025 12:27 AM" at bounding box center [795, 461] width 553 height 36
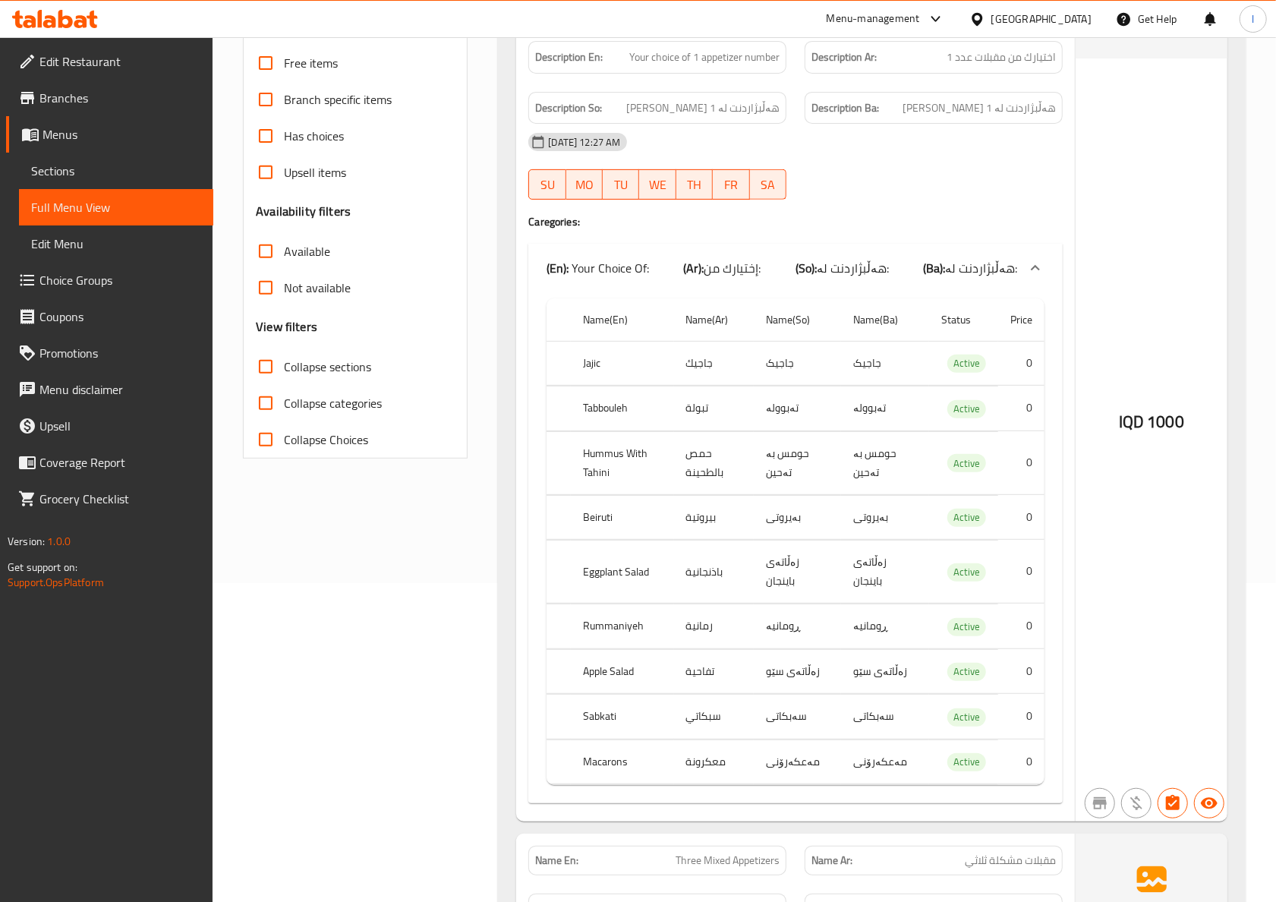
scroll to position [337, 0]
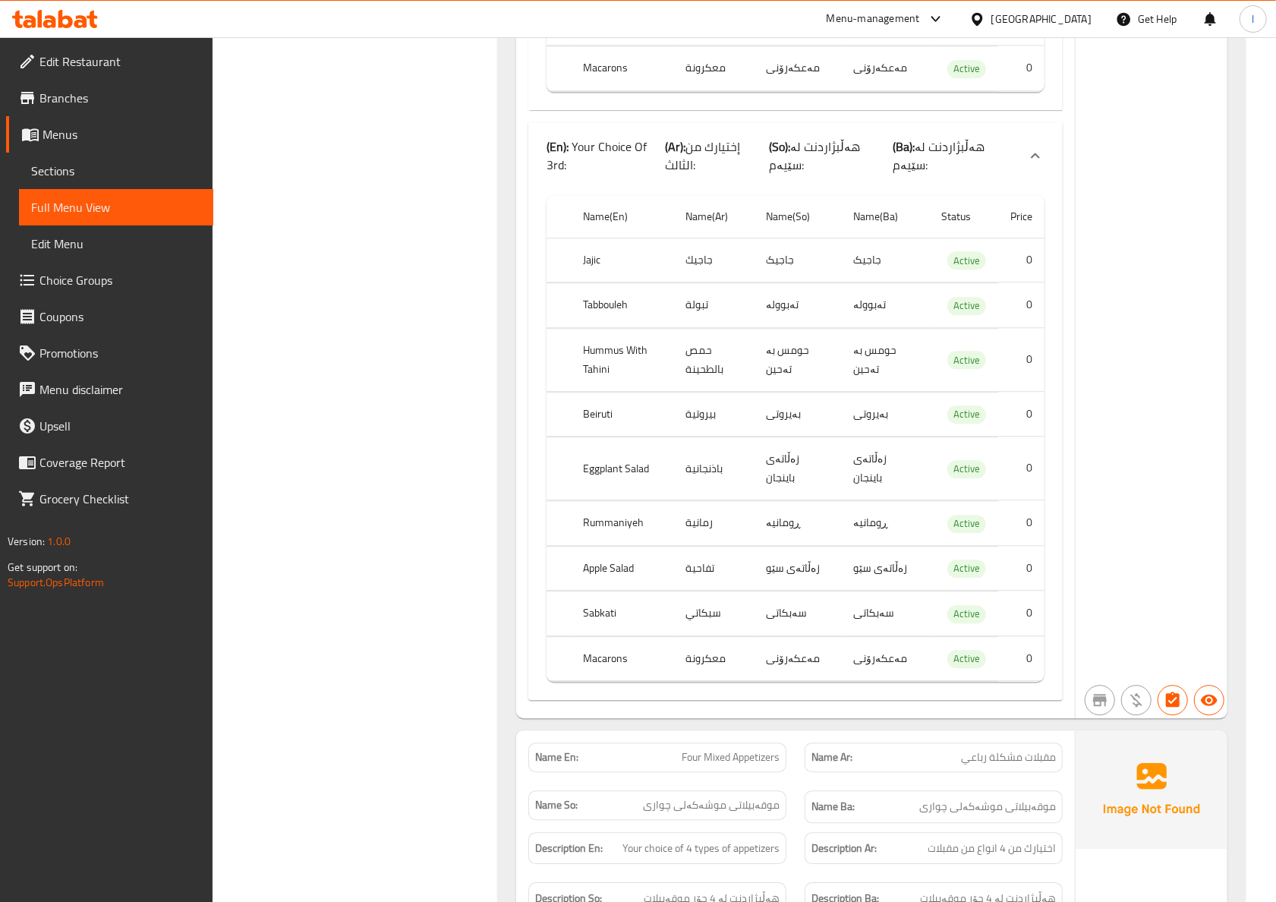
scroll to position [2700, 0]
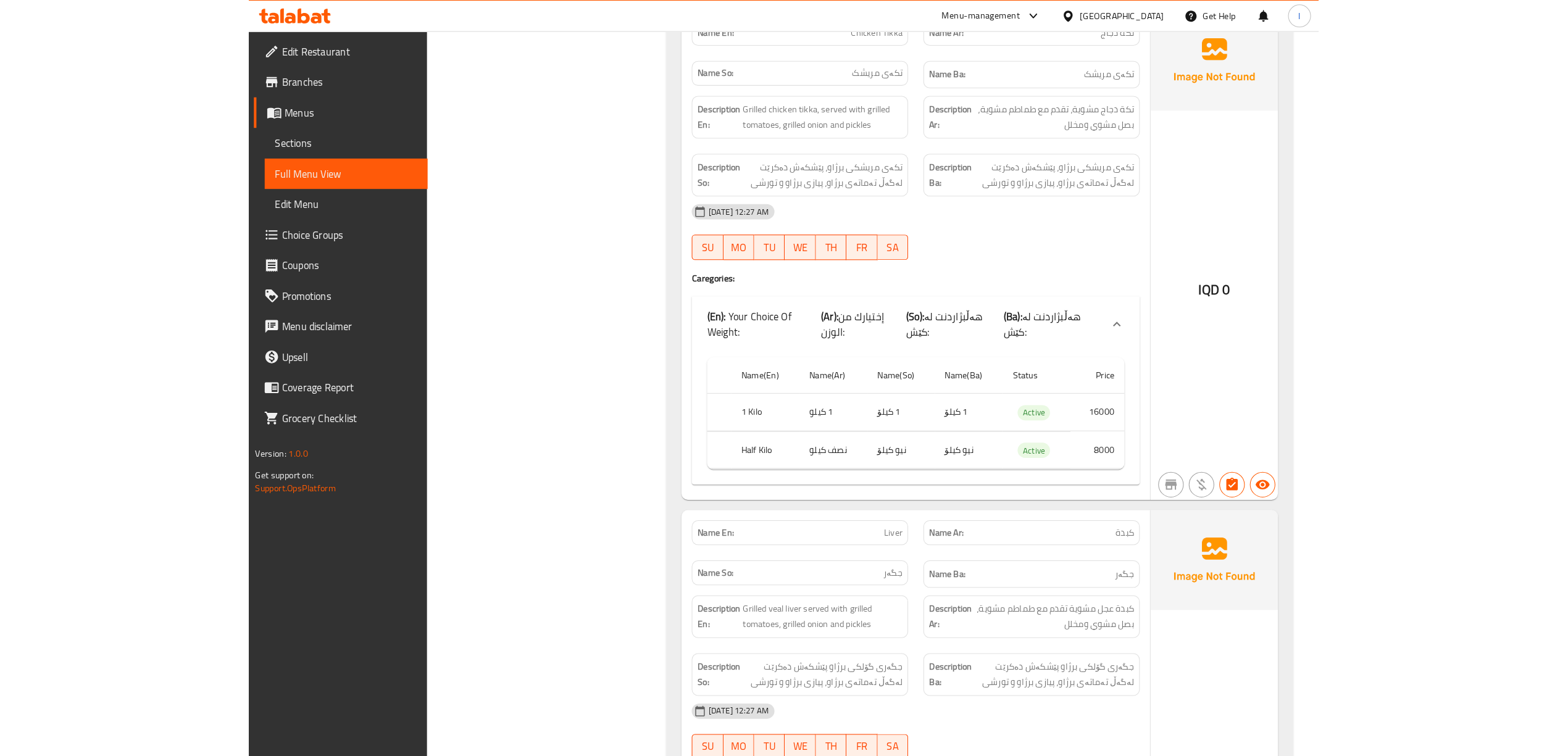
scroll to position [11918, 0]
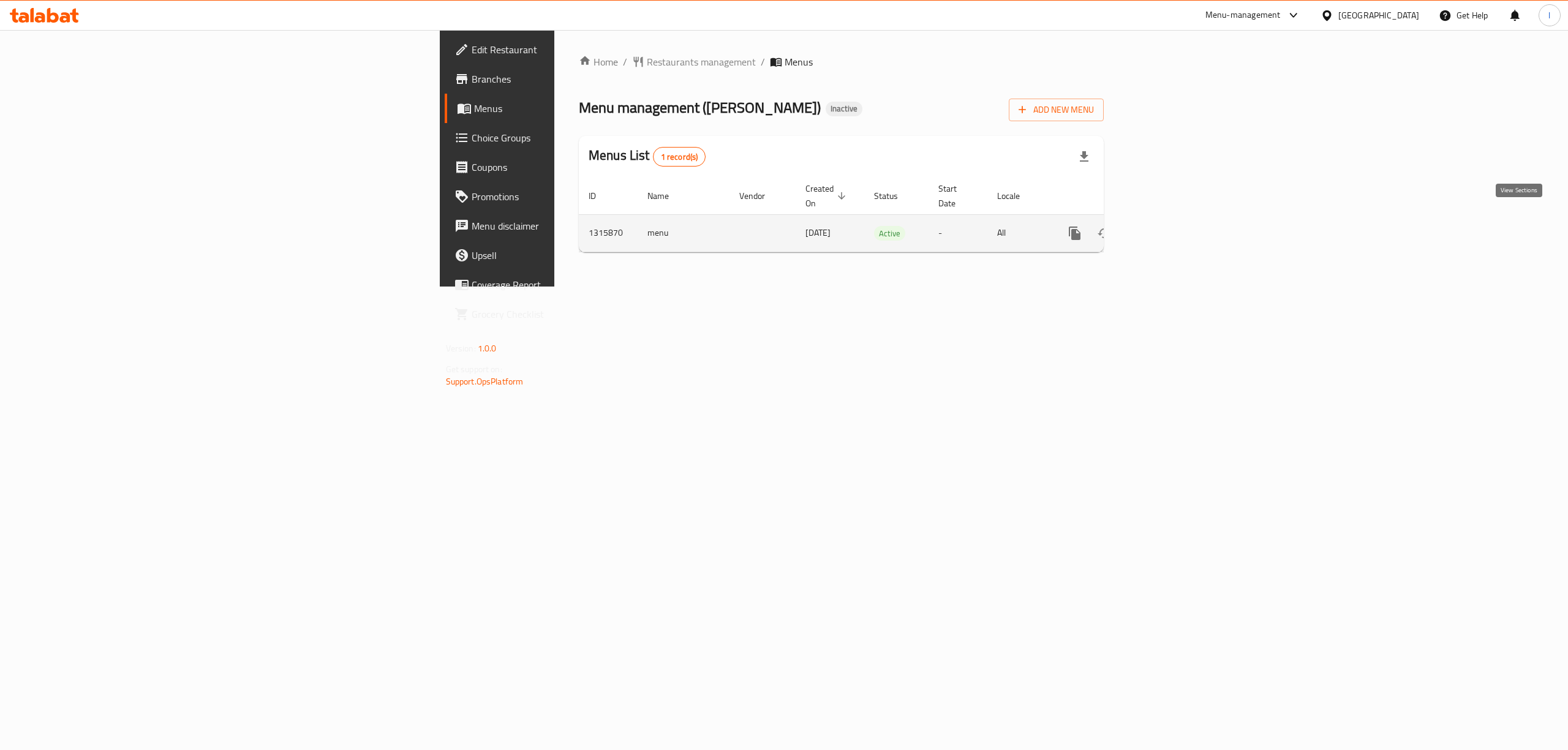
click at [1170, 226] on icon "enhanced table" at bounding box center [1163, 233] width 15 height 15
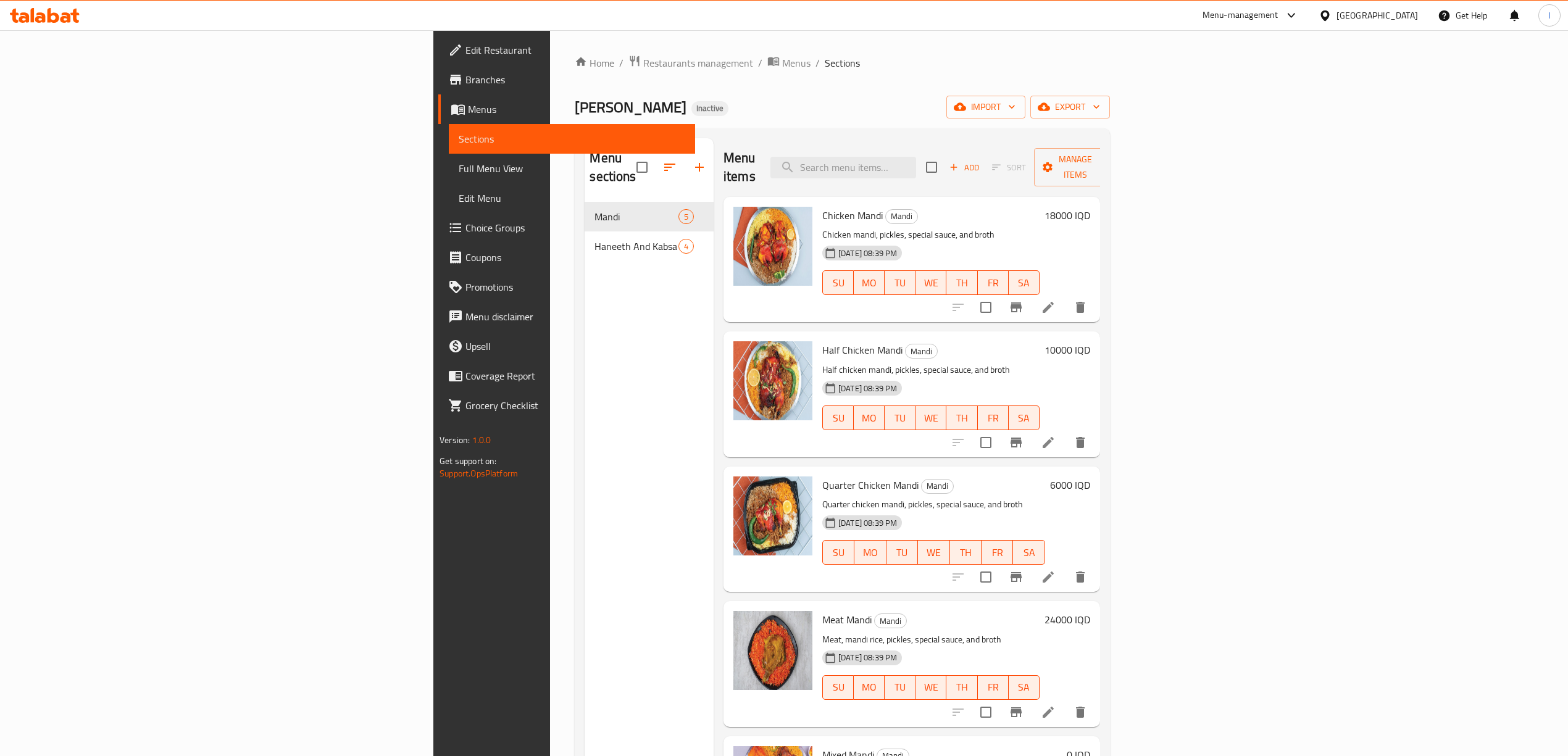
click at [449, 155] on link "Full Menu View" at bounding box center [571, 168] width 246 height 29
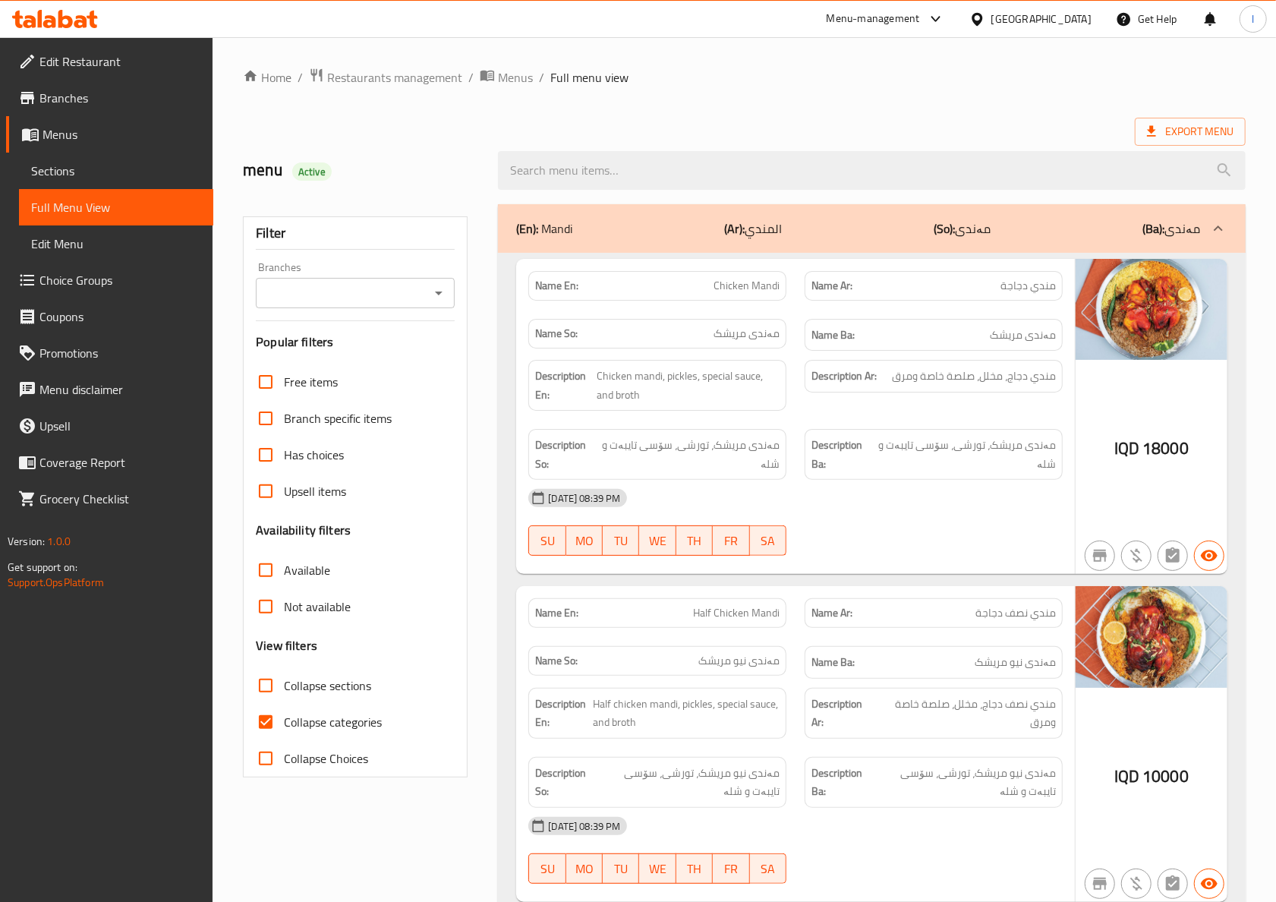
click at [369, 286] on input "Branches" at bounding box center [342, 292] width 165 height 21
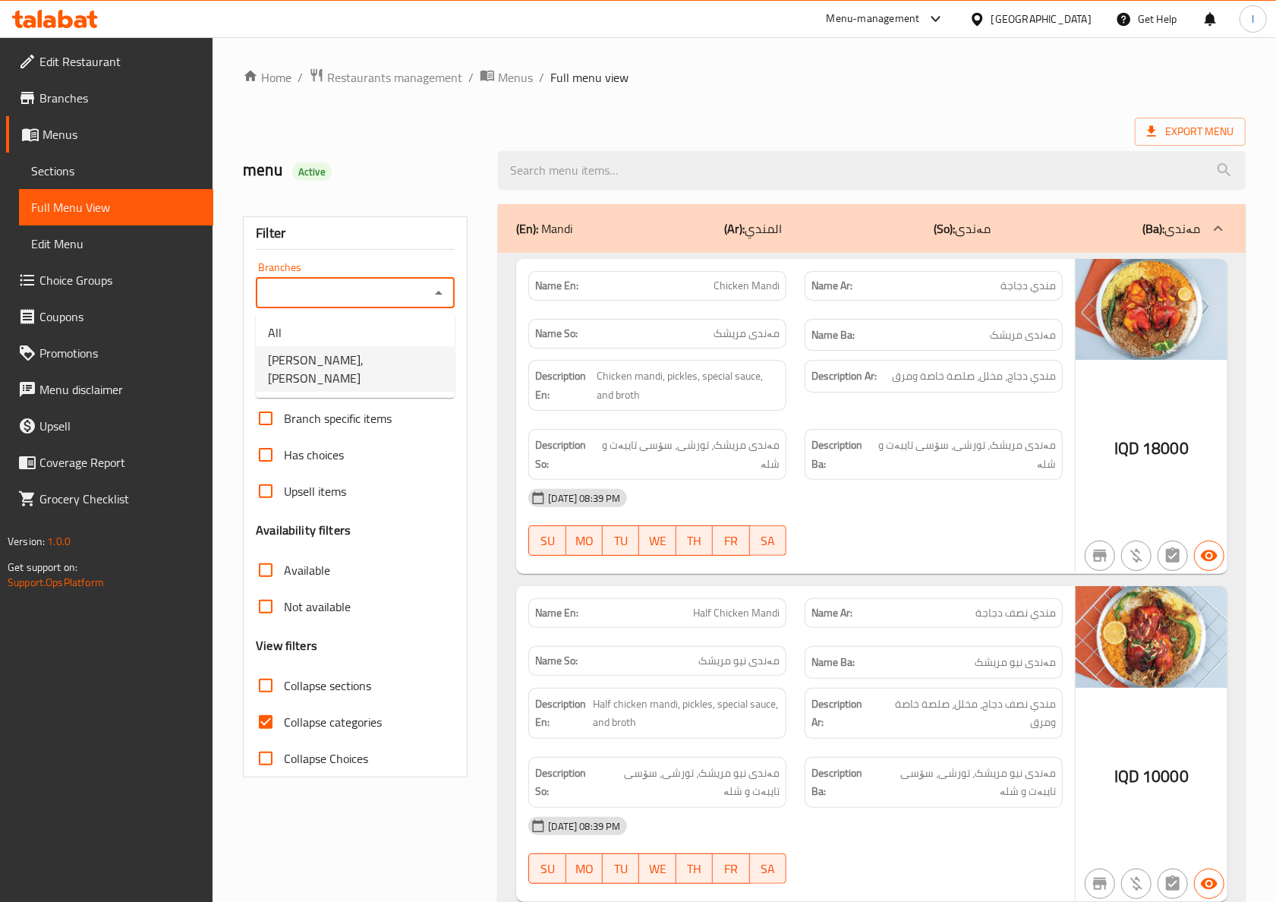
click at [325, 364] on span "Mandi Al Maidan, Al Zubair" at bounding box center [355, 369] width 175 height 36
type input "Mandi Al Maidan, Al Zubair"
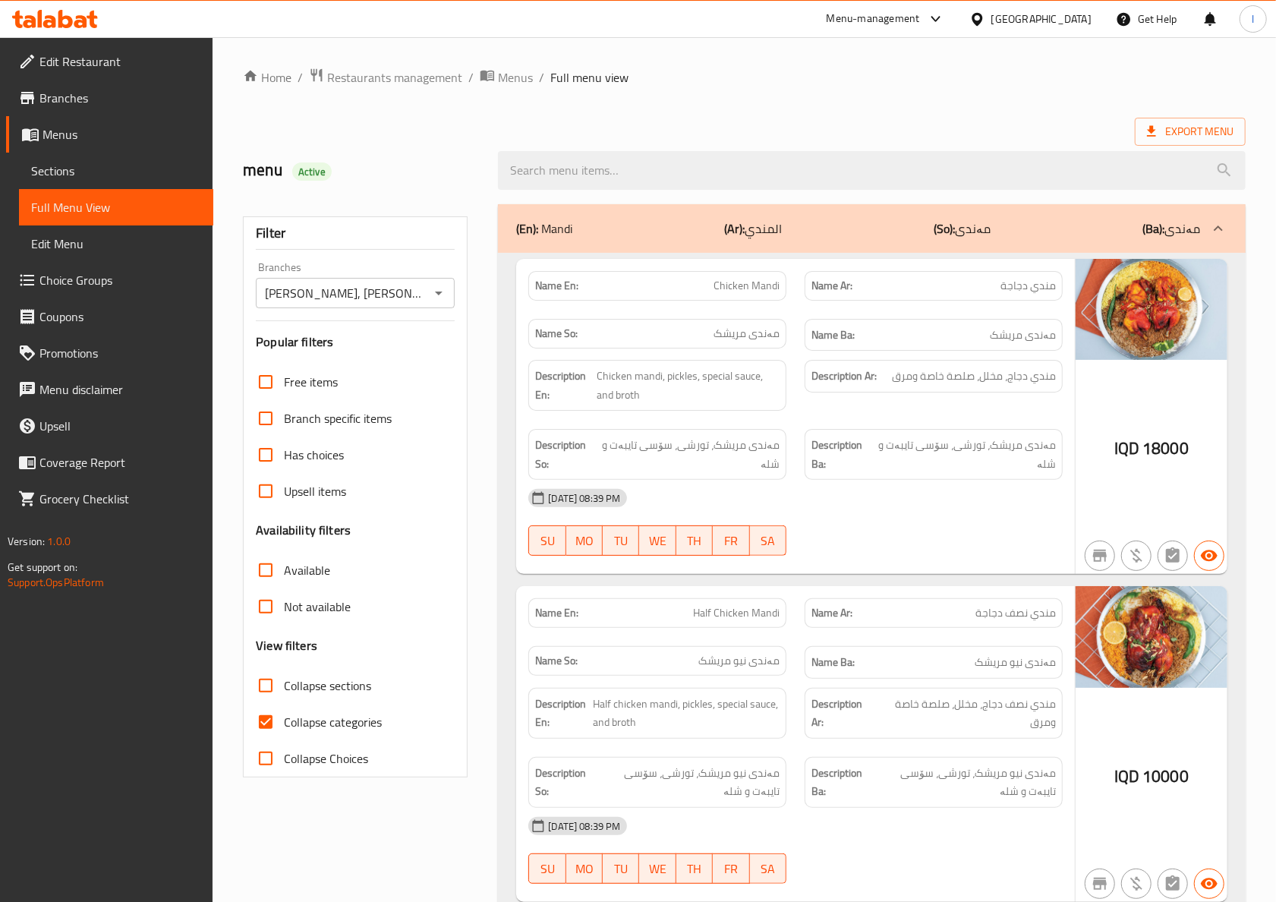
click at [355, 730] on span "Collapse categories" at bounding box center [333, 722] width 98 height 18
click at [284, 730] on input "Collapse categories" at bounding box center [266, 722] width 36 height 36
checkbox input "false"
click at [744, 408] on div "Description En: Chicken mandi, pickles, special sauce, and broth" at bounding box center [657, 385] width 258 height 51
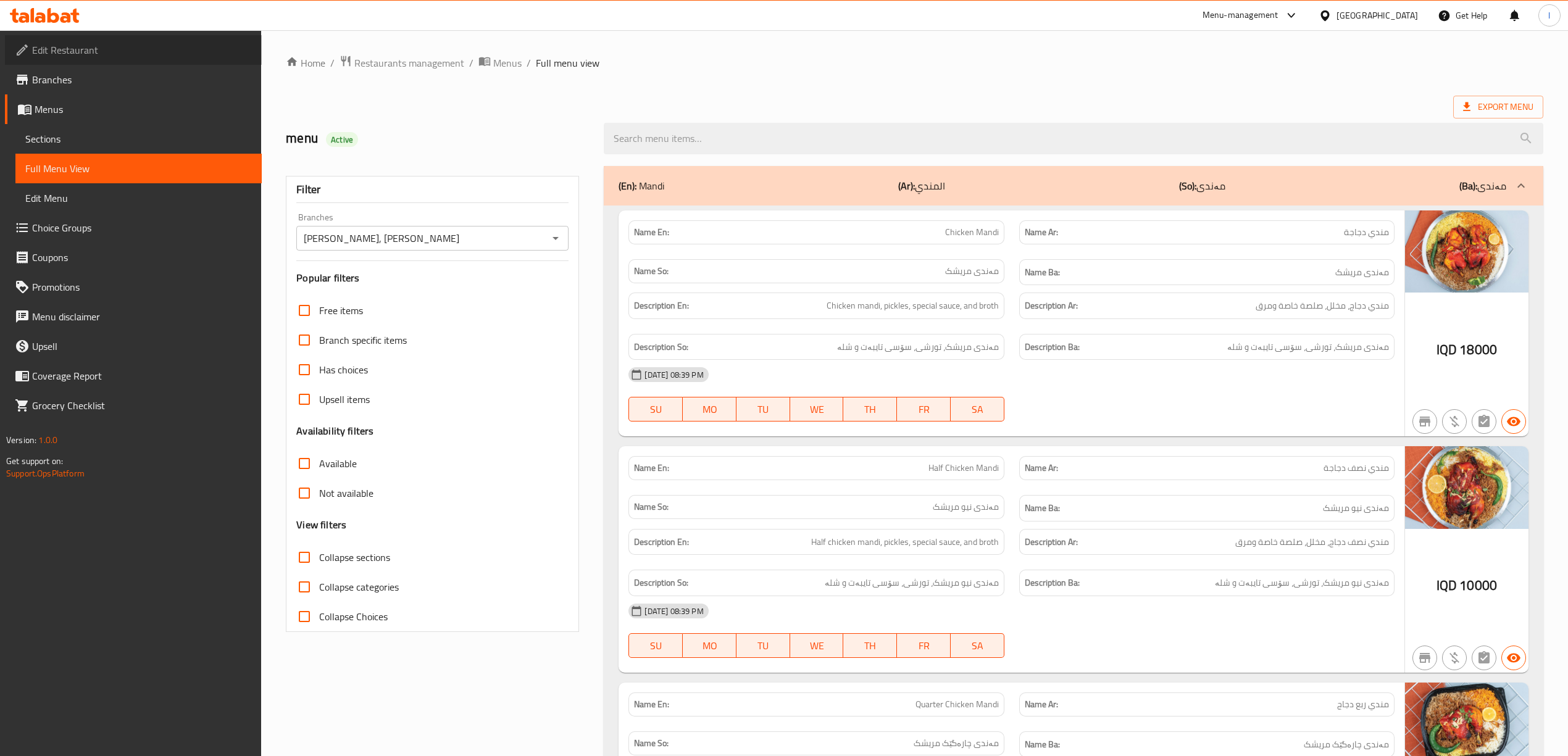
click at [95, 52] on span "Edit Restaurant" at bounding box center [141, 50] width 219 height 15
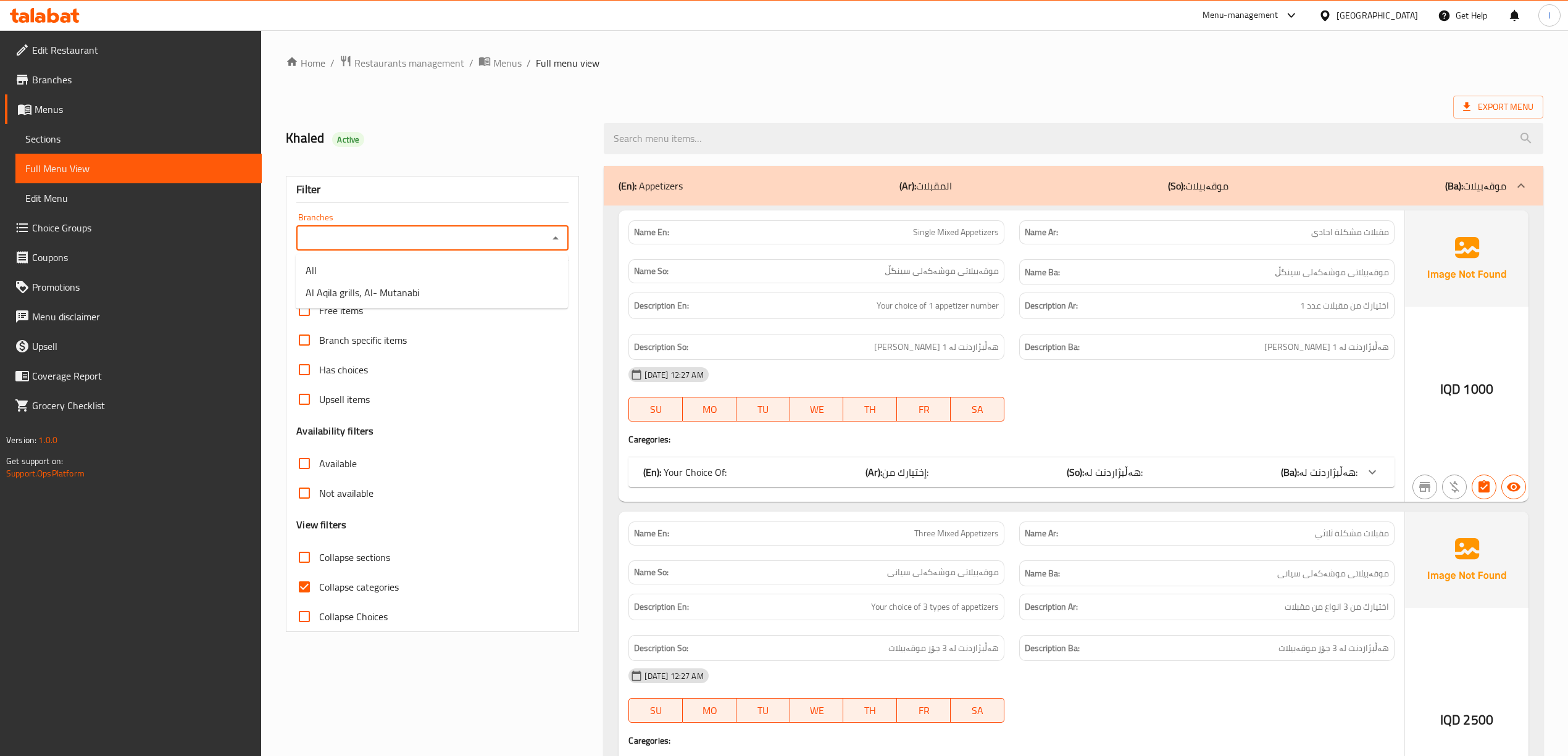
click at [497, 235] on input "Branches" at bounding box center [422, 237] width 245 height 17
click at [441, 302] on li "Al Aqila grills, Al- Mutanabi" at bounding box center [432, 292] width 272 height 22
type input "Al Aqila grills, Al- Mutanabi"
drag, startPoint x: 354, startPoint y: 586, endPoint x: 334, endPoint y: 584, distance: 20.1
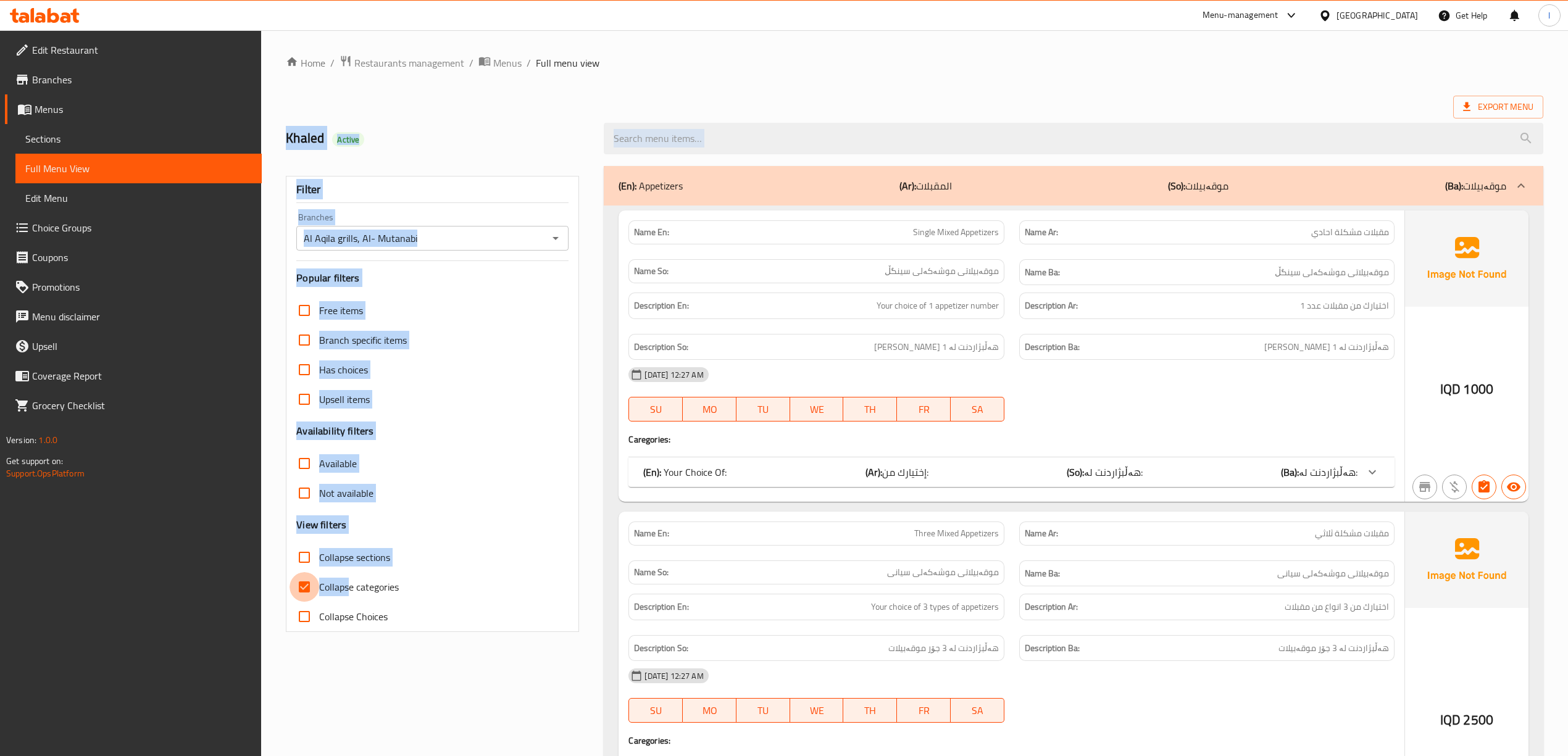
click at [314, 589] on input "Collapse categories" at bounding box center [304, 587] width 29 height 29
checkbox input "false"
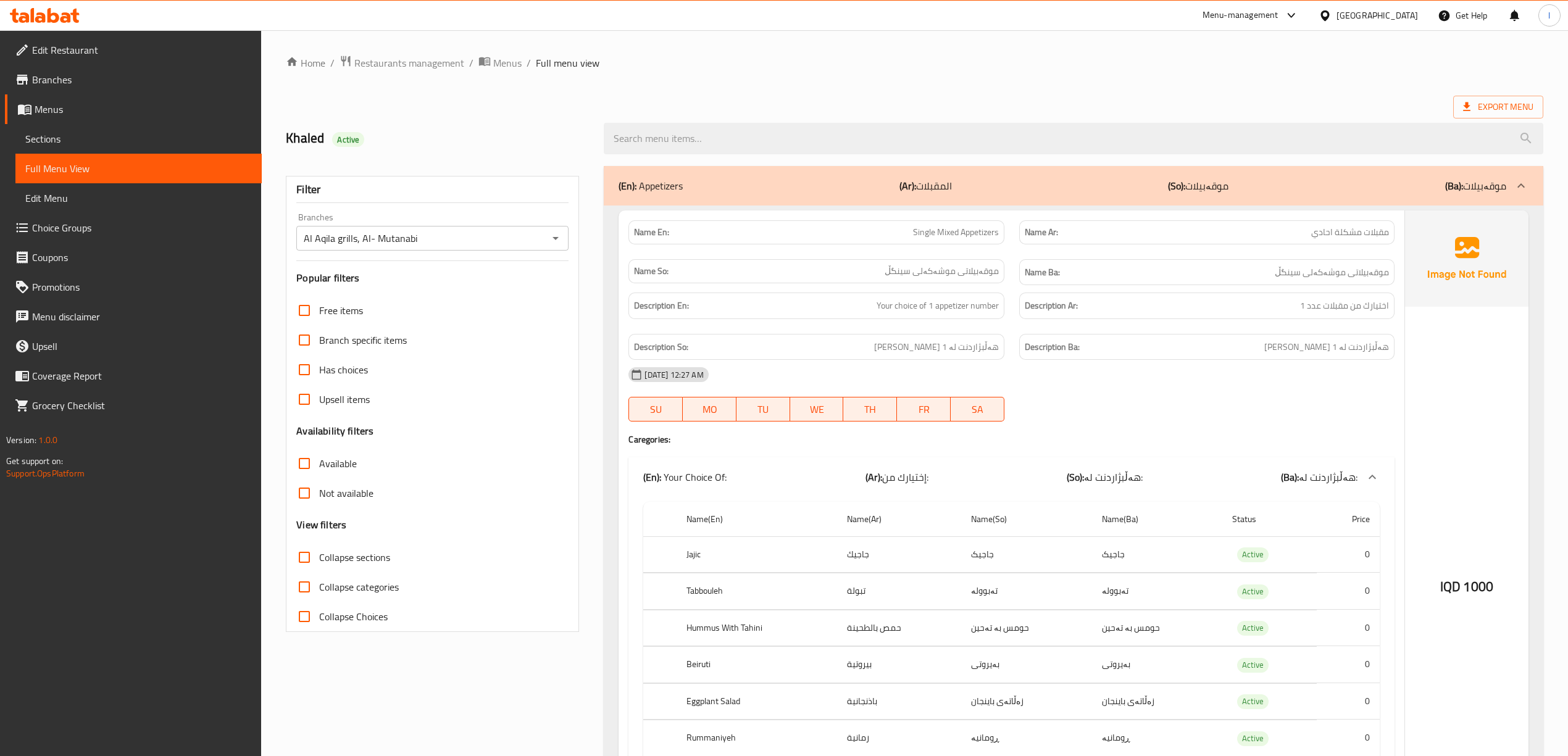
drag, startPoint x: 376, startPoint y: 692, endPoint x: 502, endPoint y: 635, distance: 138.3
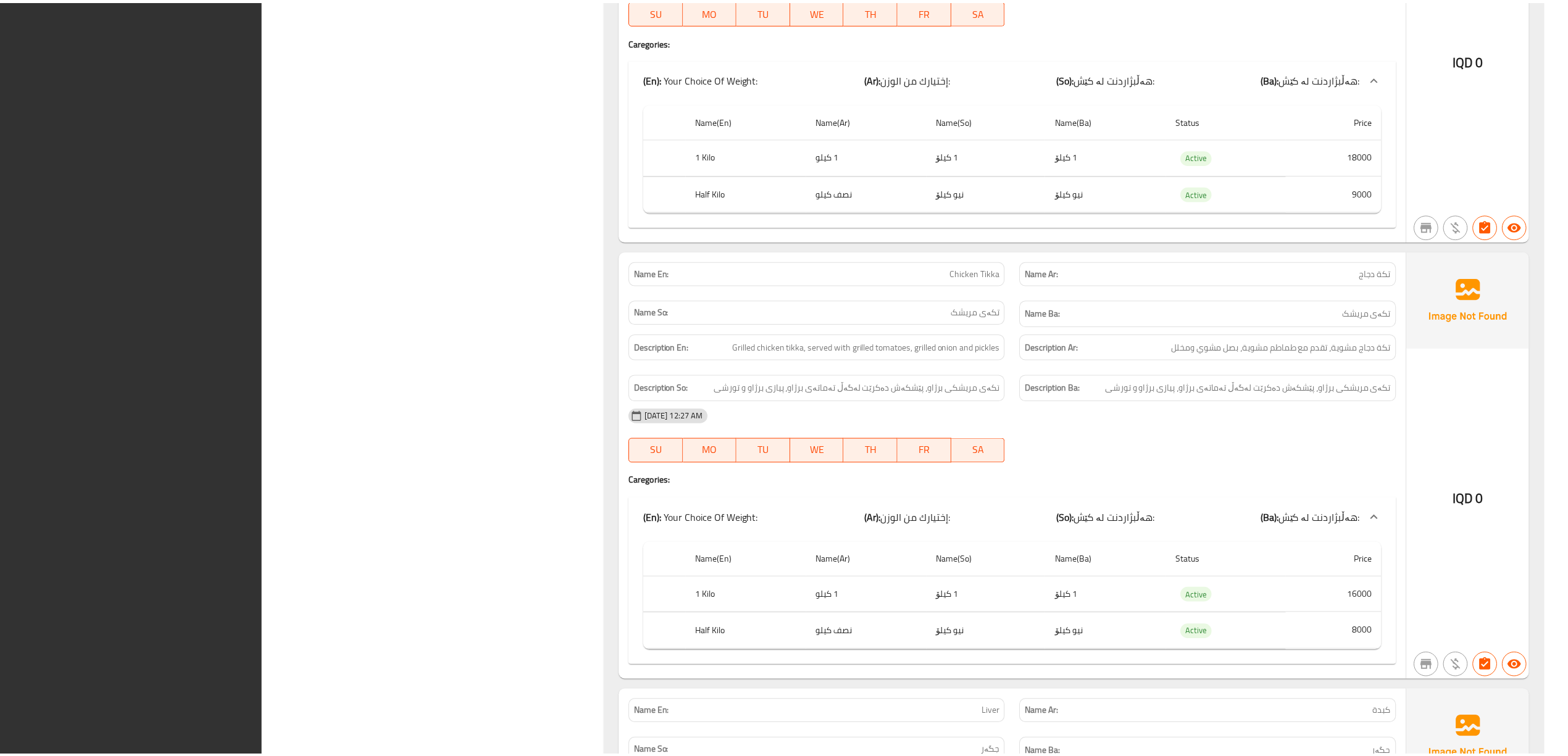
scroll to position [11918, 0]
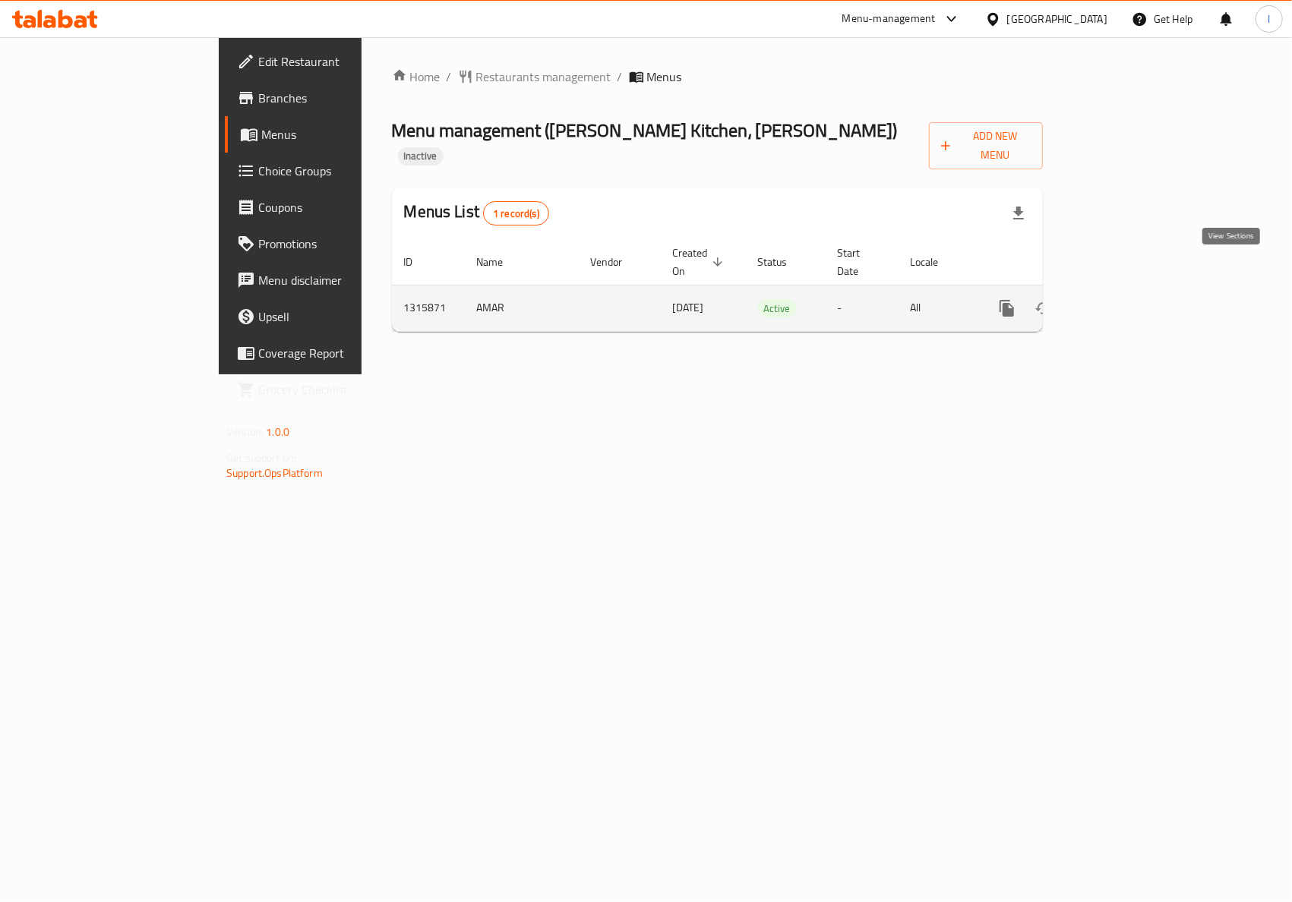
click at [1125, 299] on icon "enhanced table" at bounding box center [1116, 308] width 18 height 18
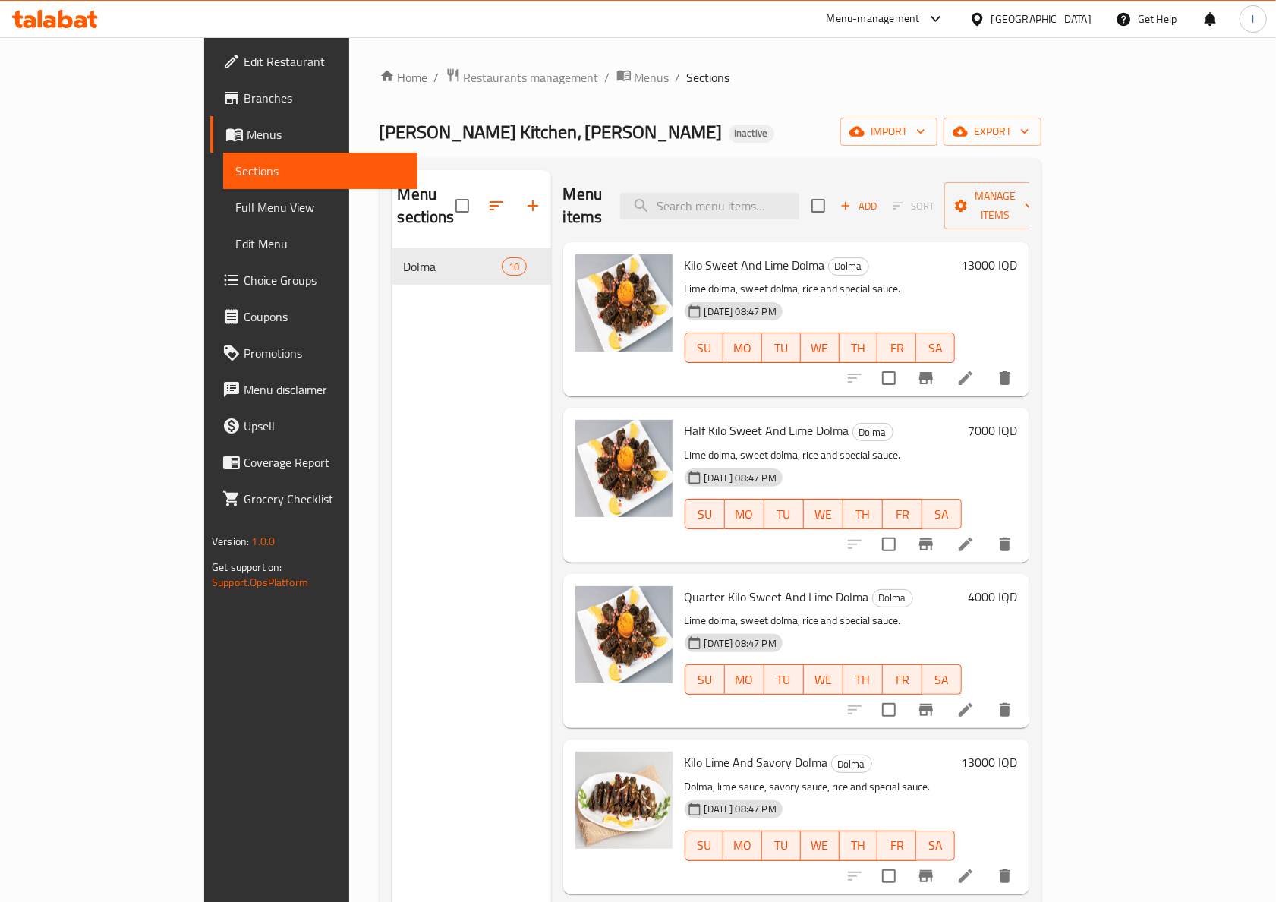
click at [235, 203] on span "Full Menu View" at bounding box center [320, 207] width 170 height 18
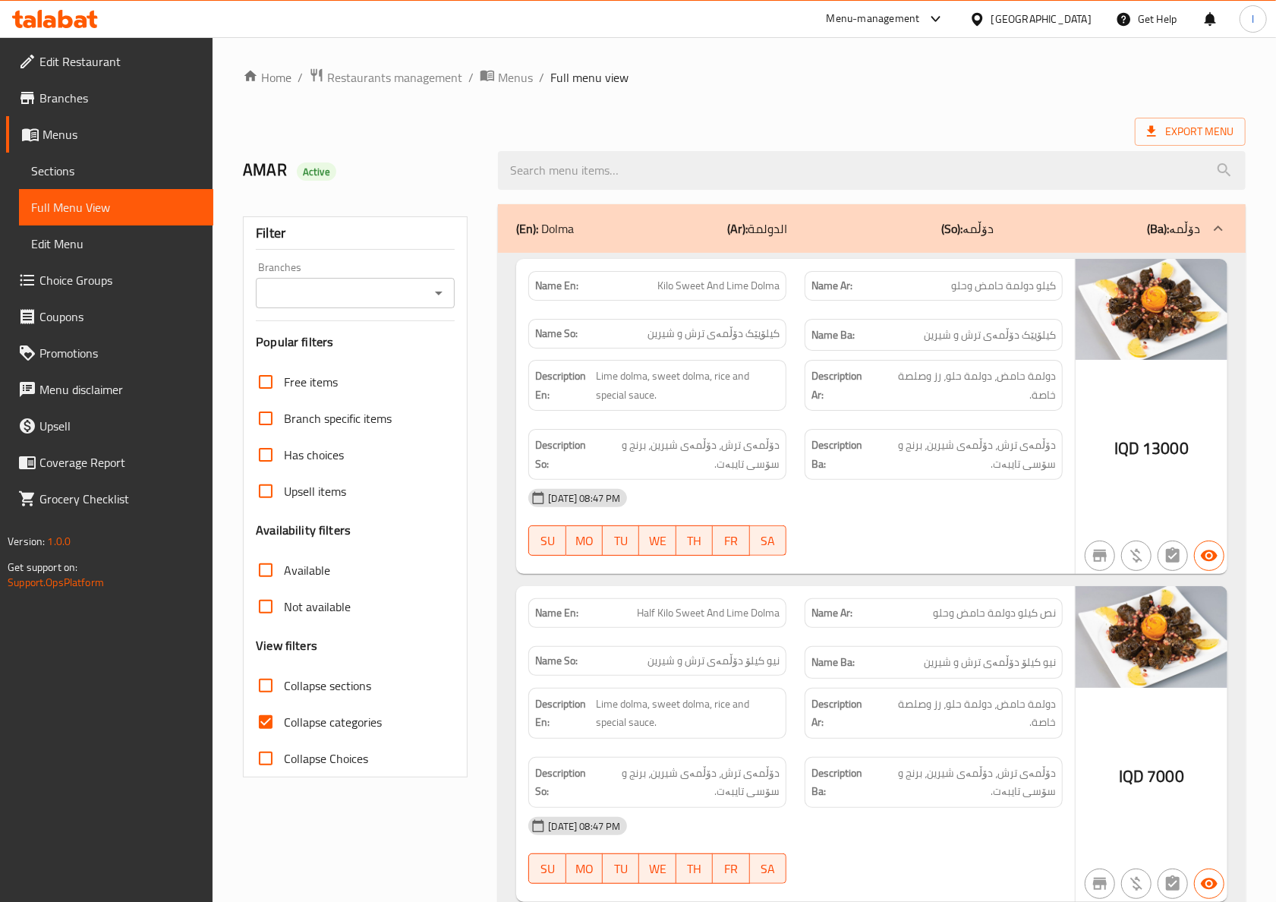
click at [425, 292] on input "Branches" at bounding box center [342, 292] width 165 height 21
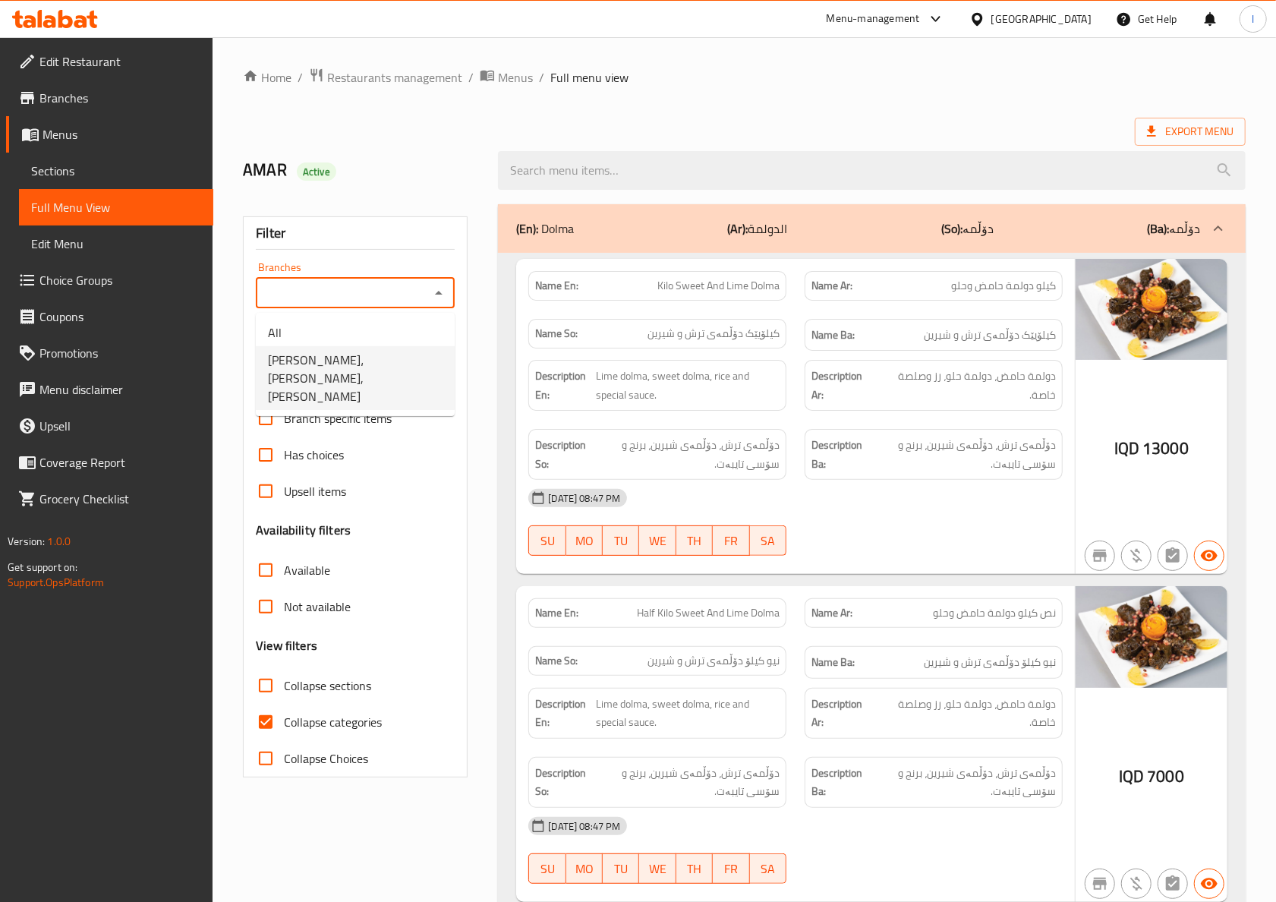
click at [347, 387] on li "[PERSON_NAME]، [PERSON_NAME], [PERSON_NAME]" at bounding box center [355, 378] width 199 height 64
type input "[PERSON_NAME]، [PERSON_NAME], [PERSON_NAME]"
click at [856, 380] on strong "Description Ar:" at bounding box center [843, 385] width 62 height 37
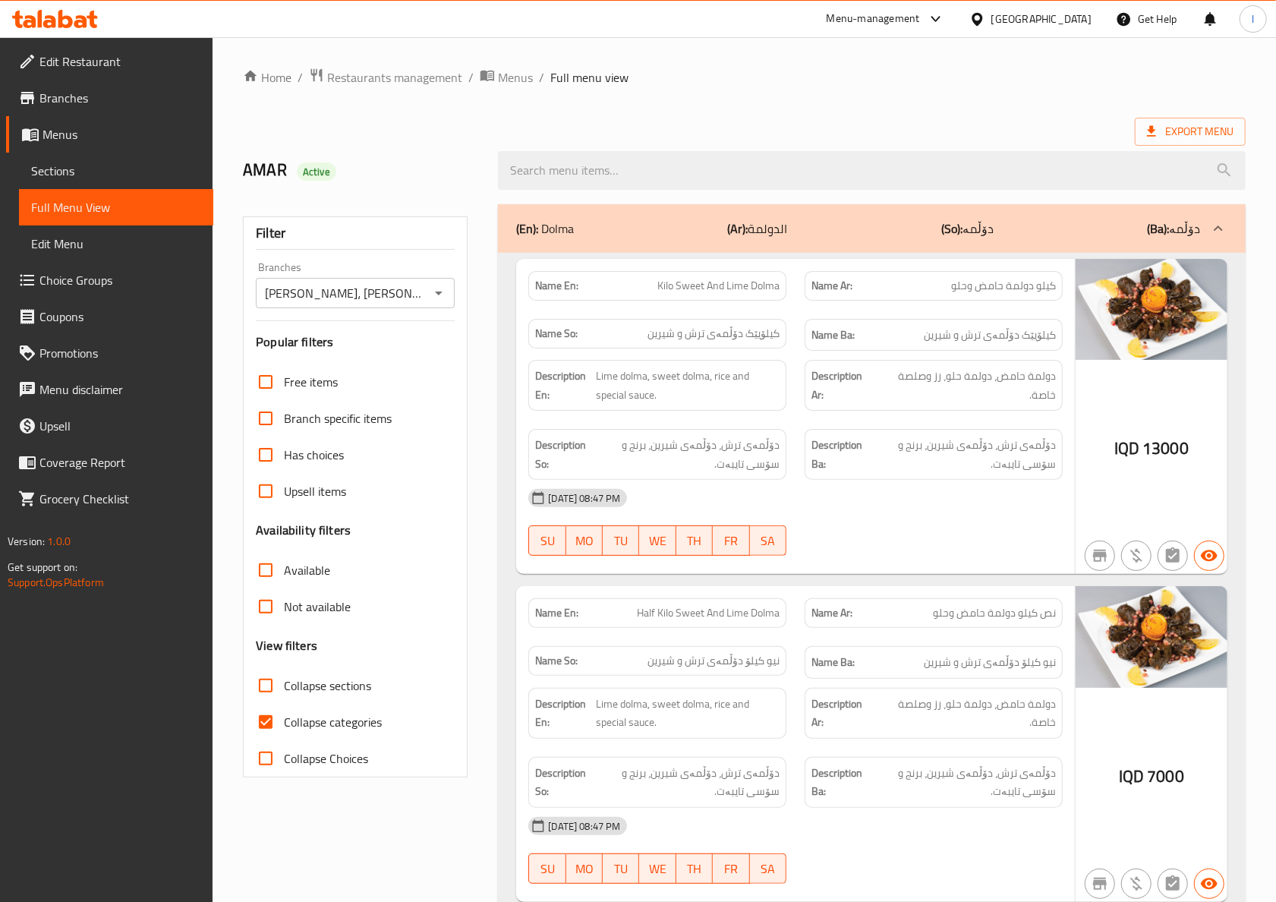
click at [925, 538] on div "[DATE] 08:47 PM SU MO TU WE TH FR SA" at bounding box center [795, 522] width 553 height 85
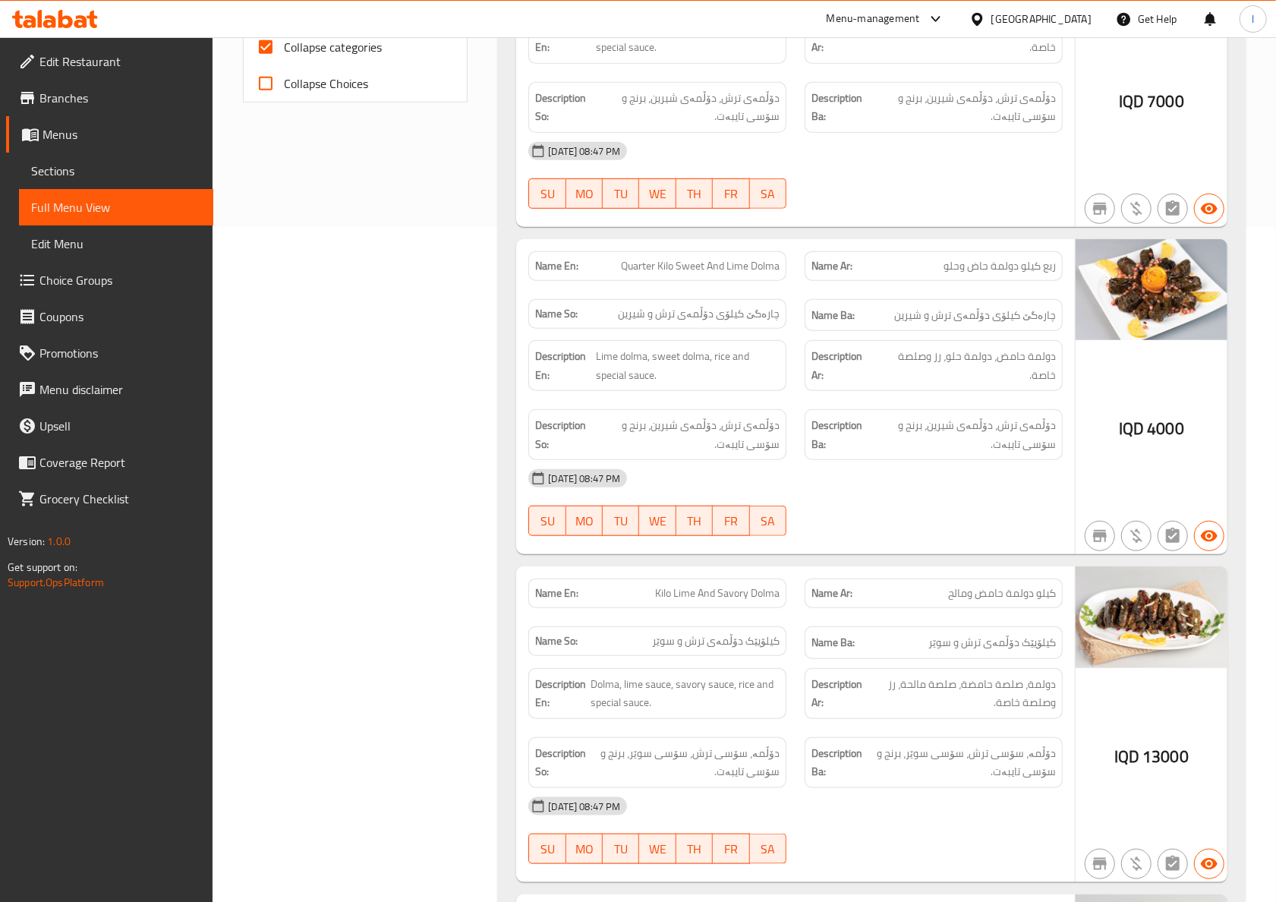
scroll to position [1012, 0]
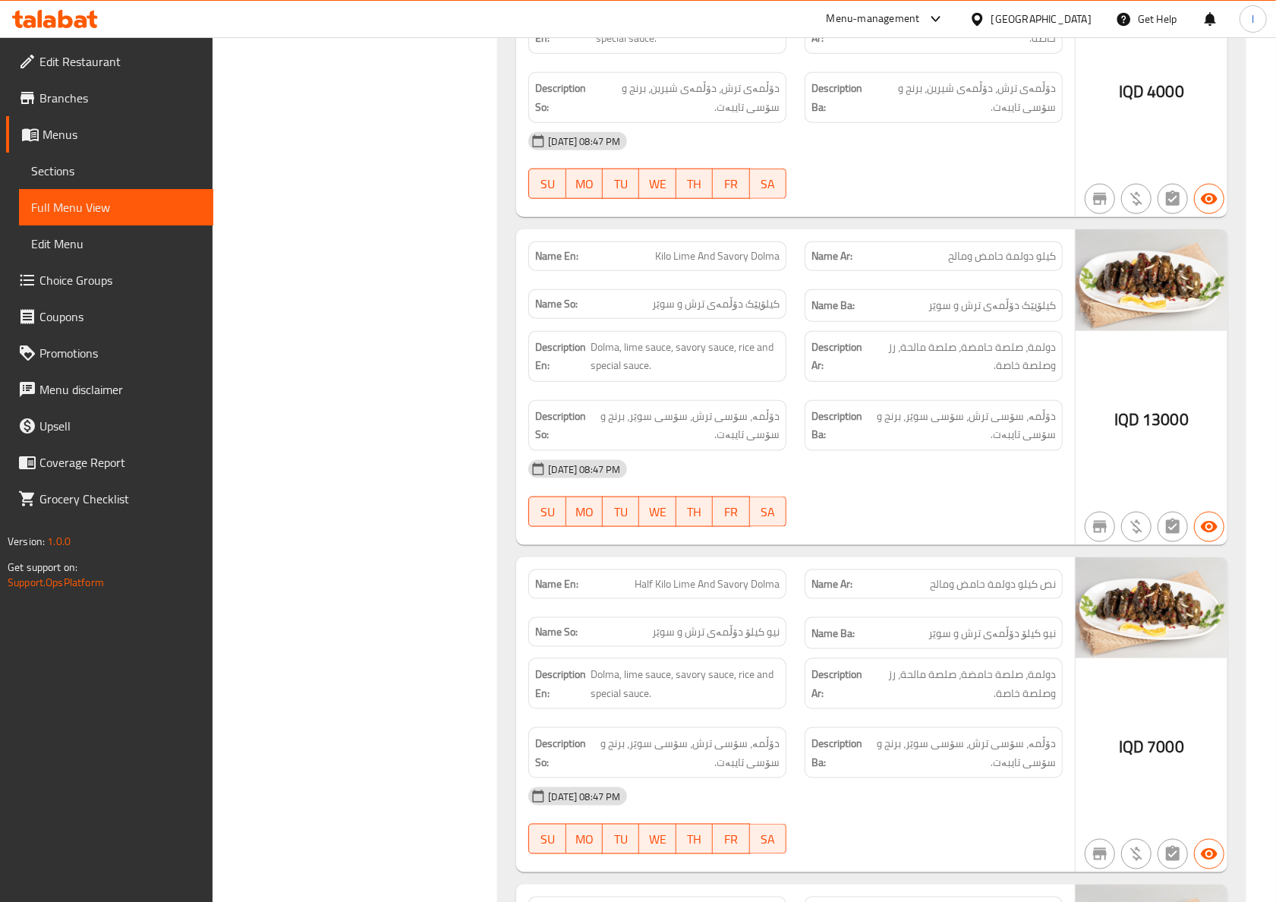
click at [930, 532] on div at bounding box center [934, 527] width 276 height 18
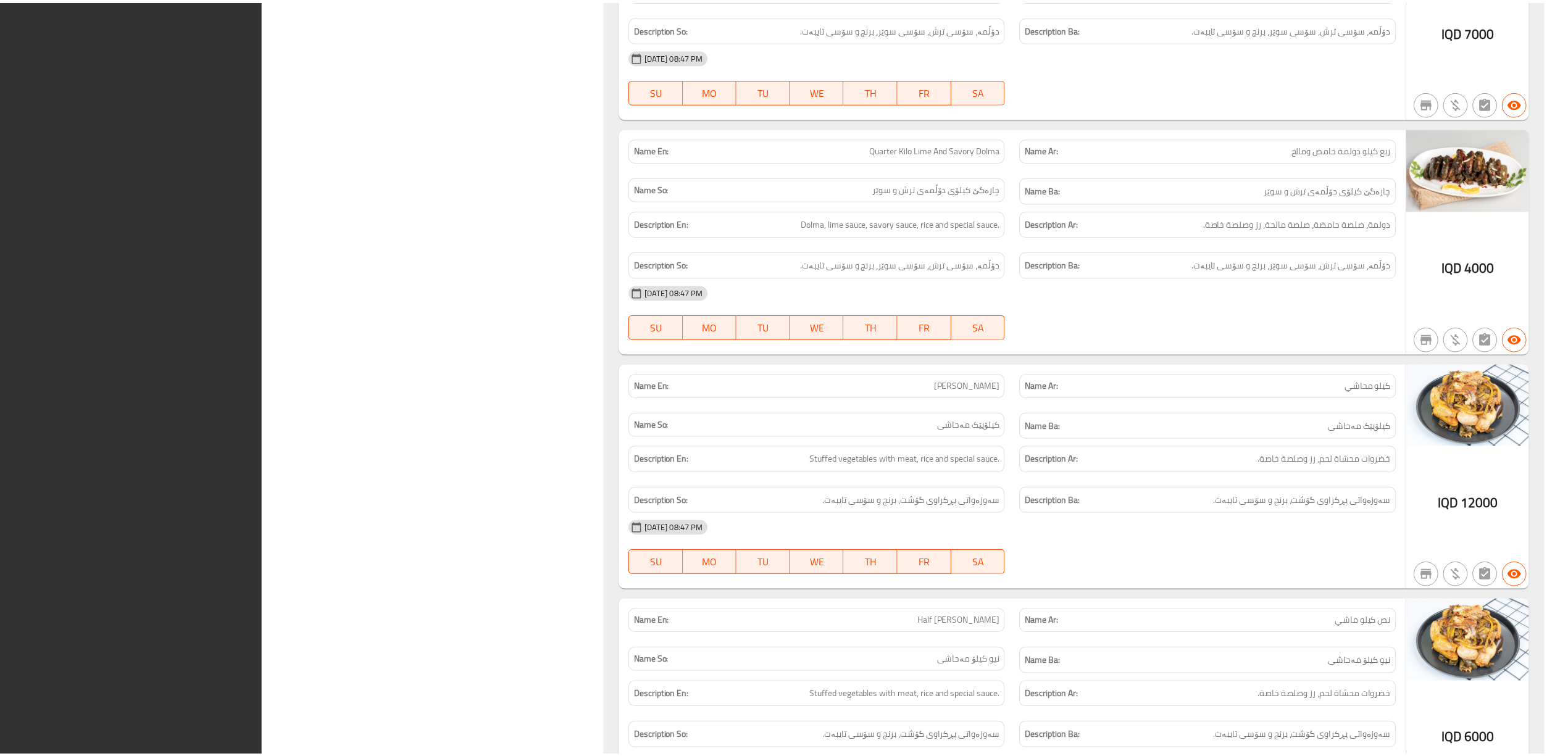
scroll to position [1871, 0]
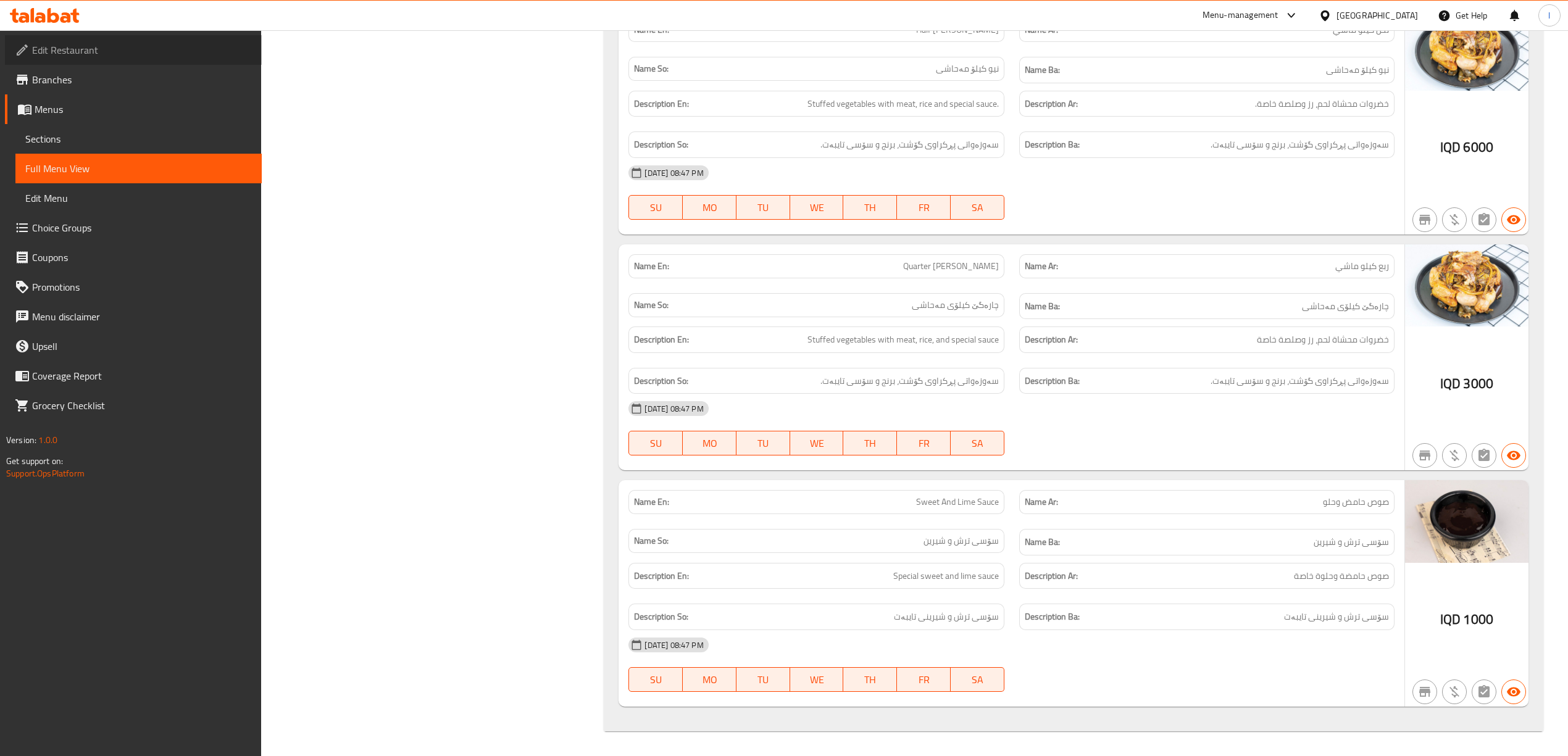
click at [86, 46] on span "Edit Restaurant" at bounding box center [141, 50] width 219 height 15
